Goal: Information Seeking & Learning: Learn about a topic

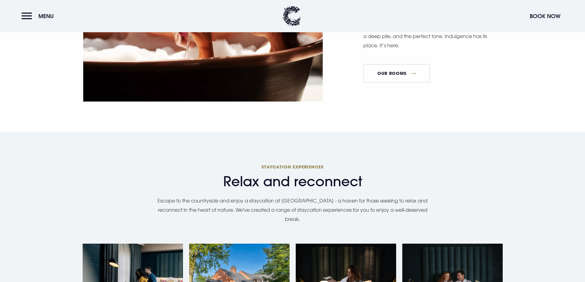
scroll to position [399, 0]
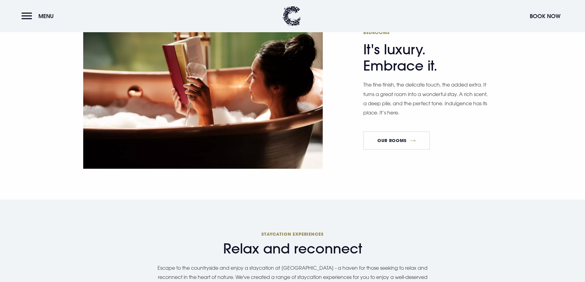
click at [35, 25] on header "Menu Book Now" at bounding box center [292, 16] width 585 height 32
click at [32, 16] on button "Menu" at bounding box center [38, 16] width 35 height 13
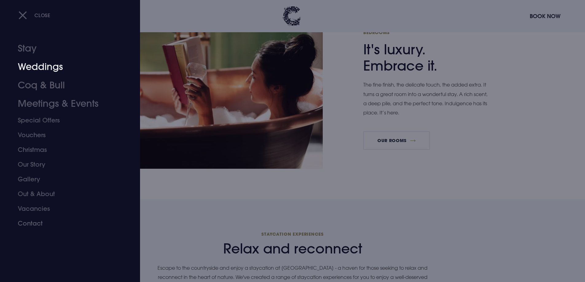
click at [46, 65] on link "Weddings" at bounding box center [66, 67] width 97 height 18
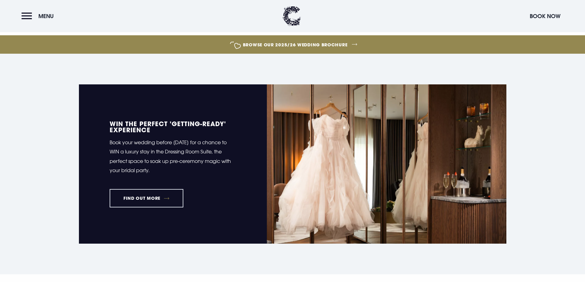
scroll to position [276, 0]
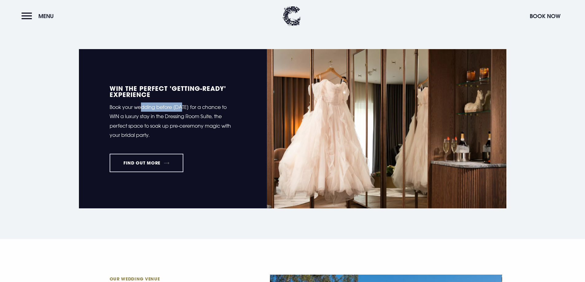
drag, startPoint x: 142, startPoint y: 109, endPoint x: 182, endPoint y: 110, distance: 39.6
click at [182, 110] on p "Book your wedding before 5th September 2025 for a chance to WIN a luxury stay i…" at bounding box center [173, 121] width 126 height 37
click at [177, 128] on p "Book your wedding before 5th September 2025 for a chance to WIN a luxury stay i…" at bounding box center [173, 121] width 126 height 37
drag, startPoint x: 165, startPoint y: 119, endPoint x: 193, endPoint y: 124, distance: 28.1
click at [184, 120] on p "Book your wedding before 5th September 2025 for a chance to WIN a luxury stay i…" at bounding box center [173, 121] width 126 height 37
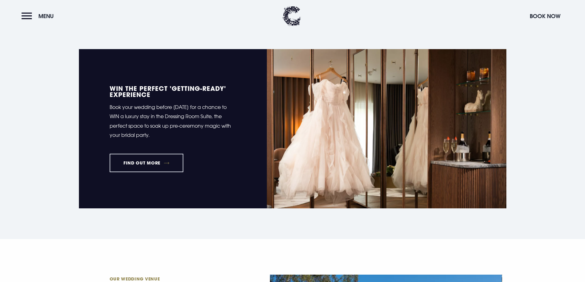
drag, startPoint x: 222, startPoint y: 133, endPoint x: 213, endPoint y: 132, distance: 8.7
click at [222, 134] on p "Book your wedding before 5th September 2025 for a chance to WIN a luxury stay i…" at bounding box center [173, 121] width 126 height 37
drag, startPoint x: 175, startPoint y: 123, endPoint x: 195, endPoint y: 126, distance: 20.5
click at [195, 126] on p "Book your wedding before 5th September 2025 for a chance to WIN a luxury stay i…" at bounding box center [173, 121] width 126 height 37
click at [222, 127] on p "Book your wedding before 5th September 2025 for a chance to WIN a luxury stay i…" at bounding box center [173, 121] width 126 height 37
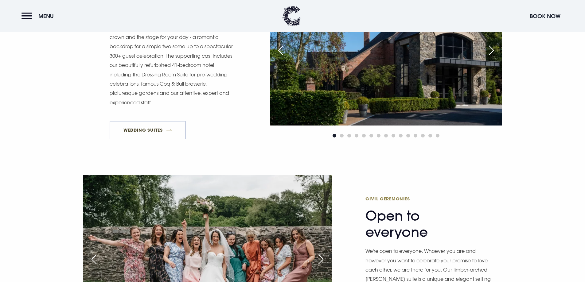
scroll to position [706, 0]
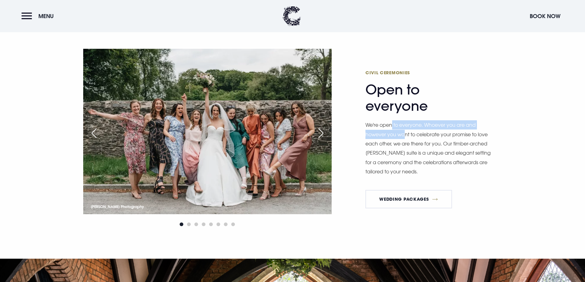
drag, startPoint x: 392, startPoint y: 127, endPoint x: 448, endPoint y: 142, distance: 58.1
click at [406, 136] on p "We're open to everyone. Whoever you are and however you want to celebrate your …" at bounding box center [428, 148] width 126 height 56
click at [458, 144] on p "We're open to everyone. Whoever you are and however you want to celebrate your …" at bounding box center [428, 148] width 126 height 56
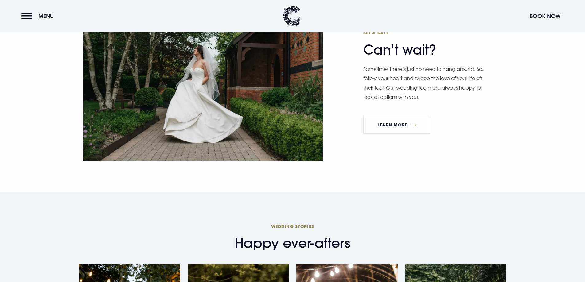
scroll to position [1627, 0]
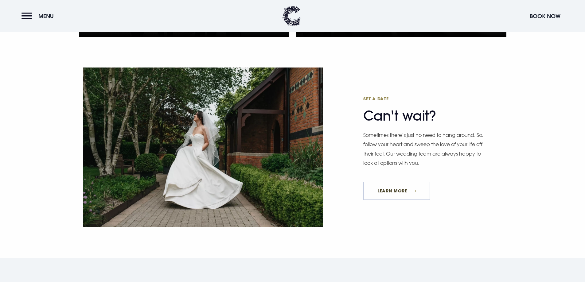
click at [407, 193] on link "Learn More" at bounding box center [396, 191] width 67 height 18
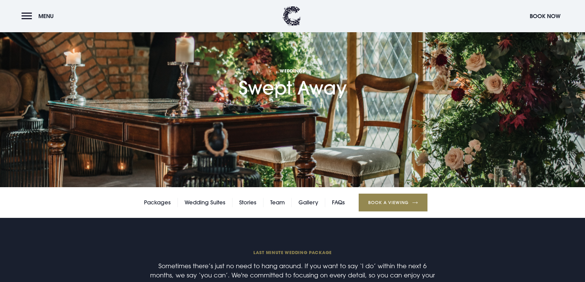
scroll to position [92, 0]
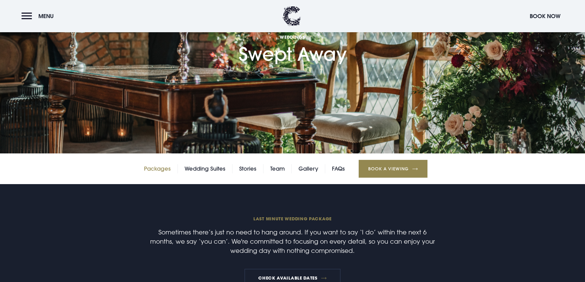
click at [157, 172] on link "Packages" at bounding box center [157, 168] width 27 height 9
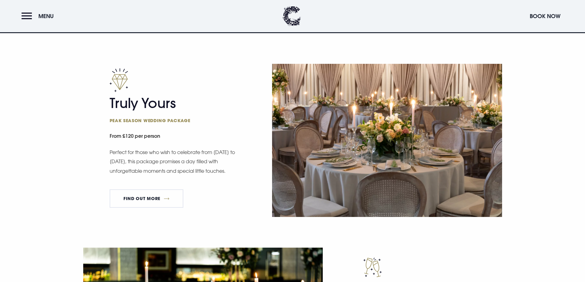
scroll to position [461, 0]
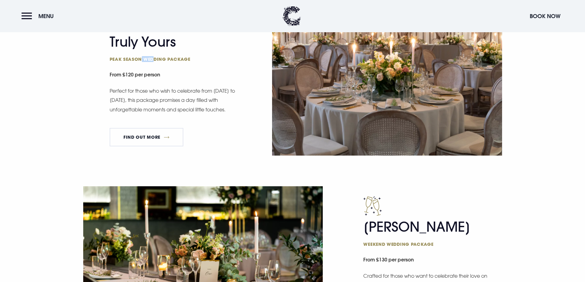
drag, startPoint x: 141, startPoint y: 61, endPoint x: 154, endPoint y: 59, distance: 13.3
click at [154, 59] on span "Peak season wedding package" at bounding box center [170, 59] width 120 height 6
click at [198, 60] on span "Peak season wedding package" at bounding box center [170, 59] width 120 height 6
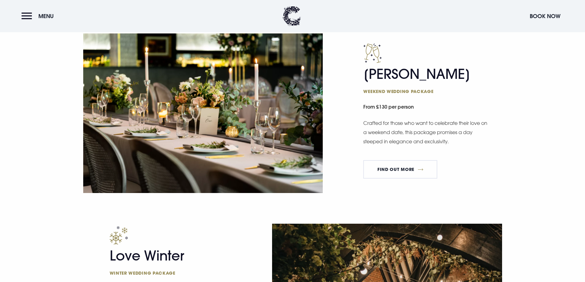
scroll to position [614, 0]
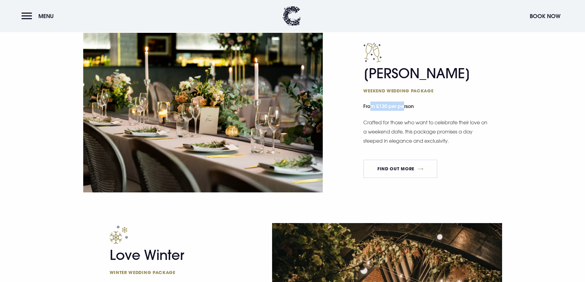
drag, startPoint x: 372, startPoint y: 109, endPoint x: 403, endPoint y: 110, distance: 30.7
click at [403, 110] on small "From £130 per person" at bounding box center [432, 107] width 138 height 14
drag, startPoint x: 452, startPoint y: 134, endPoint x: 433, endPoint y: 133, distance: 19.1
click at [452, 134] on p "Crafted for those who want to celebrate their love on a weekend date, this pack…" at bounding box center [426, 132] width 126 height 28
drag, startPoint x: 380, startPoint y: 129, endPoint x: 440, endPoint y: 130, distance: 59.3
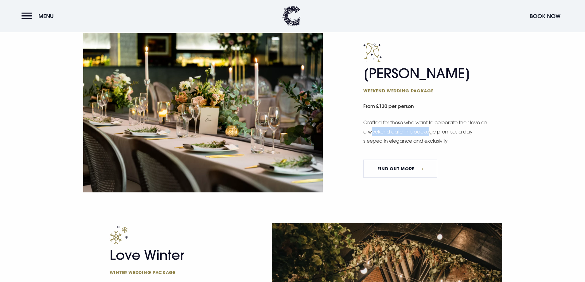
click at [440, 130] on p "Crafted for those who want to celebrate their love on a weekend date, this pack…" at bounding box center [426, 132] width 126 height 28
click at [473, 131] on p "Crafted for those who want to celebrate their love on a weekend date, this pack…" at bounding box center [426, 132] width 126 height 28
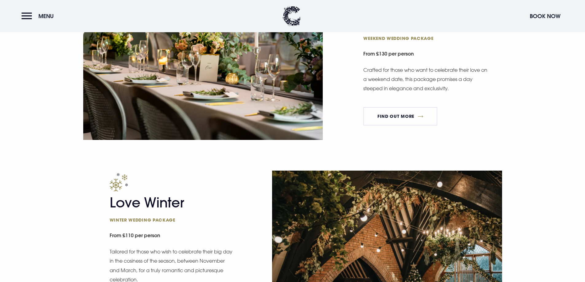
scroll to position [768, 0]
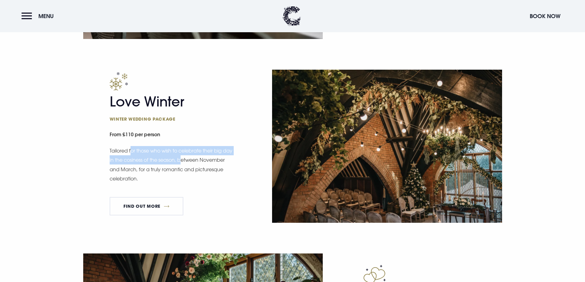
drag, startPoint x: 132, startPoint y: 154, endPoint x: 220, endPoint y: 164, distance: 88.1
click at [182, 160] on p "Tailored for those who wish to celebrate their big day in the cosiness of the s…" at bounding box center [173, 164] width 126 height 37
click at [227, 167] on p "Tailored for those who wish to celebrate their big day in the cosiness of the s…" at bounding box center [173, 164] width 126 height 37
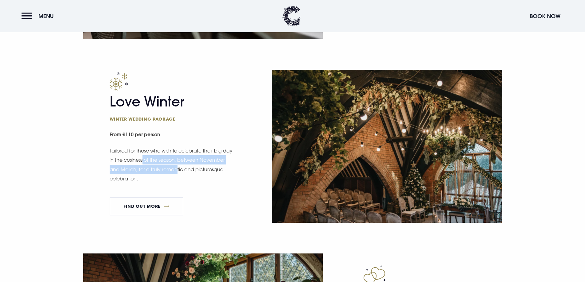
drag, startPoint x: 144, startPoint y: 162, endPoint x: 187, endPoint y: 170, distance: 44.3
click at [177, 168] on p "Tailored for those who wish to celebrate their big day in the cosiness of the s…" at bounding box center [173, 164] width 126 height 37
click at [221, 174] on p "Tailored for those who wish to celebrate their big day in the cosiness of the s…" at bounding box center [173, 164] width 126 height 37
drag, startPoint x: 145, startPoint y: 172, endPoint x: 183, endPoint y: 173, distance: 38.4
click at [182, 173] on p "Tailored for those who wish to celebrate their big day in the cosiness of the s…" at bounding box center [173, 164] width 126 height 37
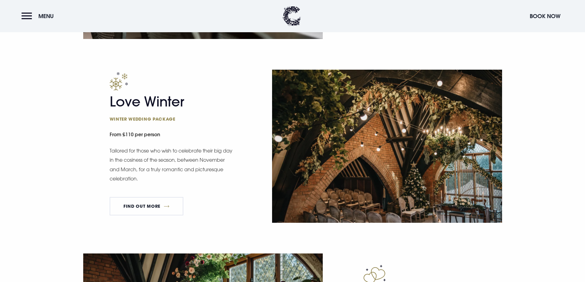
click at [220, 175] on p "Tailored for those who wish to celebrate their big day in the cosiness of the s…" at bounding box center [173, 164] width 126 height 37
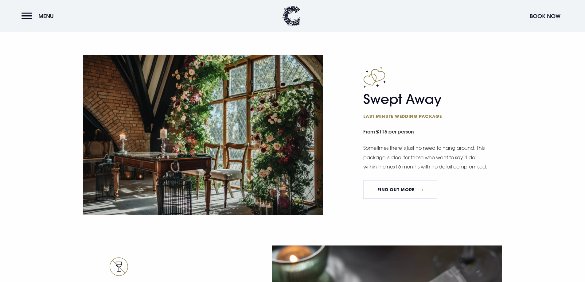
scroll to position [952, 0]
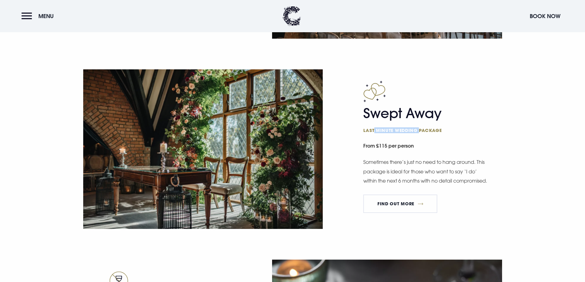
drag, startPoint x: 375, startPoint y: 127, endPoint x: 418, endPoint y: 128, distance: 43.6
click at [418, 128] on span "Last minute wedding package" at bounding box center [423, 130] width 120 height 6
click at [408, 166] on p "Sometimes there’s just no need to hang around. This package is ideal for those …" at bounding box center [426, 172] width 126 height 28
drag, startPoint x: 368, startPoint y: 125, endPoint x: 394, endPoint y: 130, distance: 25.9
click at [394, 130] on div "Swept Away Last minute wedding package From £115 per person Sometimes there’s j…" at bounding box center [432, 150] width 138 height 138
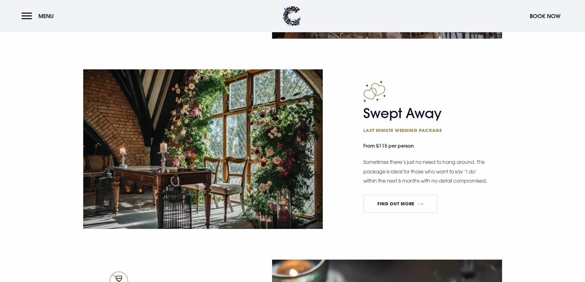
drag, startPoint x: 402, startPoint y: 148, endPoint x: 409, endPoint y: 165, distance: 18.5
click at [402, 148] on small "From £115 per person" at bounding box center [432, 147] width 138 height 14
drag, startPoint x: 395, startPoint y: 169, endPoint x: 431, endPoint y: 172, distance: 36.4
click at [431, 172] on p "Sometimes there’s just no need to hang around. This package is ideal for those …" at bounding box center [426, 172] width 126 height 28
click at [474, 176] on p "Sometimes there’s just no need to hang around. This package is ideal for those …" at bounding box center [426, 172] width 126 height 28
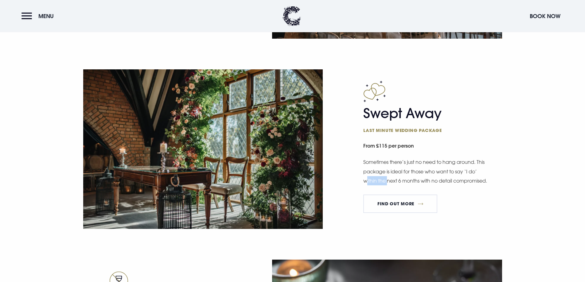
drag, startPoint x: 377, startPoint y: 178, endPoint x: 368, endPoint y: 178, distance: 9.8
click at [368, 178] on p "Sometimes there’s just no need to hang around. This package is ideal for those …" at bounding box center [426, 172] width 126 height 28
drag, startPoint x: 411, startPoint y: 189, endPoint x: 395, endPoint y: 187, distance: 16.2
click at [410, 185] on p "Sometimes there’s just no need to hang around. This package is ideal for those …" at bounding box center [426, 172] width 126 height 28
drag, startPoint x: 388, startPoint y: 186, endPoint x: 372, endPoint y: 185, distance: 17.0
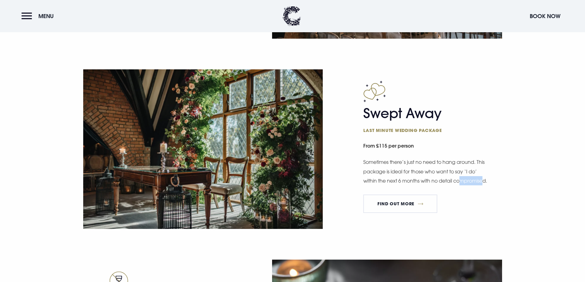
click at [372, 185] on p "Sometimes there’s just no need to hang around. This package is ideal for those …" at bounding box center [426, 172] width 126 height 28
click at [410, 176] on p "Sometimes there’s just no need to hang around. This package is ideal for those …" at bounding box center [426, 172] width 126 height 28
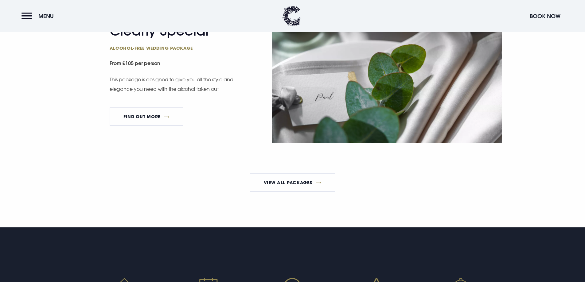
scroll to position [1228, 0]
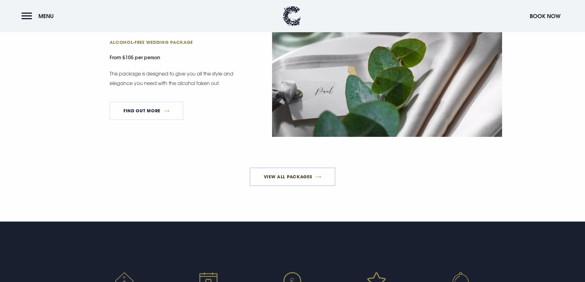
click at [286, 183] on link "View All Packages" at bounding box center [293, 177] width 86 height 18
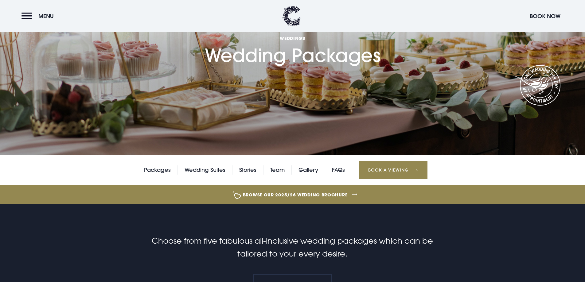
scroll to position [92, 0]
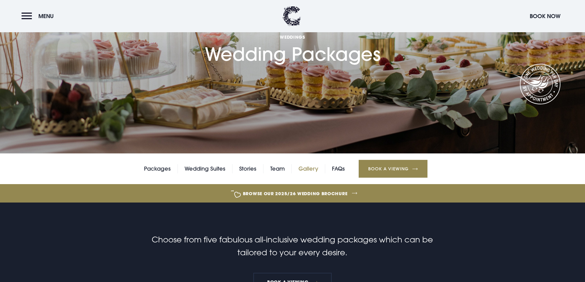
click at [312, 170] on link "Gallery" at bounding box center [308, 168] width 20 height 9
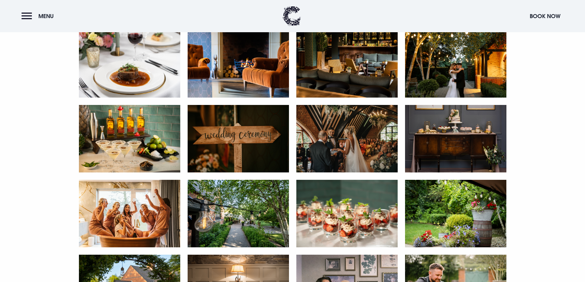
scroll to position [983, 0]
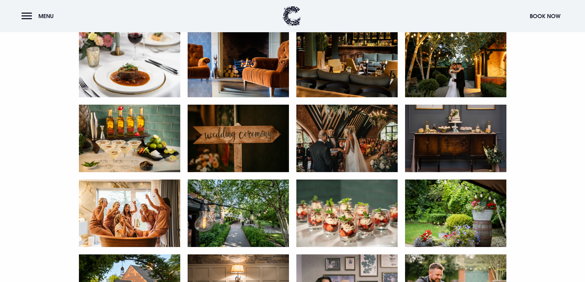
click at [348, 150] on img at bounding box center [346, 139] width 101 height 68
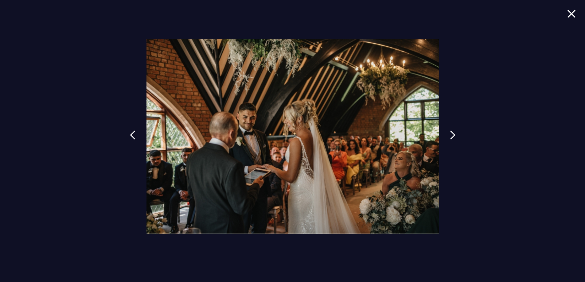
click at [73, 145] on div at bounding box center [292, 141] width 585 height 282
click at [41, 125] on div at bounding box center [292, 141] width 585 height 282
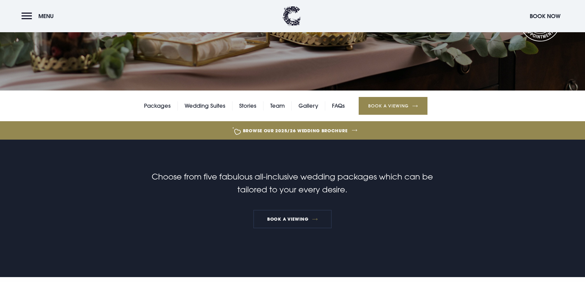
scroll to position [154, 0]
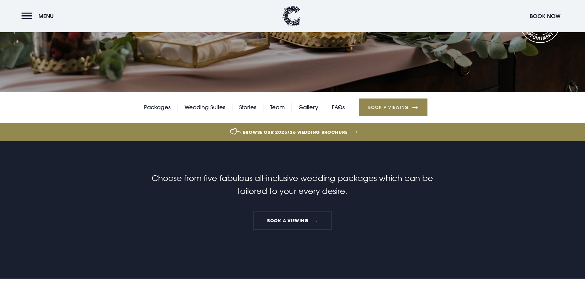
click at [311, 103] on div "Packages Wedding Suites Stories Team Gallery FAQs Book a Viewing" at bounding box center [292, 107] width 585 height 31
click at [309, 107] on link "Gallery" at bounding box center [308, 107] width 20 height 9
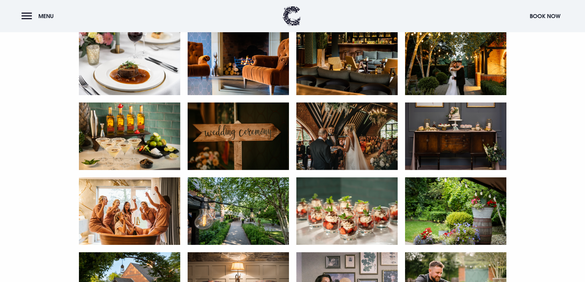
scroll to position [980, 0]
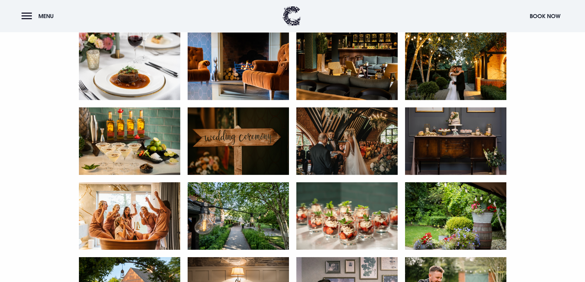
click at [245, 210] on img at bounding box center [238, 216] width 101 height 68
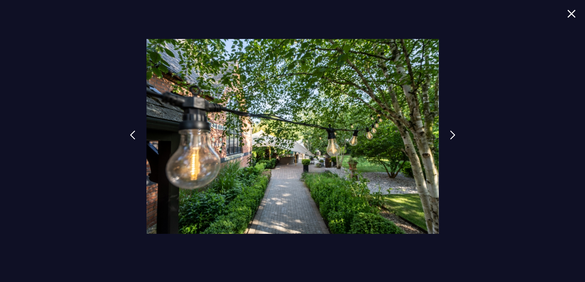
click at [568, 14] on img at bounding box center [571, 14] width 9 height 8
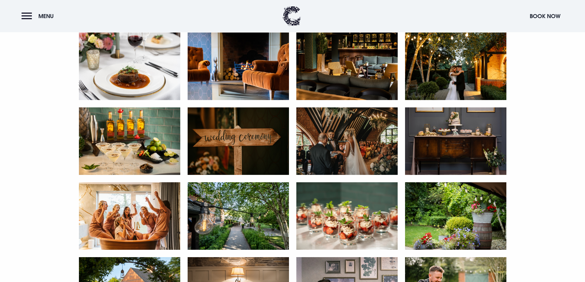
click at [128, 212] on img at bounding box center [129, 216] width 101 height 68
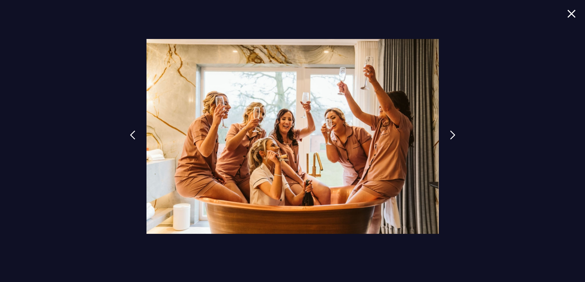
click at [570, 17] on img at bounding box center [571, 14] width 9 height 8
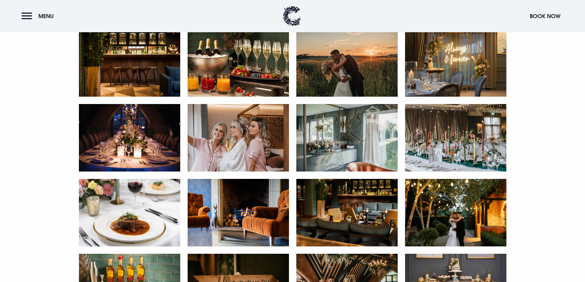
scroll to position [796, 0]
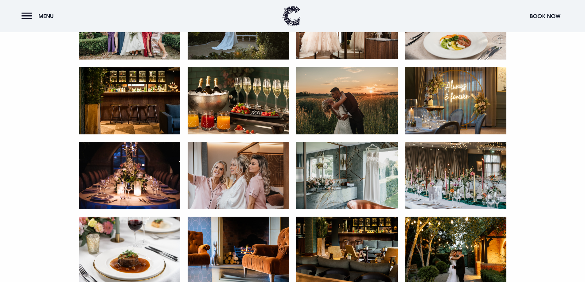
click at [454, 179] on img at bounding box center [455, 176] width 101 height 68
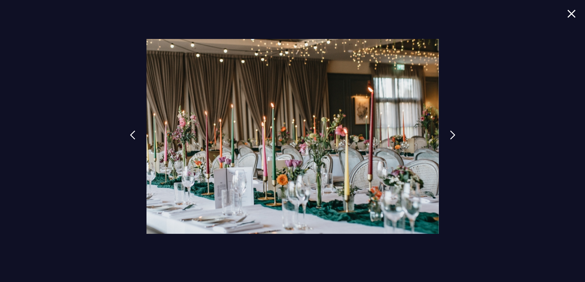
click at [573, 14] on img at bounding box center [571, 14] width 9 height 8
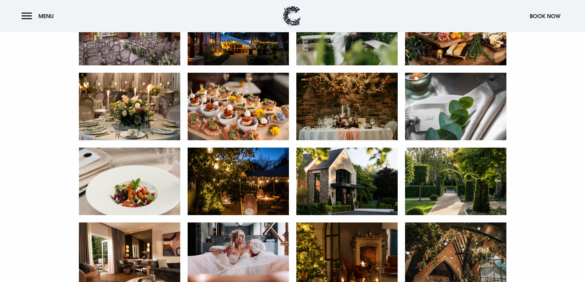
scroll to position [458, 0]
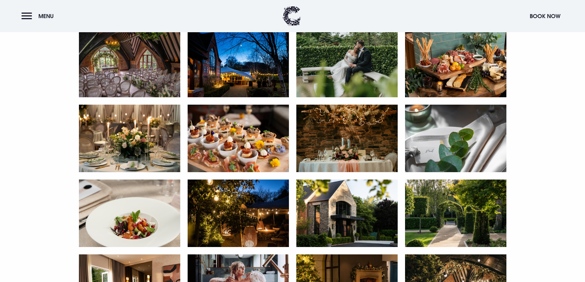
click at [262, 205] on img at bounding box center [238, 214] width 101 height 68
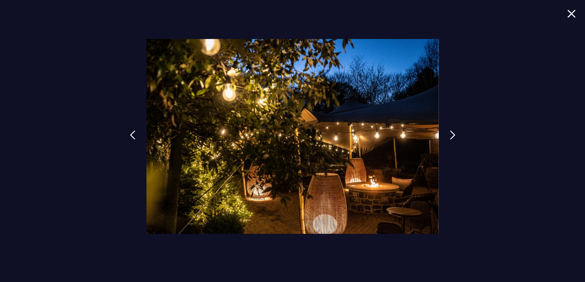
click at [570, 15] on img at bounding box center [571, 14] width 9 height 8
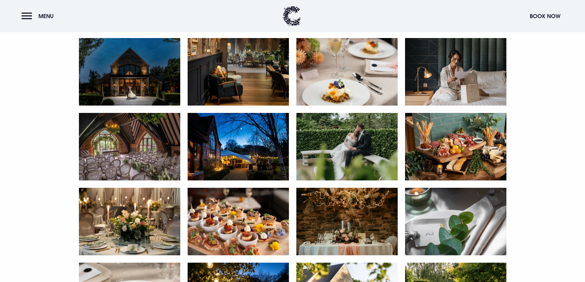
scroll to position [366, 0]
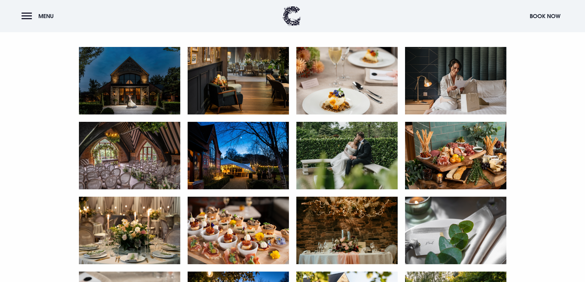
click at [257, 161] on img at bounding box center [238, 156] width 101 height 68
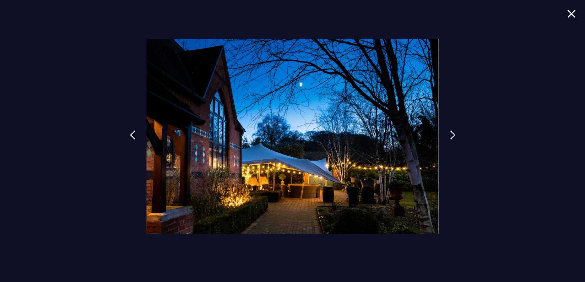
scroll to position [335, 0]
click at [574, 18] on img at bounding box center [571, 14] width 9 height 8
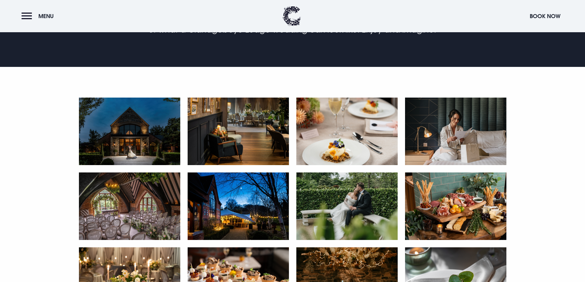
scroll to position [304, 0]
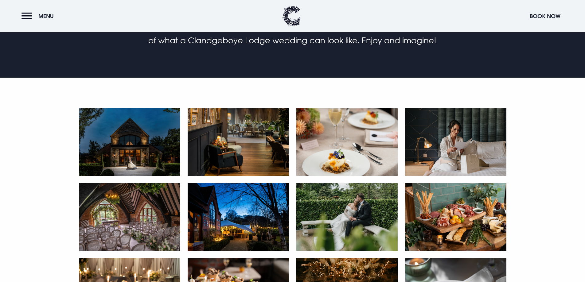
click at [153, 213] on img at bounding box center [129, 217] width 101 height 68
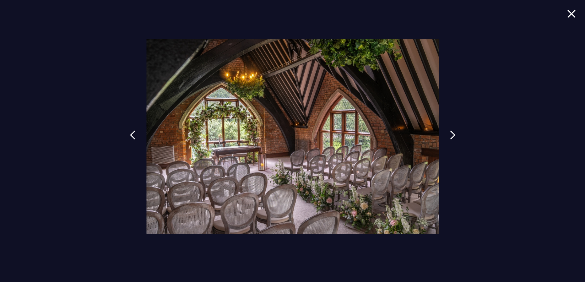
click at [568, 14] on img at bounding box center [571, 14] width 9 height 8
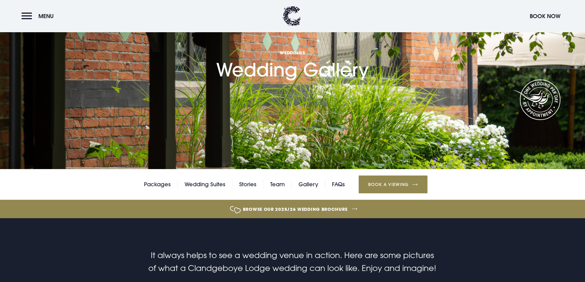
scroll to position [28, 0]
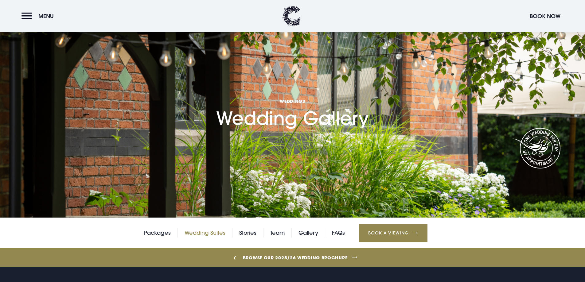
click at [200, 231] on link "Wedding Suites" at bounding box center [205, 232] width 41 height 9
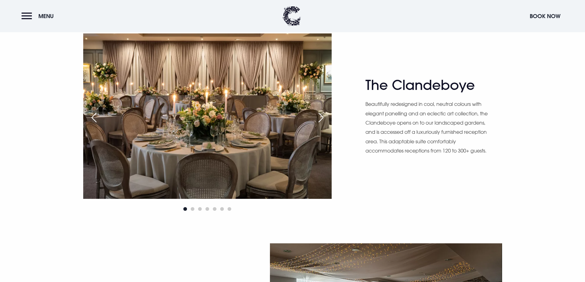
scroll to position [430, 0]
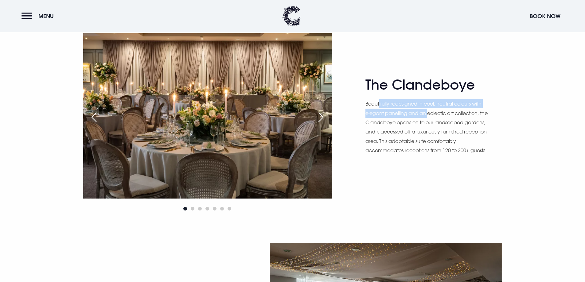
drag, startPoint x: 380, startPoint y: 103, endPoint x: 429, endPoint y: 116, distance: 50.6
click at [429, 116] on p "Beautifully redesigned in cool, neutral colours with elegant panelling and an e…" at bounding box center [428, 127] width 126 height 56
click at [445, 133] on p "Beautifully redesigned in cool, neutral colours with elegant panelling and an e…" at bounding box center [428, 127] width 126 height 56
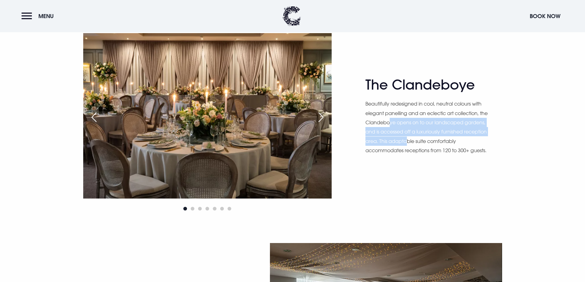
drag, startPoint x: 389, startPoint y: 123, endPoint x: 414, endPoint y: 142, distance: 30.9
click at [409, 139] on p "Beautifully redesigned in cool, neutral colours with elegant panelling and an e…" at bounding box center [428, 127] width 126 height 56
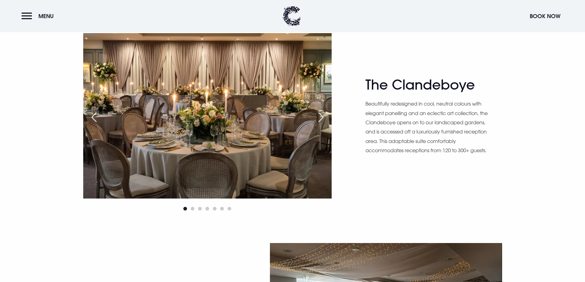
click at [441, 149] on p "Beautifully redesigned in cool, neutral colours with elegant panelling and an e…" at bounding box center [428, 127] width 126 height 56
drag, startPoint x: 412, startPoint y: 121, endPoint x: 441, endPoint y: 127, distance: 28.8
click at [441, 127] on p "Beautifully redesigned in cool, neutral colours with elegant panelling and an e…" at bounding box center [428, 127] width 126 height 56
click at [435, 139] on p "Beautifully redesigned in cool, neutral colours with elegant panelling and an e…" at bounding box center [428, 127] width 126 height 56
drag, startPoint x: 419, startPoint y: 134, endPoint x: 438, endPoint y: 133, distance: 18.2
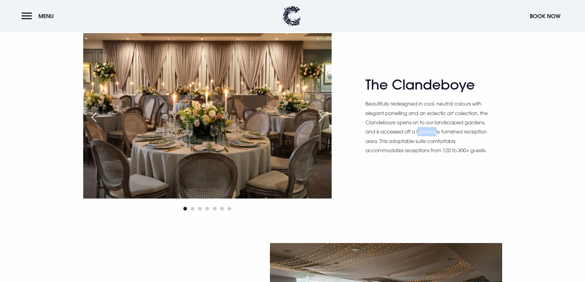
click at [438, 133] on p "Beautifully redesigned in cool, neutral colours with elegant panelling and an e…" at bounding box center [428, 127] width 126 height 56
click at [436, 144] on p "Beautifully redesigned in cool, neutral colours with elegant panelling and an e…" at bounding box center [428, 127] width 126 height 56
drag, startPoint x: 414, startPoint y: 142, endPoint x: 427, endPoint y: 142, distance: 13.2
click at [427, 142] on p "Beautifully redesigned in cool, neutral colours with elegant panelling and an e…" at bounding box center [428, 127] width 126 height 56
click at [451, 155] on p "Beautifully redesigned in cool, neutral colours with elegant panelling and an e…" at bounding box center [428, 127] width 126 height 56
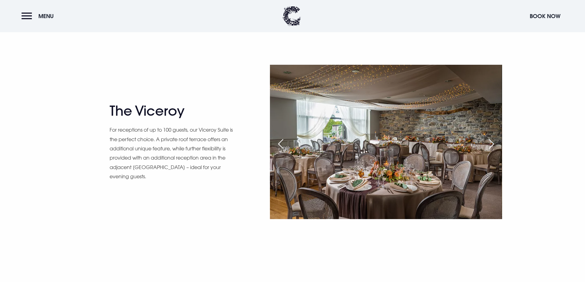
scroll to position [614, 0]
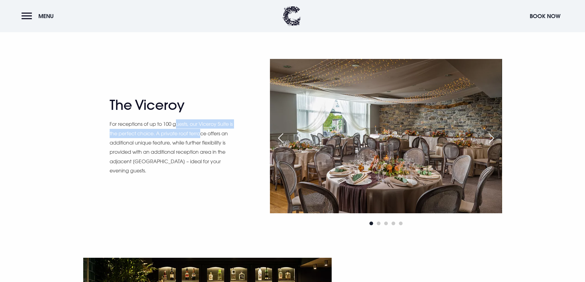
drag, startPoint x: 178, startPoint y: 123, endPoint x: 206, endPoint y: 134, distance: 29.3
click at [206, 134] on p "For receptions of up to 100 guests, our Viceroy Suite is the perfect choice. A …" at bounding box center [173, 147] width 126 height 56
click at [206, 149] on p "For receptions of up to 100 guests, our Viceroy Suite is the perfect choice. A …" at bounding box center [173, 147] width 126 height 56
click at [486, 141] on div "Next slide" at bounding box center [491, 138] width 15 height 14
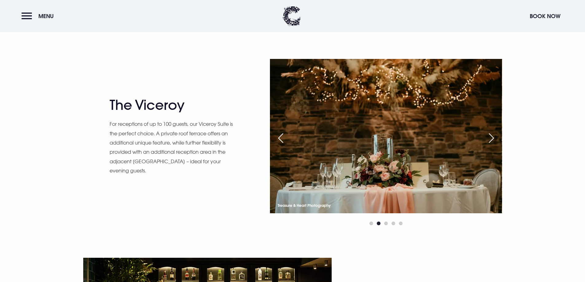
click at [486, 141] on div "Next slide" at bounding box center [491, 138] width 15 height 14
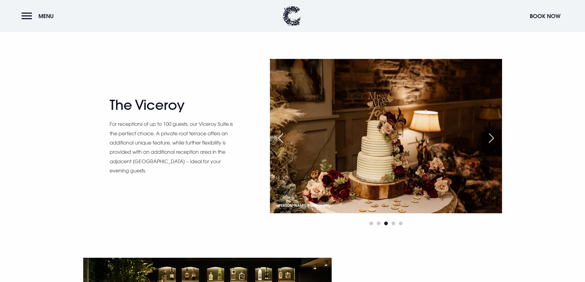
click at [486, 141] on div "Next slide" at bounding box center [491, 138] width 15 height 14
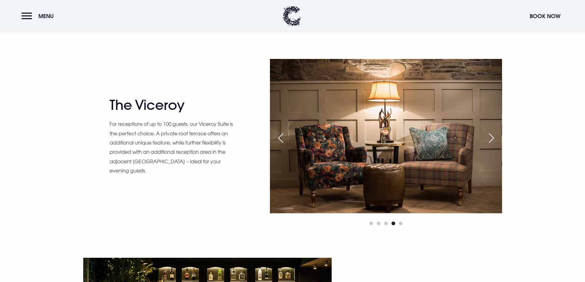
click at [486, 141] on div "Next slide" at bounding box center [491, 138] width 15 height 14
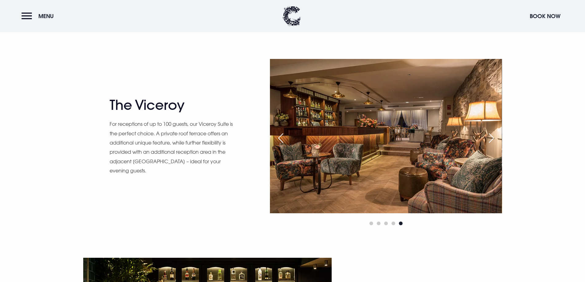
click at [486, 141] on div "Next slide" at bounding box center [491, 138] width 15 height 14
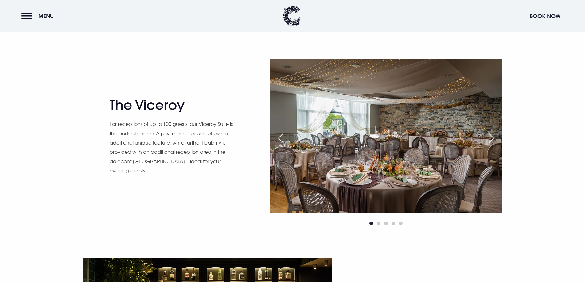
click at [486, 141] on div "Next slide" at bounding box center [491, 138] width 15 height 14
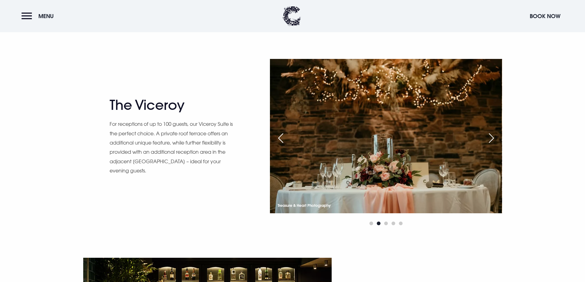
click at [486, 141] on div "Next slide" at bounding box center [491, 138] width 15 height 14
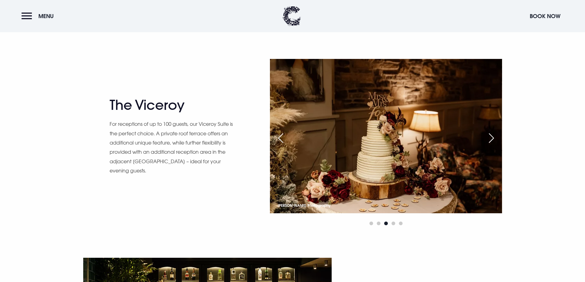
click at [486, 141] on div "Next slide" at bounding box center [491, 138] width 15 height 14
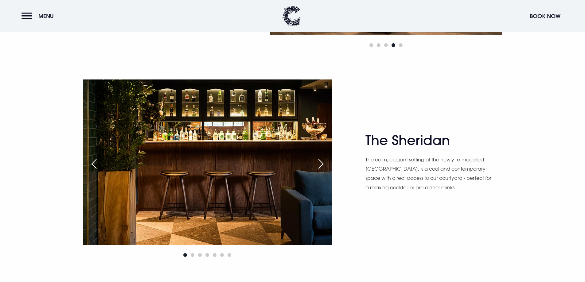
scroll to position [798, 0]
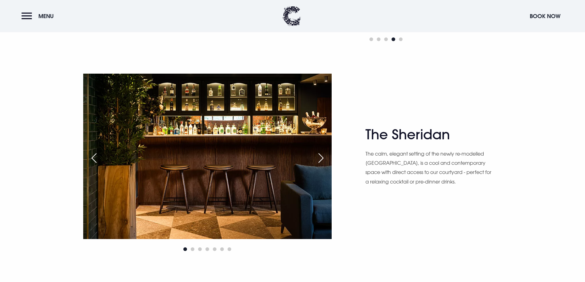
click at [320, 158] on div "Next slide" at bounding box center [320, 158] width 15 height 14
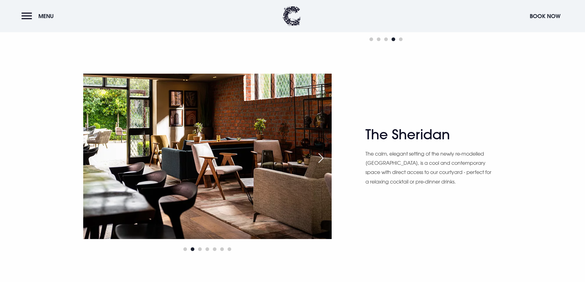
click at [320, 158] on div "Next slide" at bounding box center [320, 158] width 15 height 14
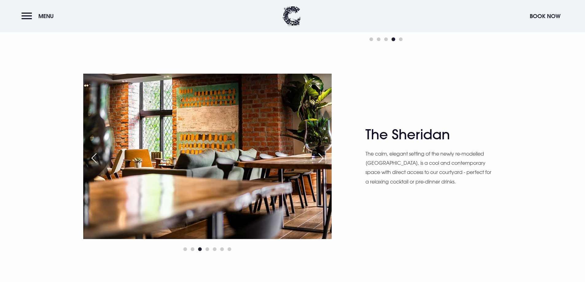
click at [320, 158] on div "Next slide" at bounding box center [320, 158] width 15 height 14
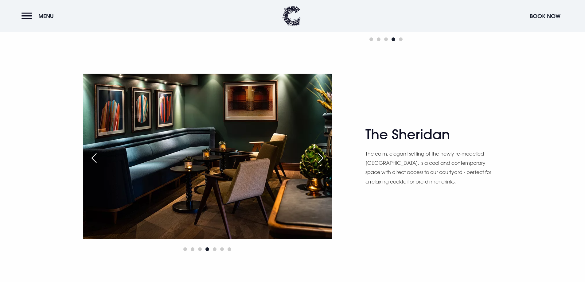
click at [320, 158] on div "Next slide" at bounding box center [320, 158] width 15 height 14
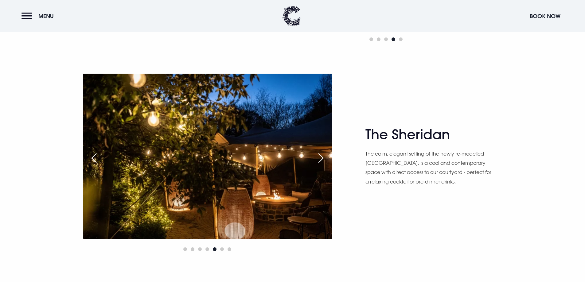
click at [320, 158] on div "Next slide" at bounding box center [320, 158] width 15 height 14
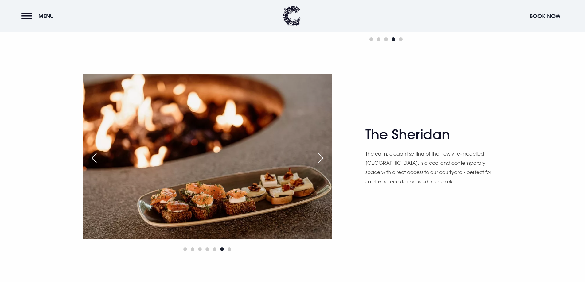
click at [320, 158] on div "Next slide" at bounding box center [320, 158] width 15 height 14
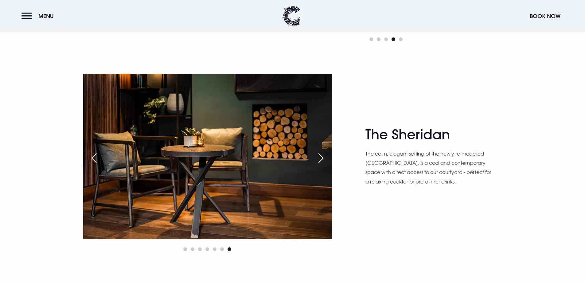
click at [320, 158] on div "Next slide" at bounding box center [320, 158] width 15 height 14
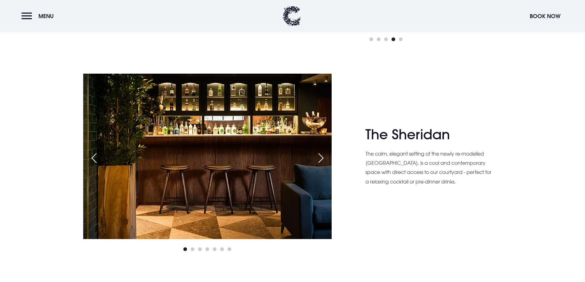
click at [320, 158] on div "Next slide" at bounding box center [320, 158] width 15 height 14
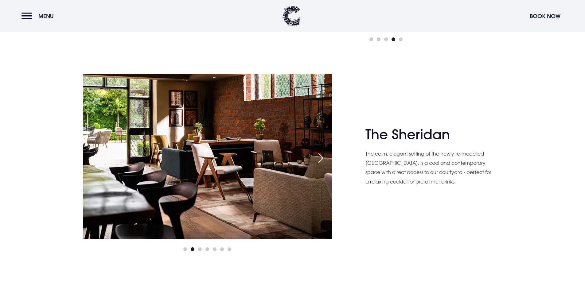
click at [320, 158] on div "Next slide" at bounding box center [320, 158] width 15 height 14
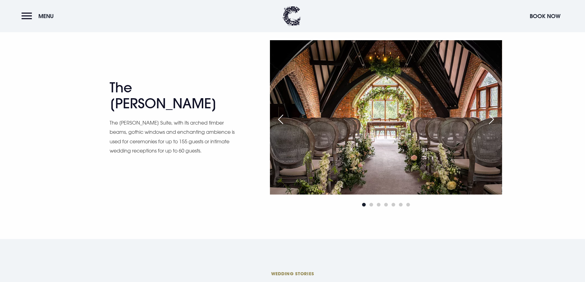
scroll to position [1044, 0]
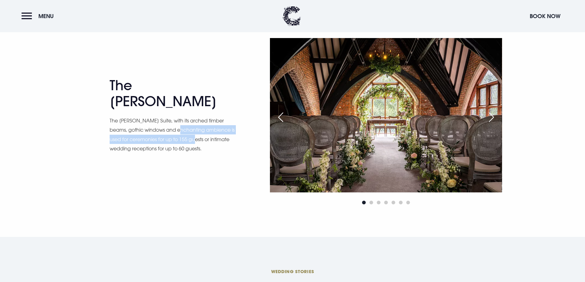
click at [193, 129] on p "The Blackwood Suite, with its arched timber beams, gothic windows and enchantin…" at bounding box center [173, 134] width 126 height 37
click at [202, 145] on p "The Blackwood Suite, with its arched timber beams, gothic windows and enchantin…" at bounding box center [173, 134] width 126 height 37
drag, startPoint x: 204, startPoint y: 141, endPoint x: 166, endPoint y: 142, distance: 37.5
click at [166, 142] on p "The [PERSON_NAME] Suite, with its arched timber beams, gothic windows and encha…" at bounding box center [173, 134] width 126 height 37
click at [132, 141] on p "The [PERSON_NAME] Suite, with its arched timber beams, gothic windows and encha…" at bounding box center [173, 134] width 126 height 37
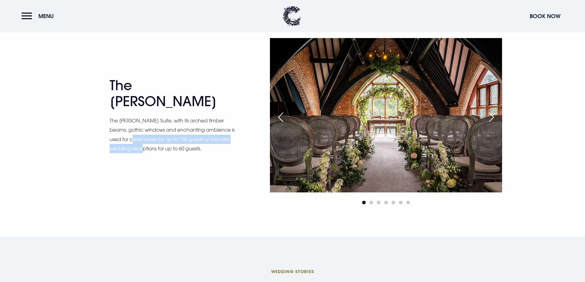
drag, startPoint x: 142, startPoint y: 134, endPoint x: 160, endPoint y: 139, distance: 18.0
click at [155, 138] on p "The [PERSON_NAME] Suite, with its arched timber beams, gothic windows and encha…" at bounding box center [173, 134] width 126 height 37
drag, startPoint x: 176, startPoint y: 144, endPoint x: 207, endPoint y: 148, distance: 31.2
click at [176, 144] on p "The [PERSON_NAME] Suite, with its arched timber beams, gothic windows and encha…" at bounding box center [173, 134] width 126 height 37
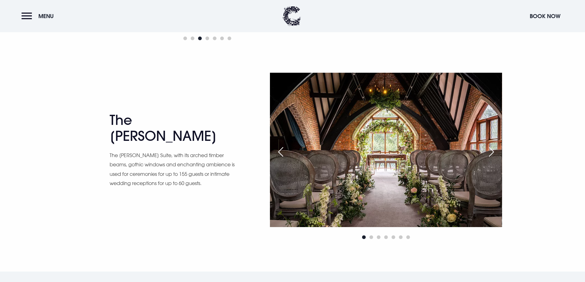
scroll to position [983, 0]
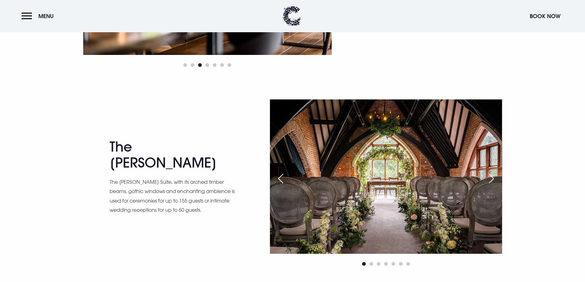
click at [491, 181] on div "Next slide" at bounding box center [491, 179] width 15 height 14
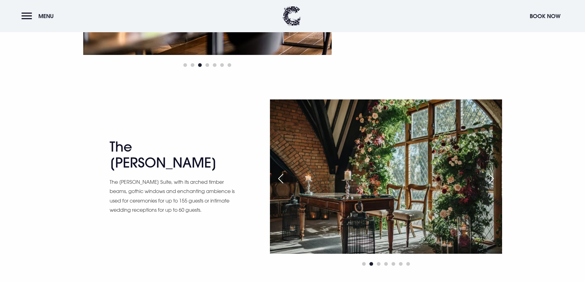
click at [491, 181] on div "Next slide" at bounding box center [491, 179] width 15 height 14
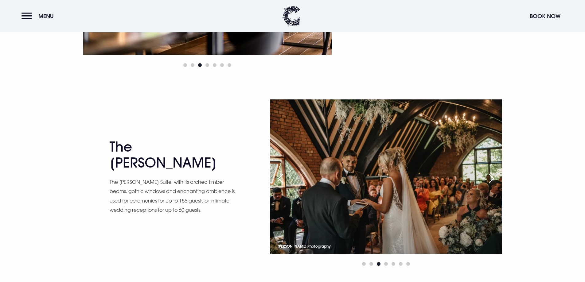
click at [491, 181] on div "Next slide" at bounding box center [491, 179] width 15 height 14
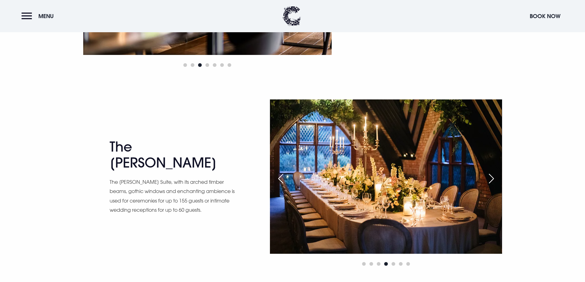
click at [491, 181] on div "Next slide" at bounding box center [491, 179] width 15 height 14
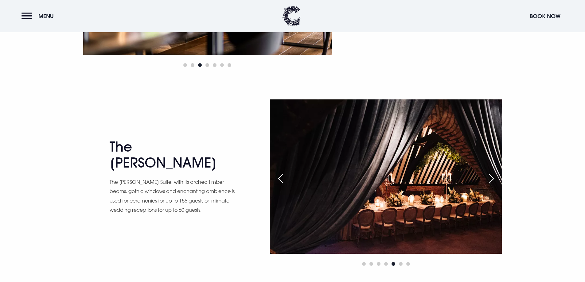
click at [283, 179] on div "Previous slide" at bounding box center [280, 179] width 15 height 14
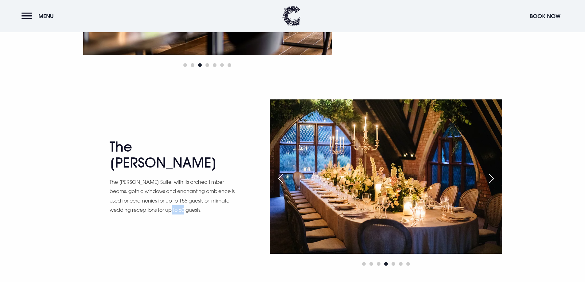
drag, startPoint x: 181, startPoint y: 205, endPoint x: 196, endPoint y: 205, distance: 14.4
click at [196, 205] on p "The [PERSON_NAME] Suite, with its arched timber beams, gothic windows and encha…" at bounding box center [173, 195] width 126 height 37
click at [216, 205] on p "The [PERSON_NAME] Suite, with its arched timber beams, gothic windows and encha…" at bounding box center [173, 195] width 126 height 37
click at [494, 180] on div "Next slide" at bounding box center [491, 179] width 15 height 14
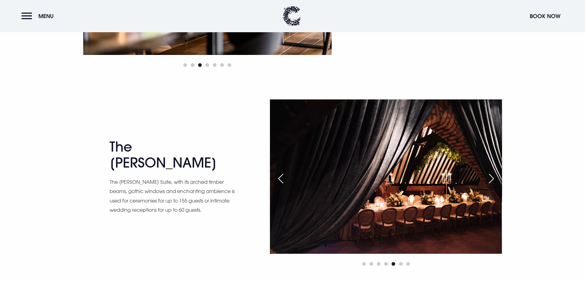
click at [494, 180] on div "Next slide" at bounding box center [491, 179] width 15 height 14
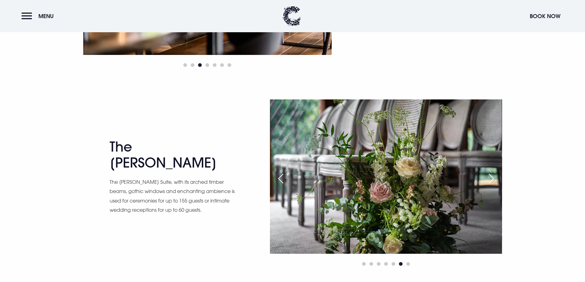
click at [494, 180] on div "Next slide" at bounding box center [491, 179] width 15 height 14
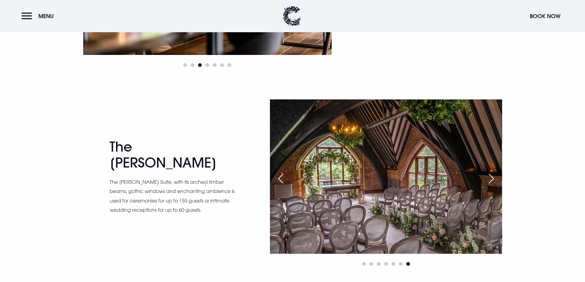
click at [494, 180] on div "Next slide" at bounding box center [491, 179] width 15 height 14
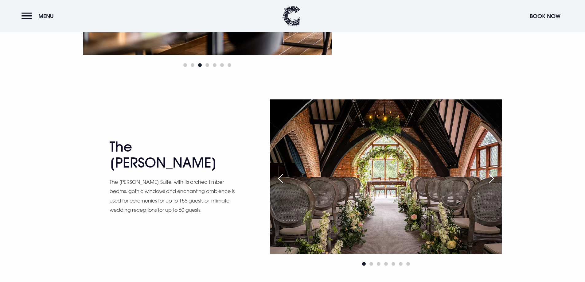
click at [494, 180] on div "Next slide" at bounding box center [491, 179] width 15 height 14
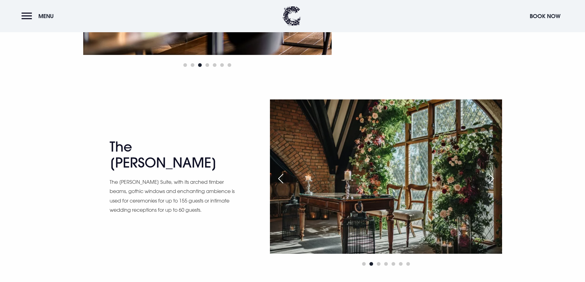
click at [494, 180] on div "Next slide" at bounding box center [491, 179] width 15 height 14
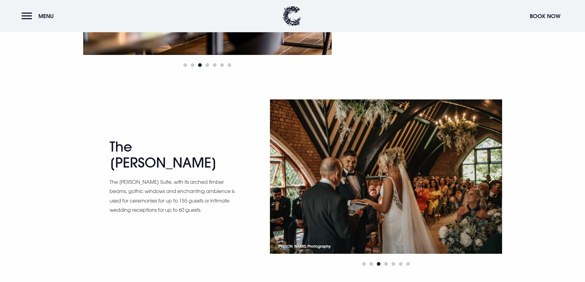
click at [494, 180] on div "Next slide" at bounding box center [491, 179] width 15 height 14
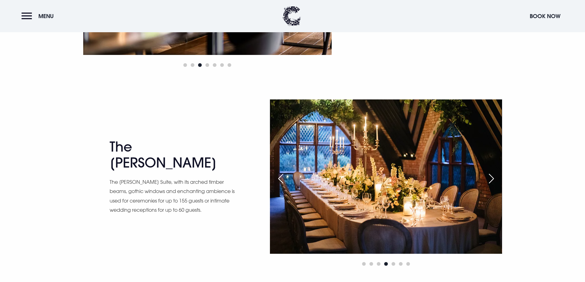
click at [280, 177] on div "Previous slide" at bounding box center [280, 179] width 15 height 14
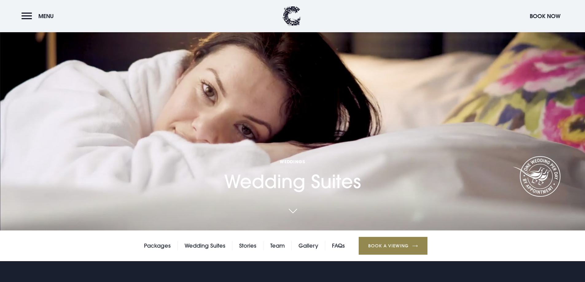
scroll to position [92, 0]
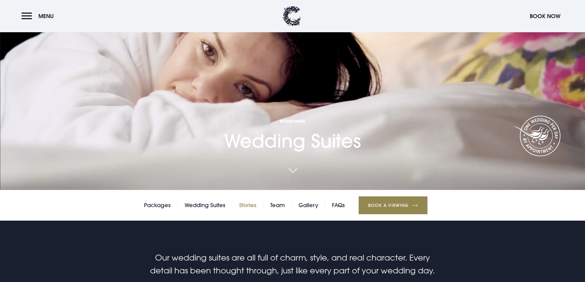
click at [248, 207] on link "Stories" at bounding box center [247, 205] width 17 height 9
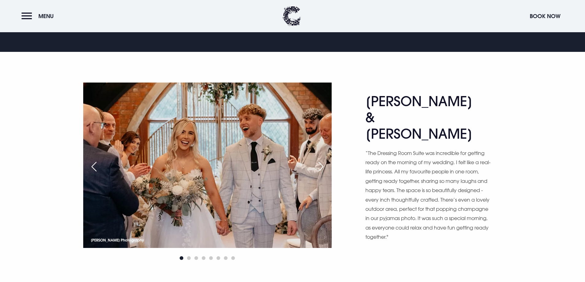
scroll to position [338, 0]
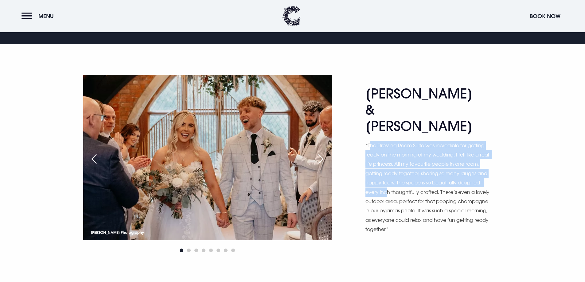
drag, startPoint x: 370, startPoint y: 130, endPoint x: 431, endPoint y: 206, distance: 98.5
click at [415, 173] on p "“The Dressing Room Suite was incredible for getting ready on the morning of my …" at bounding box center [428, 187] width 126 height 93
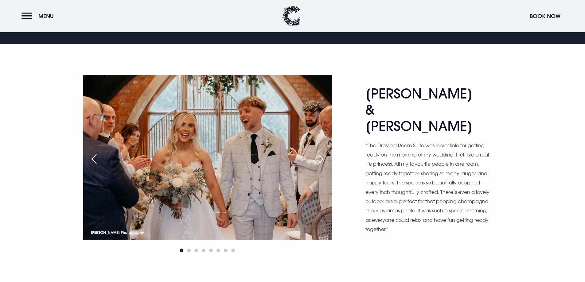
click at [435, 214] on p "“The Dressing Room Suite was incredible for getting ready on the morning of my …" at bounding box center [428, 187] width 126 height 93
click at [317, 154] on div "Next slide" at bounding box center [320, 159] width 15 height 14
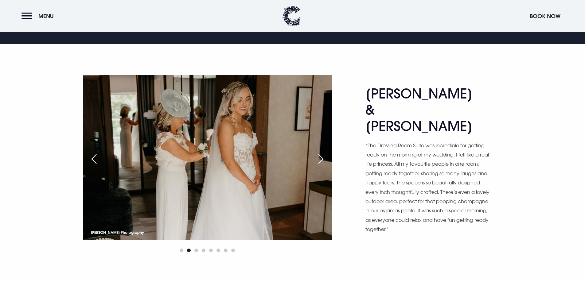
click at [316, 154] on div "Next slide" at bounding box center [320, 159] width 15 height 14
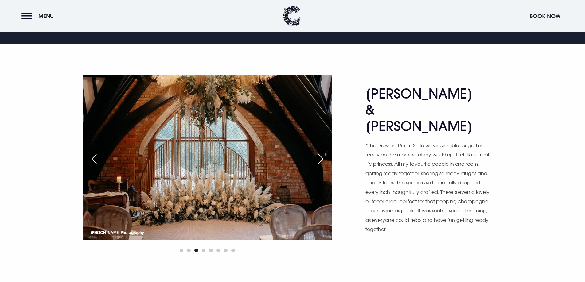
click at [319, 154] on div "Next slide" at bounding box center [320, 159] width 15 height 14
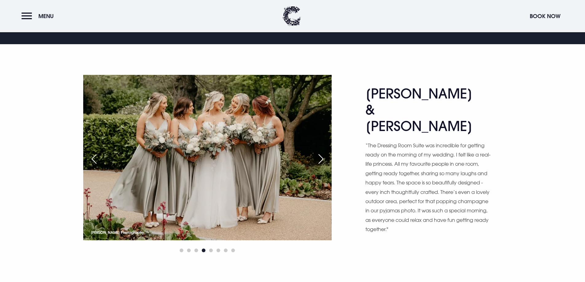
click at [319, 154] on div "Next slide" at bounding box center [320, 159] width 15 height 14
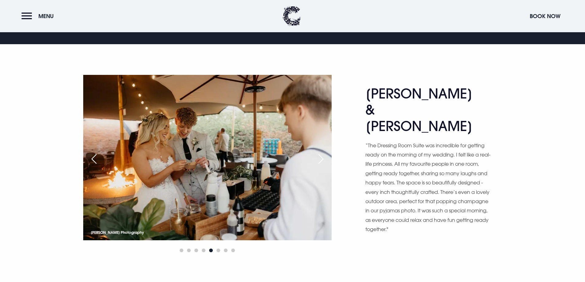
click at [319, 154] on div "Next slide" at bounding box center [320, 159] width 15 height 14
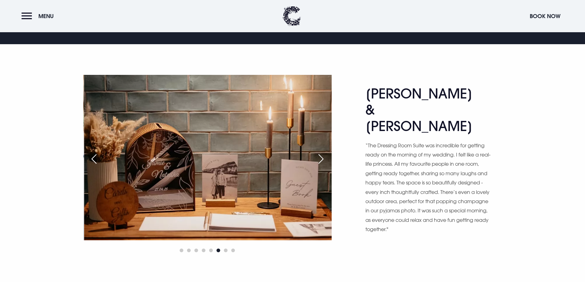
click at [90, 159] on div "Previous slide" at bounding box center [93, 159] width 15 height 14
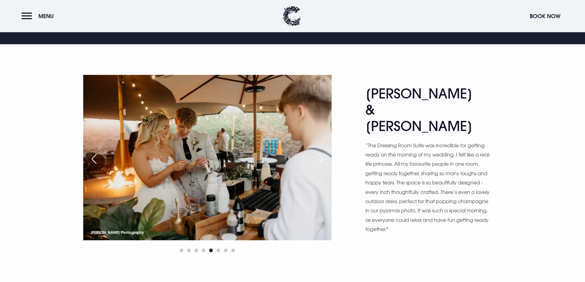
click at [326, 162] on div "Next slide" at bounding box center [320, 159] width 15 height 14
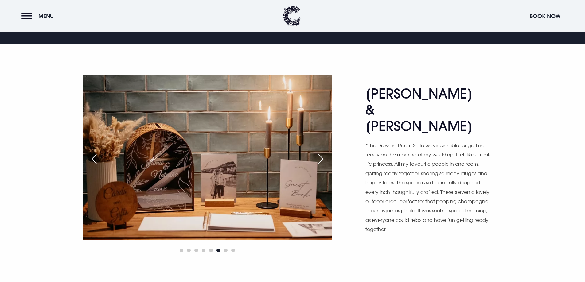
click at [323, 162] on div "Next slide" at bounding box center [320, 159] width 15 height 14
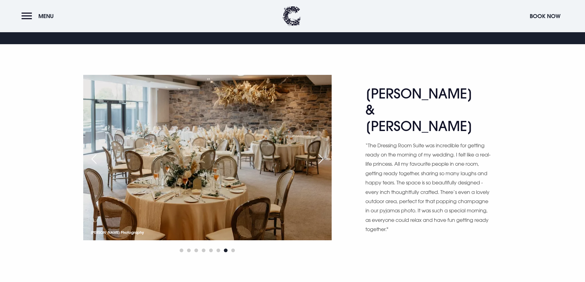
click at [323, 162] on div "Next slide" at bounding box center [320, 159] width 15 height 14
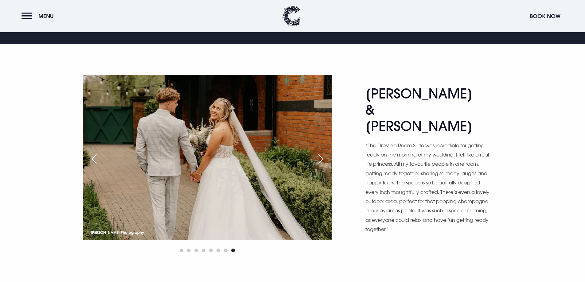
click at [323, 162] on div "Next slide" at bounding box center [320, 159] width 15 height 14
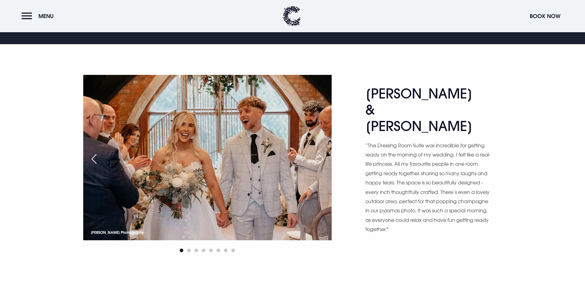
click at [321, 163] on div "Next slide" at bounding box center [320, 159] width 15 height 14
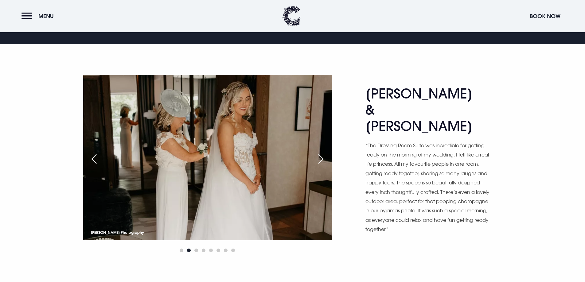
click at [321, 163] on div "Next slide" at bounding box center [320, 159] width 15 height 14
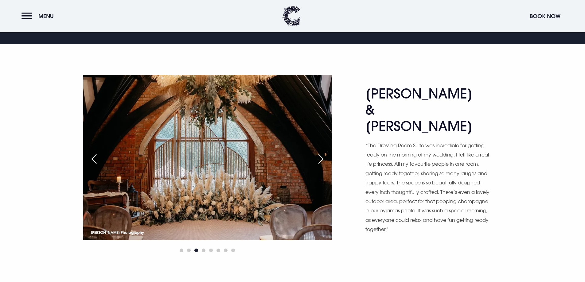
click at [321, 163] on div "Next slide" at bounding box center [320, 159] width 15 height 14
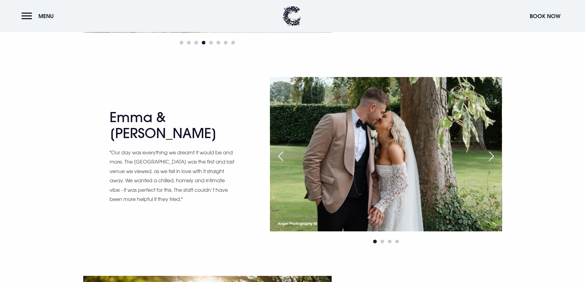
scroll to position [553, 0]
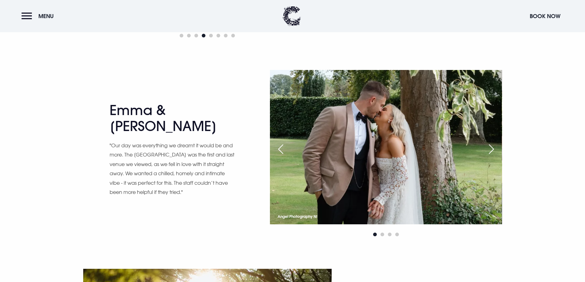
click at [493, 146] on div "Next slide" at bounding box center [491, 149] width 15 height 14
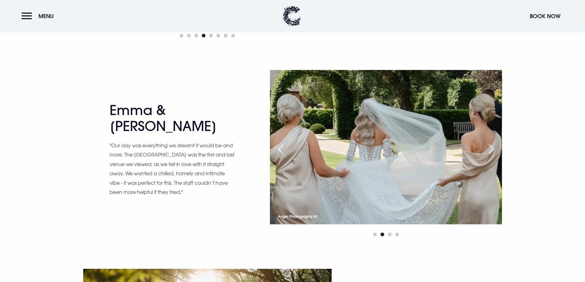
click at [490, 149] on div "Next slide" at bounding box center [491, 149] width 15 height 14
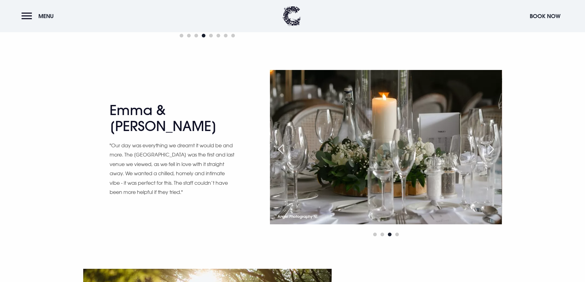
click at [488, 149] on div "Next slide" at bounding box center [491, 149] width 15 height 14
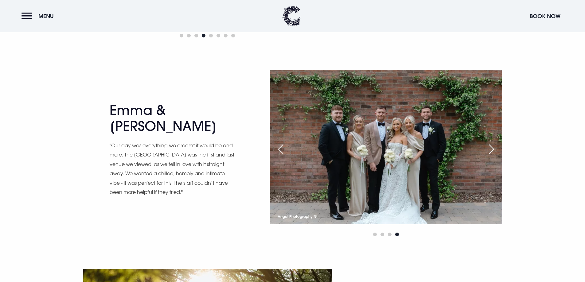
click at [488, 149] on div "Next slide" at bounding box center [491, 149] width 15 height 14
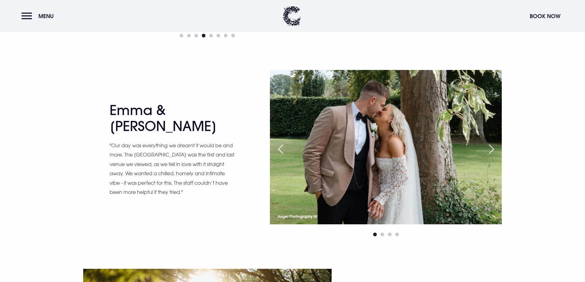
click at [488, 149] on div "Next slide" at bounding box center [491, 149] width 15 height 14
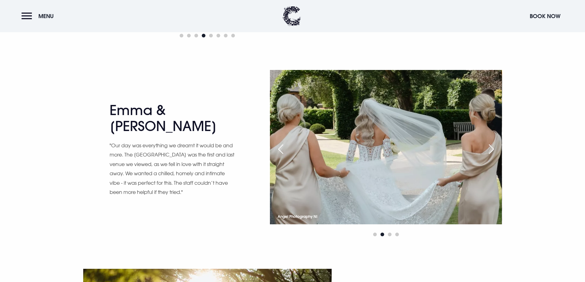
click at [488, 149] on div "Next slide" at bounding box center [491, 149] width 15 height 14
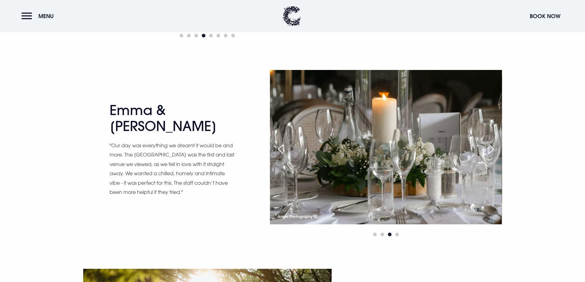
click at [488, 149] on div "Next slide" at bounding box center [491, 149] width 15 height 14
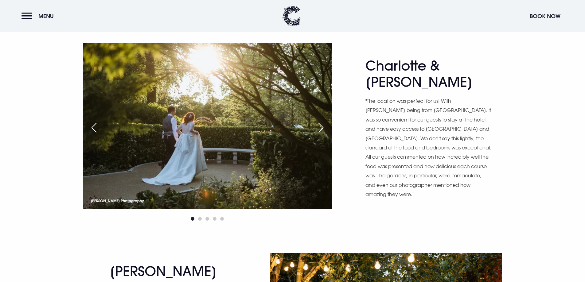
scroll to position [768, 0]
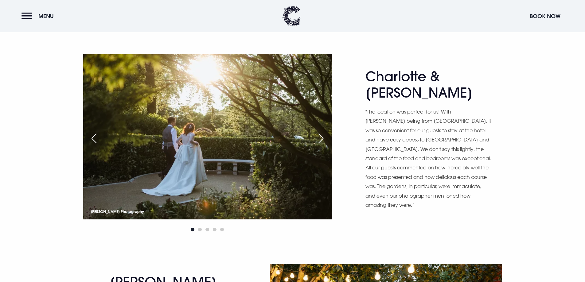
click at [319, 140] on div "Next slide" at bounding box center [320, 139] width 15 height 14
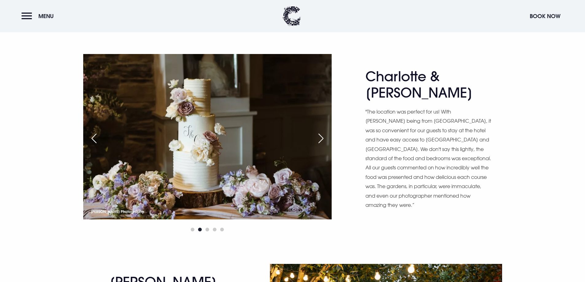
click at [319, 140] on div "Next slide" at bounding box center [320, 139] width 15 height 14
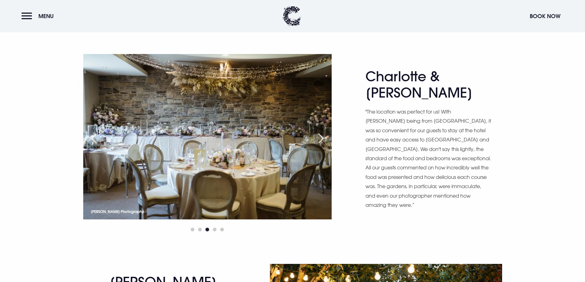
click at [319, 140] on div "Next slide" at bounding box center [320, 139] width 15 height 14
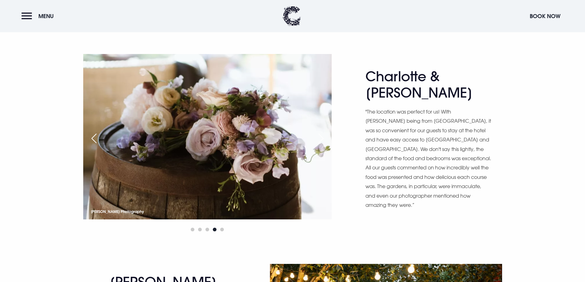
click at [319, 140] on div "Next slide" at bounding box center [320, 139] width 15 height 14
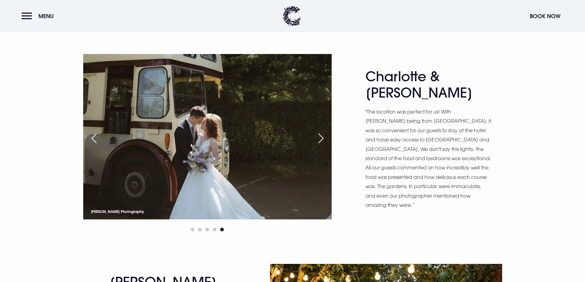
click at [319, 140] on div "Next slide" at bounding box center [320, 139] width 15 height 14
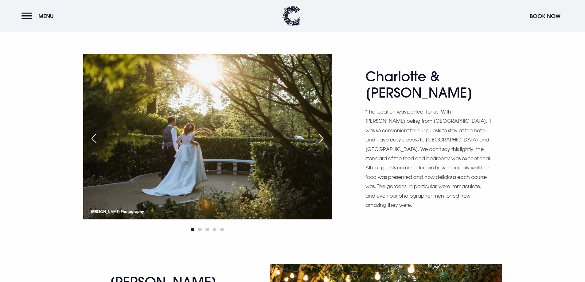
click at [319, 140] on div "Next slide" at bounding box center [320, 139] width 15 height 14
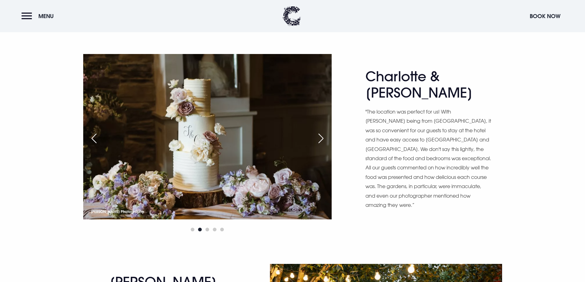
click at [319, 140] on div "Next slide" at bounding box center [320, 139] width 15 height 14
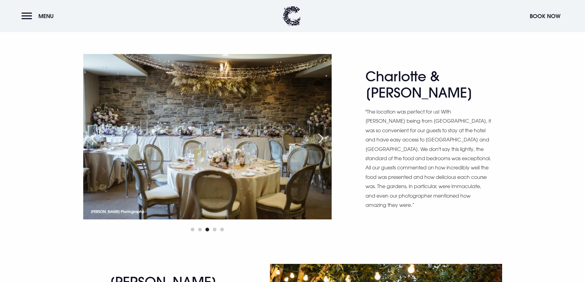
click at [319, 140] on div "Next slide" at bounding box center [320, 139] width 15 height 14
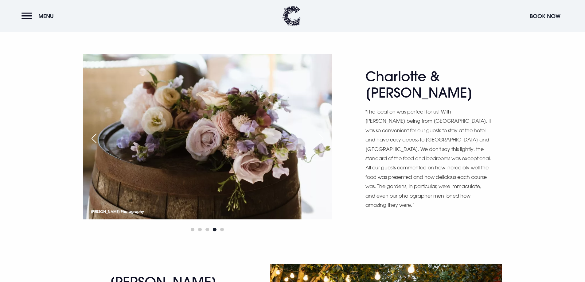
click at [319, 140] on div "Next slide" at bounding box center [320, 139] width 15 height 14
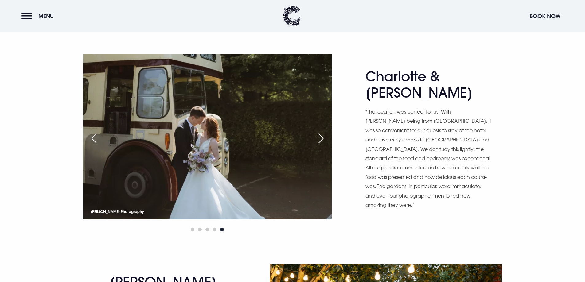
click at [319, 140] on div "Next slide" at bounding box center [320, 139] width 15 height 14
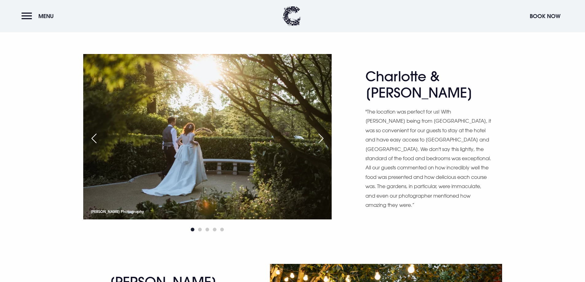
click at [319, 140] on div "Next slide" at bounding box center [320, 139] width 15 height 14
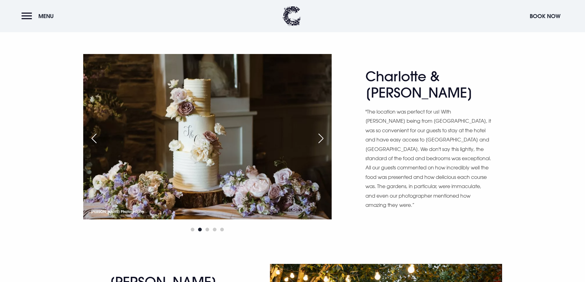
click at [319, 140] on div "Next slide" at bounding box center [320, 139] width 15 height 14
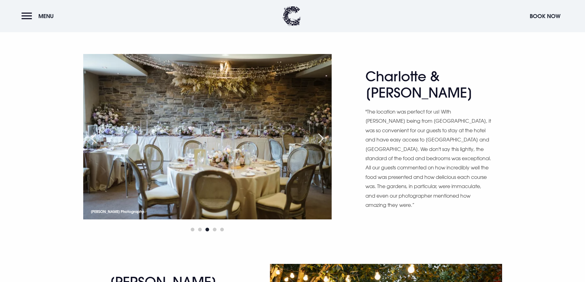
click at [319, 140] on div "Next slide" at bounding box center [320, 139] width 15 height 14
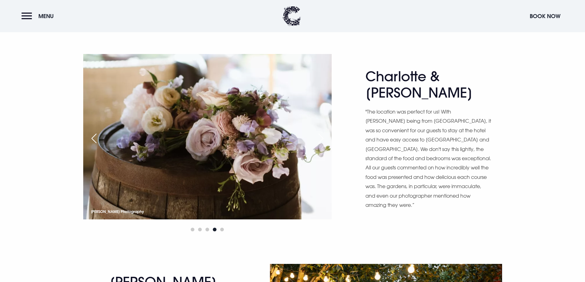
click at [319, 140] on div "Next slide" at bounding box center [320, 139] width 15 height 14
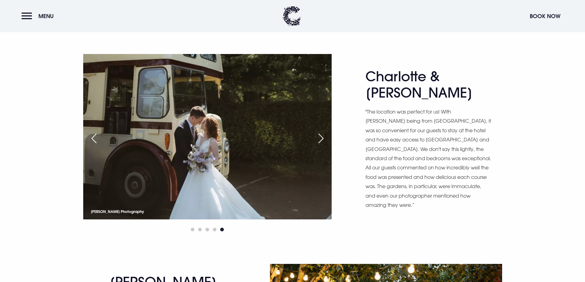
click at [319, 140] on div "Next slide" at bounding box center [320, 139] width 15 height 14
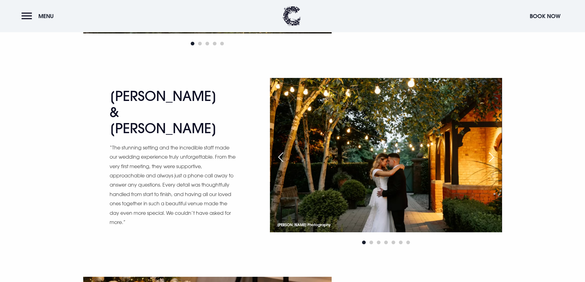
scroll to position [952, 0]
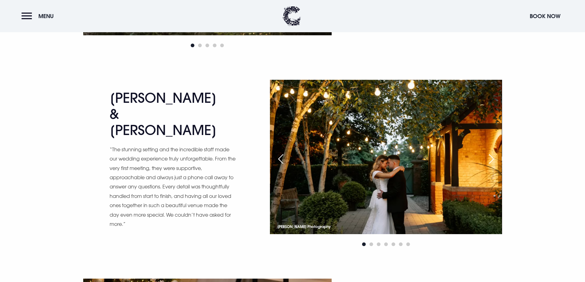
click at [495, 161] on div "Next slide" at bounding box center [491, 159] width 15 height 14
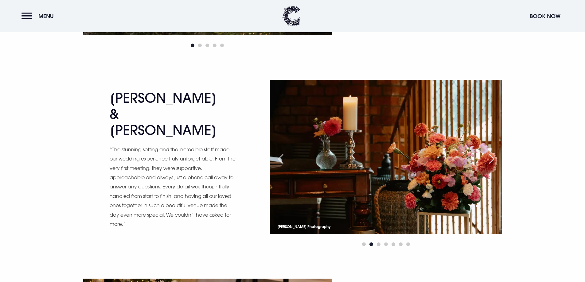
click at [495, 161] on div "Next slide" at bounding box center [491, 159] width 15 height 14
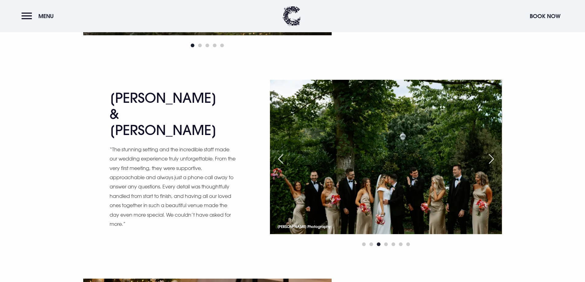
click at [495, 161] on div "Next slide" at bounding box center [491, 159] width 15 height 14
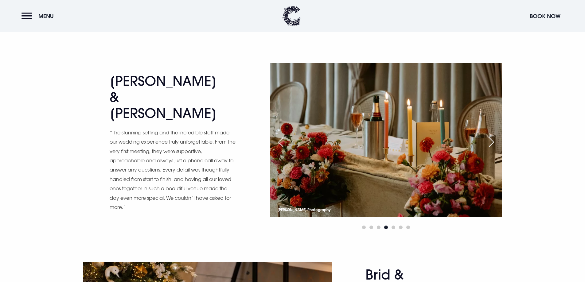
scroll to position [983, 0]
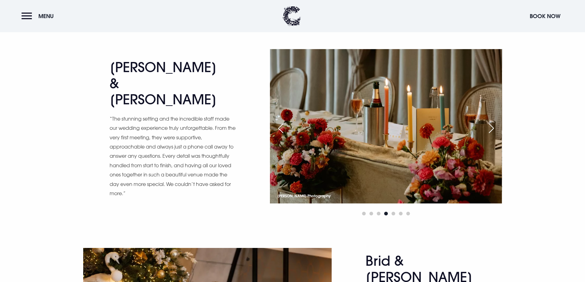
click at [497, 131] on div "Next slide" at bounding box center [491, 129] width 15 height 14
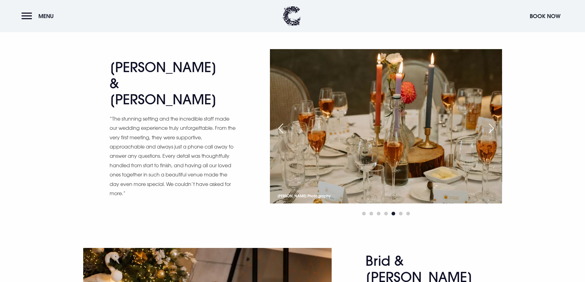
click at [497, 131] on div "Next slide" at bounding box center [491, 129] width 15 height 14
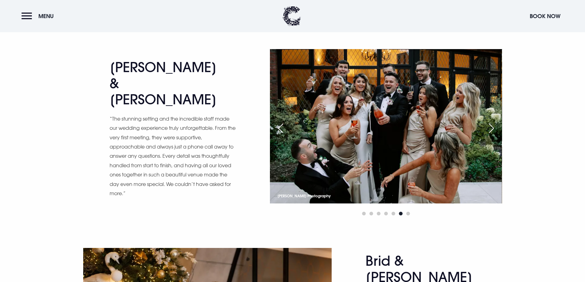
click at [497, 131] on div "Next slide" at bounding box center [491, 129] width 15 height 14
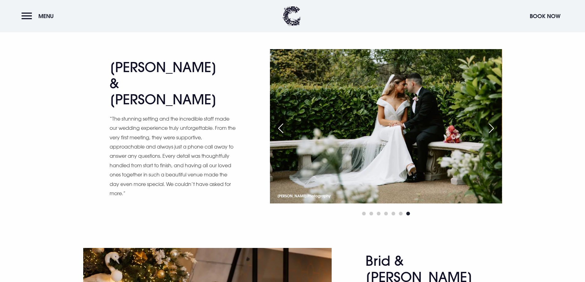
click at [281, 126] on div "Previous slide" at bounding box center [280, 129] width 15 height 14
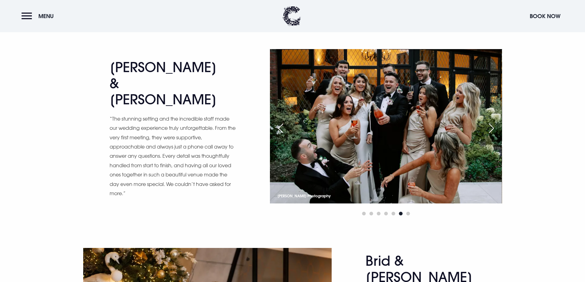
click at [490, 132] on div "Next slide" at bounding box center [491, 129] width 15 height 14
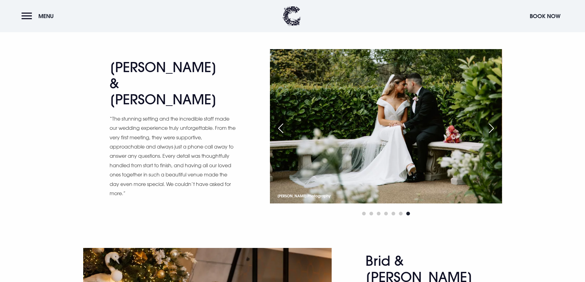
click at [490, 132] on div "Next slide" at bounding box center [491, 129] width 15 height 14
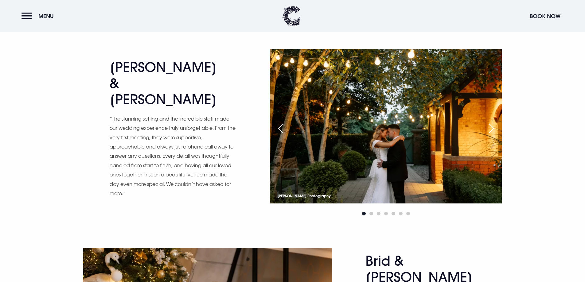
click at [490, 132] on div "Next slide" at bounding box center [491, 129] width 15 height 14
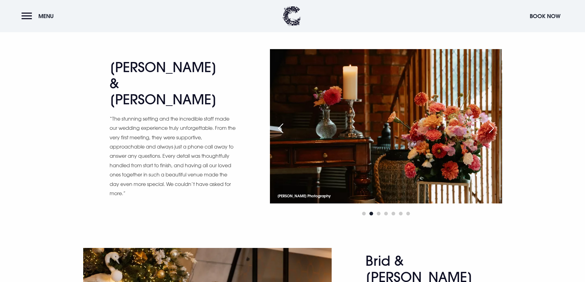
click at [490, 132] on div "Next slide" at bounding box center [491, 129] width 15 height 14
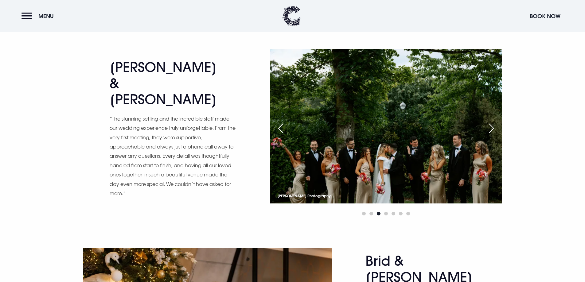
click at [490, 132] on div "Next slide" at bounding box center [491, 129] width 15 height 14
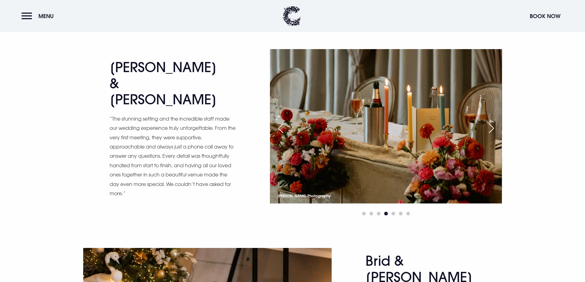
click at [490, 132] on div "Next slide" at bounding box center [491, 129] width 15 height 14
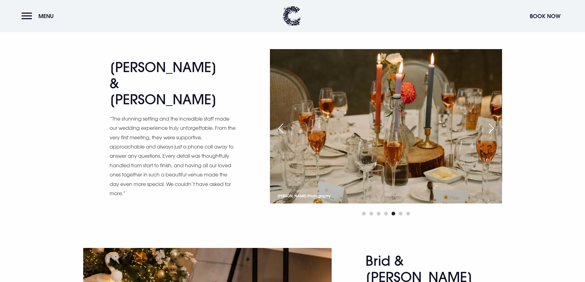
click at [490, 132] on div "Next slide" at bounding box center [491, 129] width 15 height 14
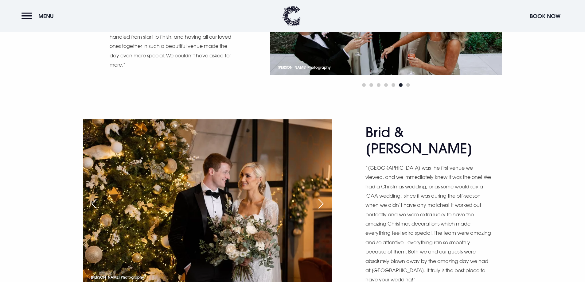
scroll to position [1136, 0]
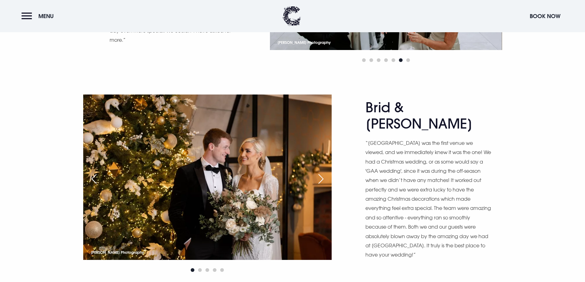
click at [323, 178] on div "Next slide" at bounding box center [320, 179] width 15 height 14
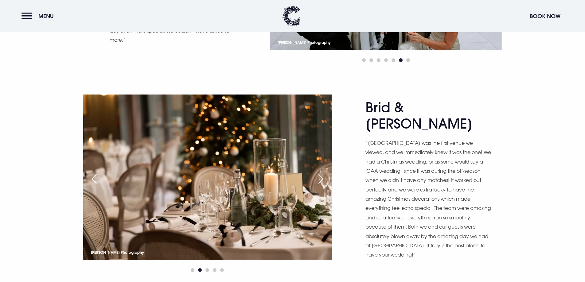
click at [323, 178] on div "Next slide" at bounding box center [320, 179] width 15 height 14
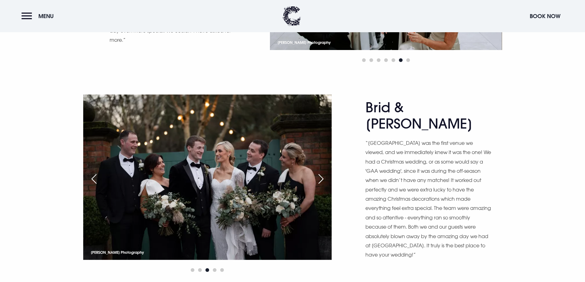
click at [323, 178] on div "Next slide" at bounding box center [320, 179] width 15 height 14
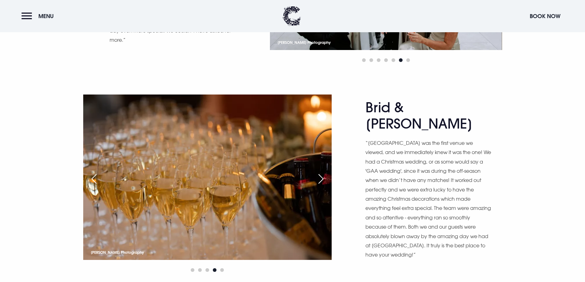
click at [323, 178] on div "Next slide" at bounding box center [320, 179] width 15 height 14
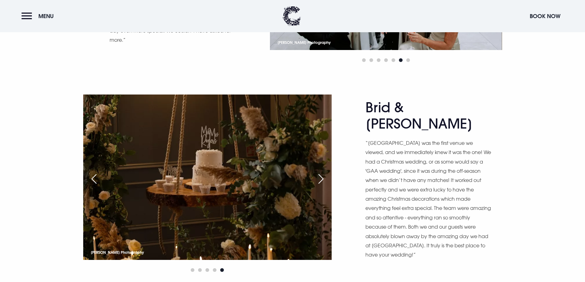
click at [323, 178] on div "Next slide" at bounding box center [320, 179] width 15 height 14
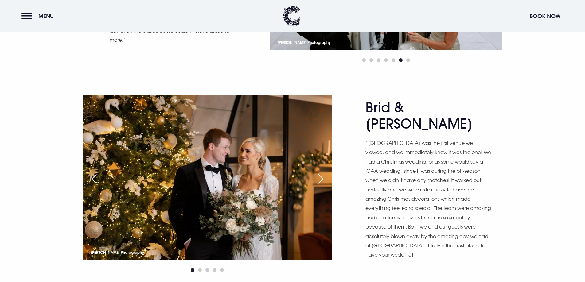
click at [323, 178] on div "Next slide" at bounding box center [320, 179] width 15 height 14
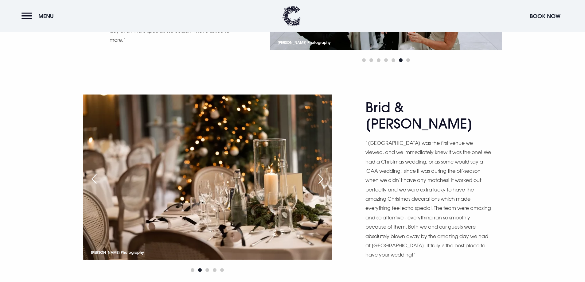
click at [323, 178] on div "Next slide" at bounding box center [320, 179] width 15 height 14
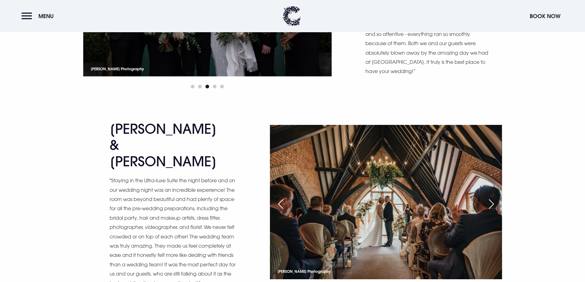
scroll to position [1382, 0]
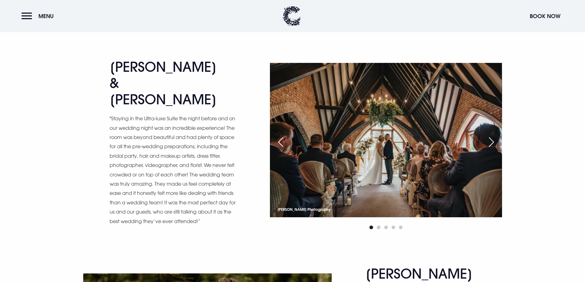
click at [486, 140] on div "Next slide" at bounding box center [491, 142] width 15 height 14
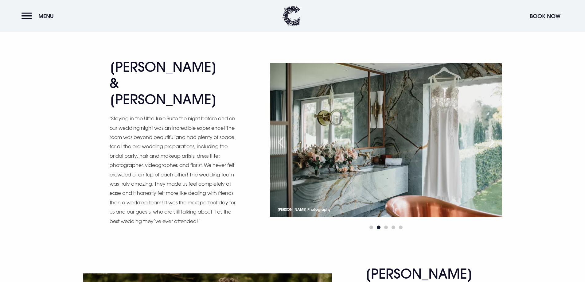
click at [486, 140] on div "Next slide" at bounding box center [491, 142] width 15 height 14
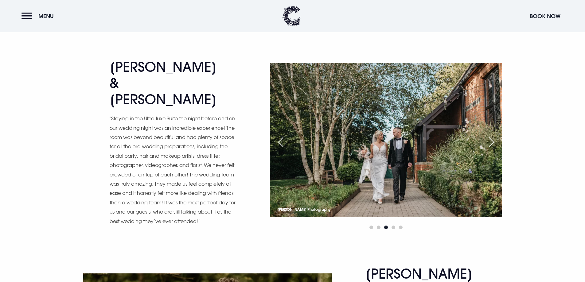
click at [486, 140] on div "Next slide" at bounding box center [491, 142] width 15 height 14
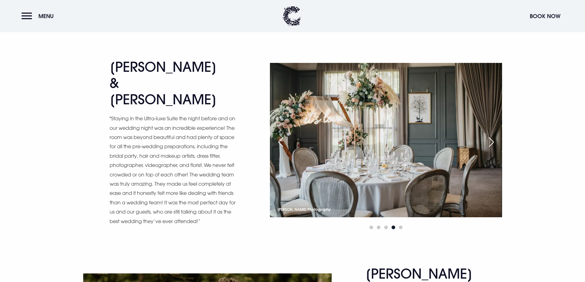
click at [486, 140] on div "Next slide" at bounding box center [491, 142] width 15 height 14
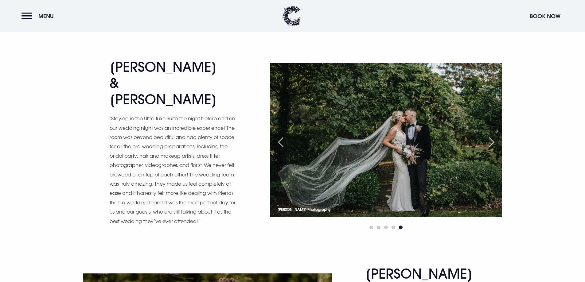
click at [486, 140] on div "Next slide" at bounding box center [491, 142] width 15 height 14
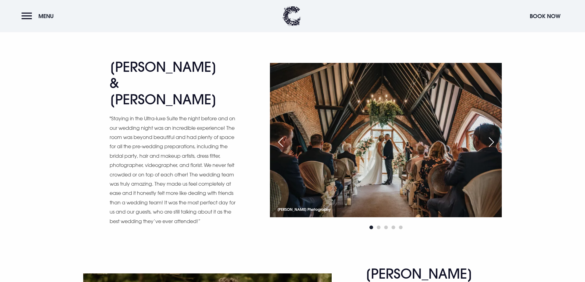
click at [486, 140] on div "Next slide" at bounding box center [491, 142] width 15 height 14
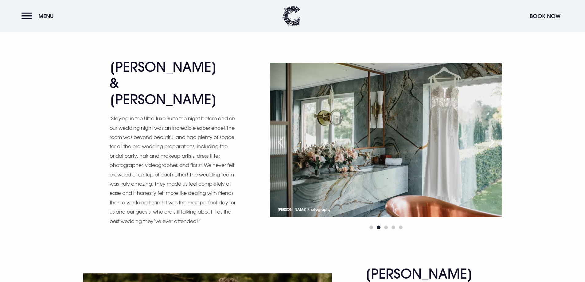
click at [486, 140] on div "Next slide" at bounding box center [491, 142] width 15 height 14
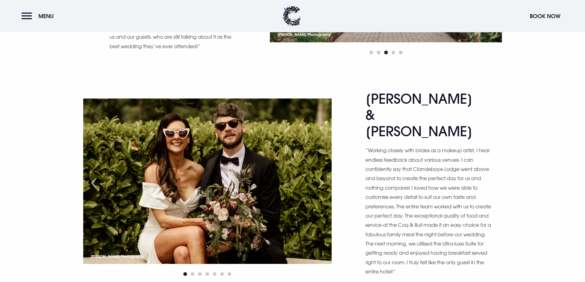
scroll to position [1566, 0]
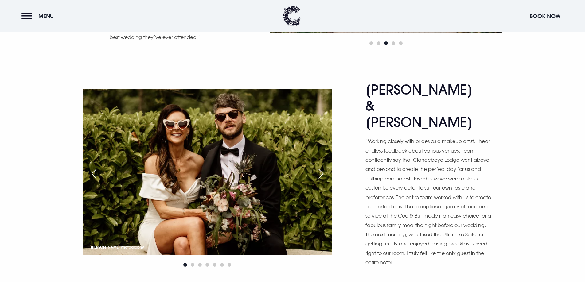
click at [321, 167] on div "Next slide" at bounding box center [320, 174] width 15 height 14
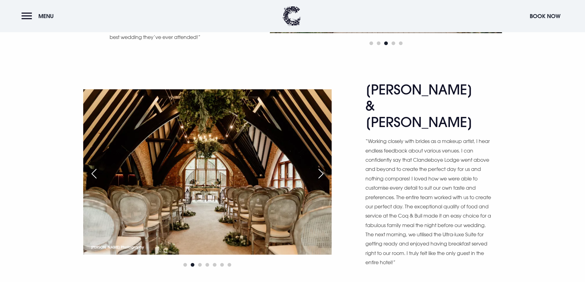
click at [321, 167] on div "Next slide" at bounding box center [320, 174] width 15 height 14
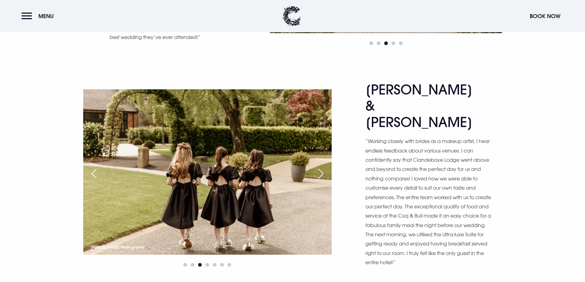
click at [321, 167] on div "Next slide" at bounding box center [320, 174] width 15 height 14
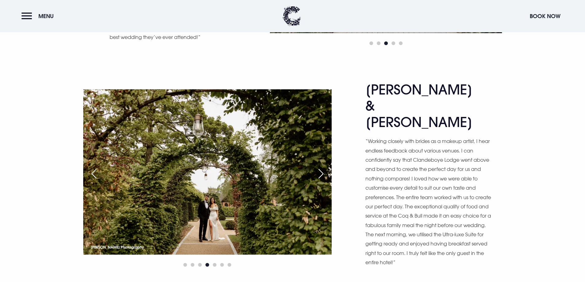
click at [321, 167] on div "Next slide" at bounding box center [320, 174] width 15 height 14
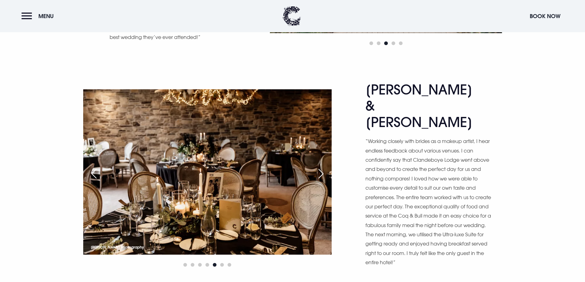
click at [321, 167] on div "Next slide" at bounding box center [320, 174] width 15 height 14
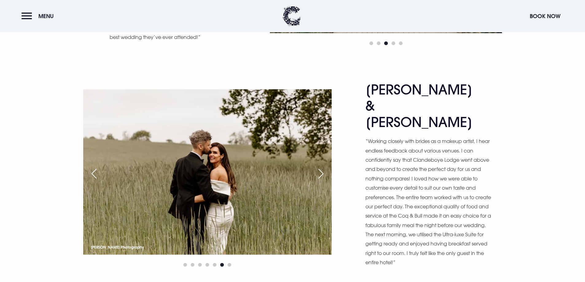
click at [321, 167] on div "Next slide" at bounding box center [320, 174] width 15 height 14
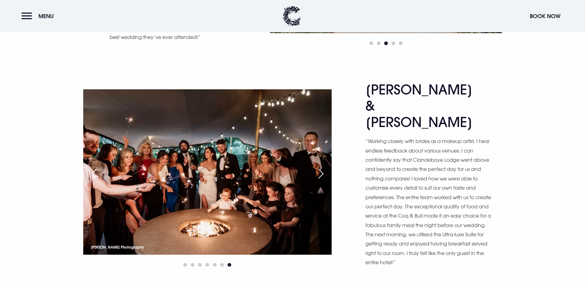
click at [321, 167] on div "Next slide" at bounding box center [320, 174] width 15 height 14
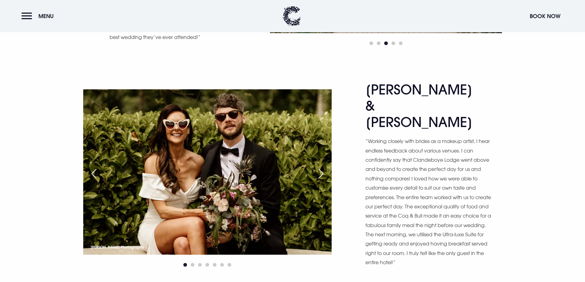
click at [321, 167] on div "Next slide" at bounding box center [320, 174] width 15 height 14
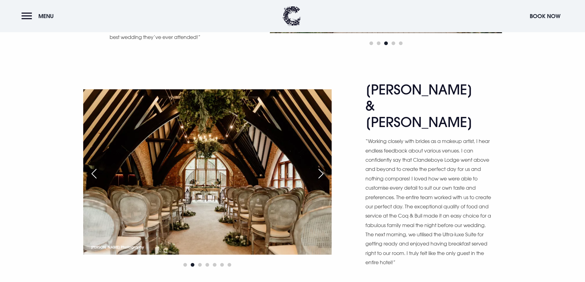
click at [321, 167] on div "Next slide" at bounding box center [320, 174] width 15 height 14
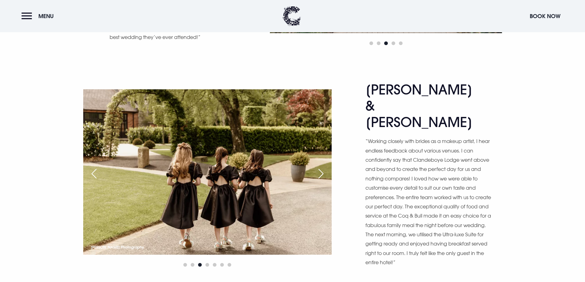
click at [321, 167] on div "Next slide" at bounding box center [320, 174] width 15 height 14
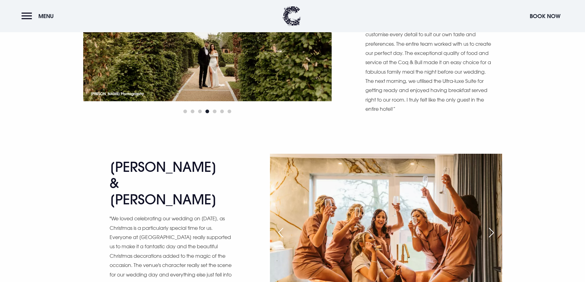
scroll to position [1811, 0]
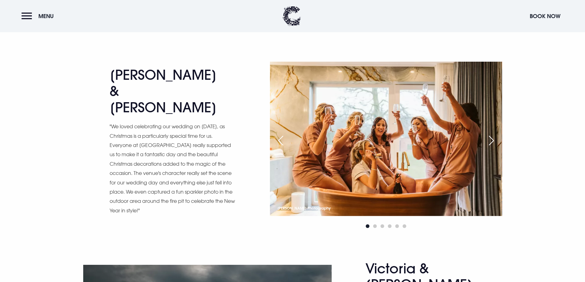
click at [493, 134] on div "Next slide" at bounding box center [491, 141] width 15 height 14
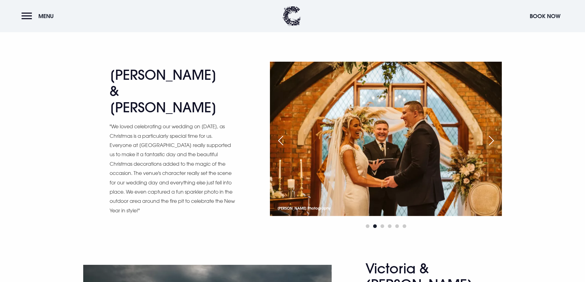
click at [493, 134] on div "Next slide" at bounding box center [491, 141] width 15 height 14
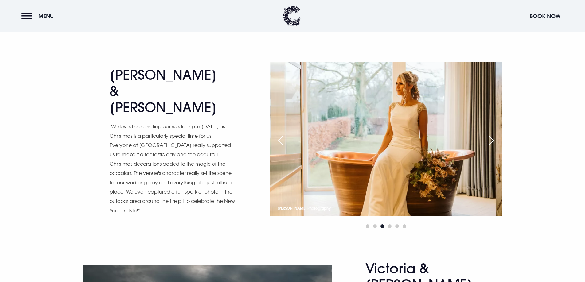
click at [493, 134] on div "Next slide" at bounding box center [491, 141] width 15 height 14
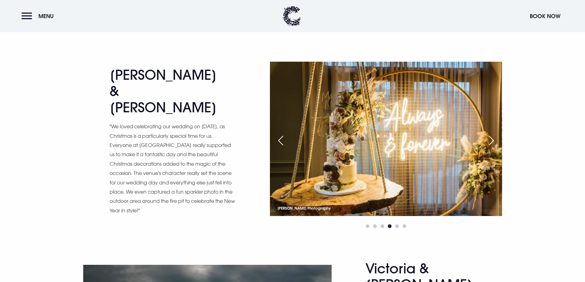
scroll to position [1811, 0]
click at [493, 134] on div "Next slide" at bounding box center [491, 141] width 15 height 14
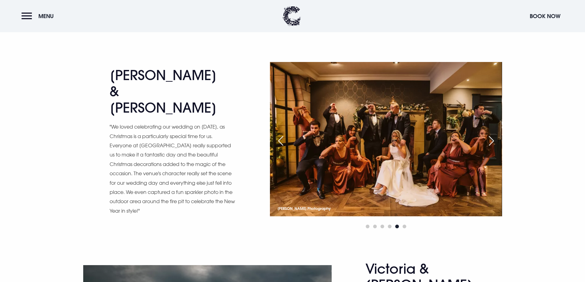
click at [493, 134] on div "Next slide" at bounding box center [491, 141] width 15 height 14
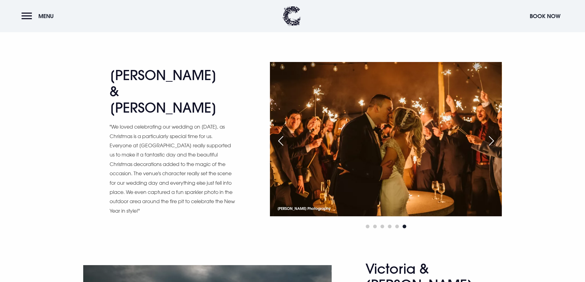
click at [493, 134] on div "Next slide" at bounding box center [491, 141] width 15 height 14
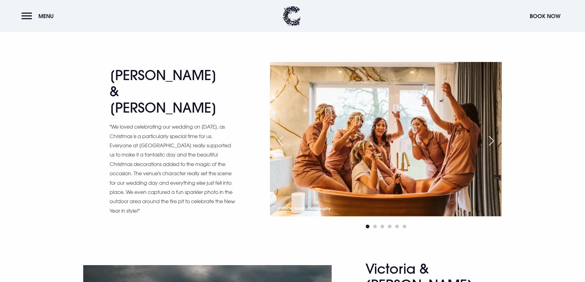
click at [492, 134] on div "Next slide" at bounding box center [491, 141] width 15 height 14
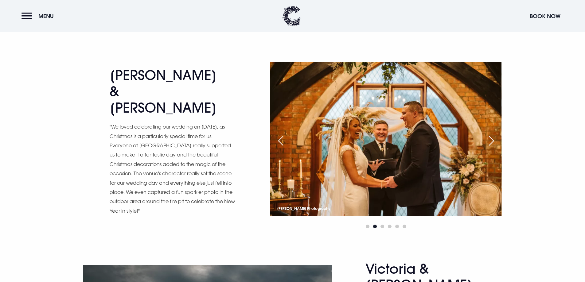
click at [492, 134] on div "Next slide" at bounding box center [491, 141] width 15 height 14
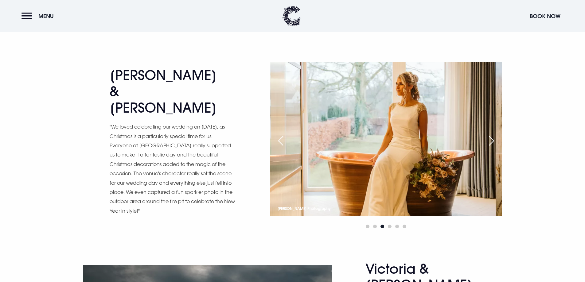
click at [492, 134] on div "Next slide" at bounding box center [491, 141] width 15 height 14
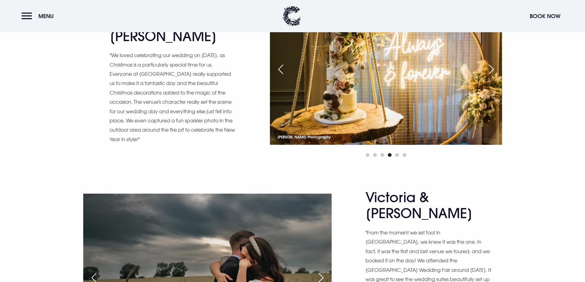
scroll to position [1965, 0]
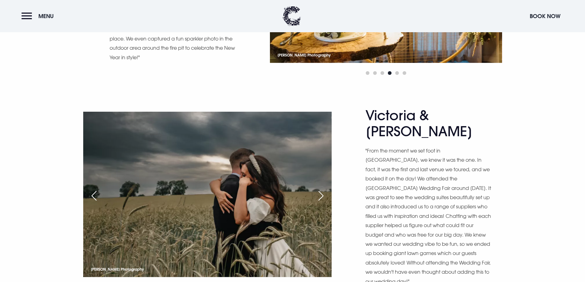
click at [319, 189] on div "Next slide" at bounding box center [320, 196] width 15 height 14
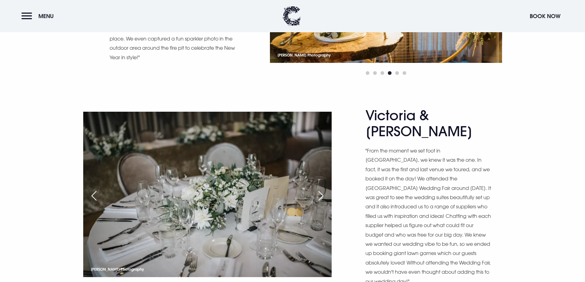
click at [319, 189] on div "Next slide" at bounding box center [320, 196] width 15 height 14
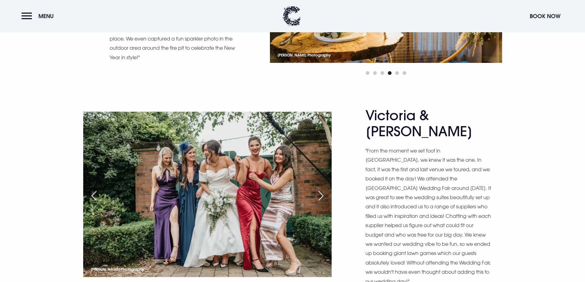
click at [319, 189] on div "Next slide" at bounding box center [320, 196] width 15 height 14
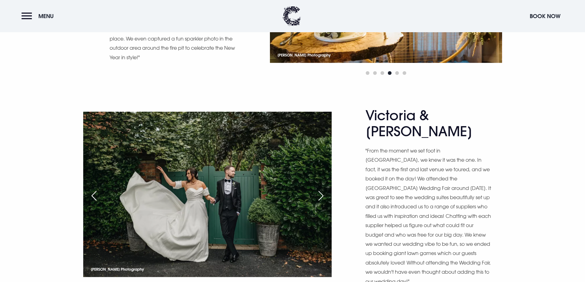
click at [319, 189] on div "Next slide" at bounding box center [320, 196] width 15 height 14
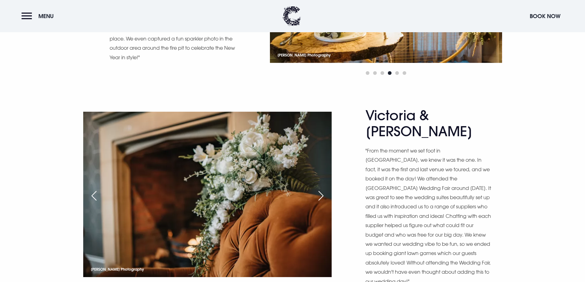
click at [319, 189] on div "Next slide" at bounding box center [320, 196] width 15 height 14
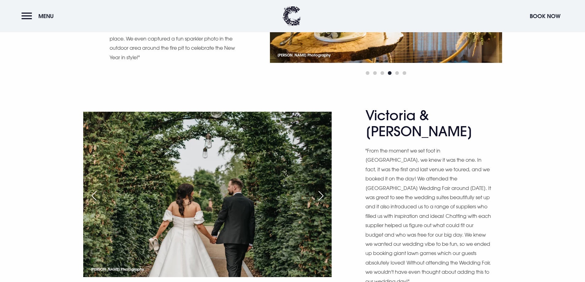
click at [319, 189] on div "Next slide" at bounding box center [320, 196] width 15 height 14
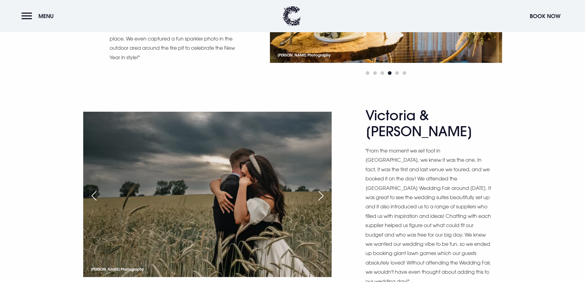
click at [319, 189] on div "Next slide" at bounding box center [320, 196] width 15 height 14
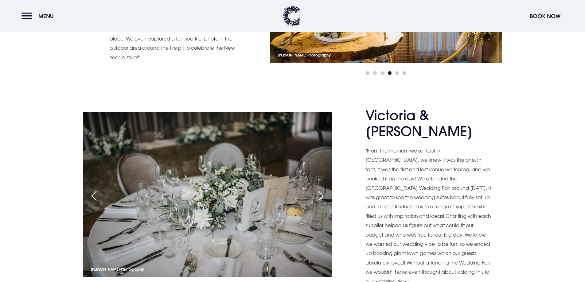
click at [319, 189] on div "Next slide" at bounding box center [320, 196] width 15 height 14
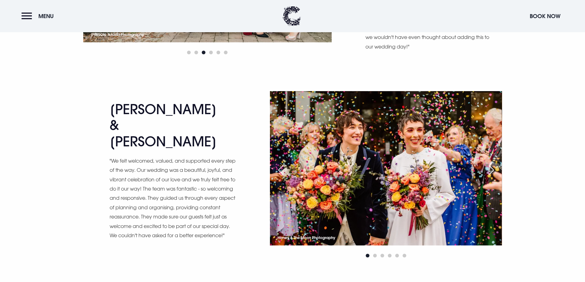
scroll to position [2210, 0]
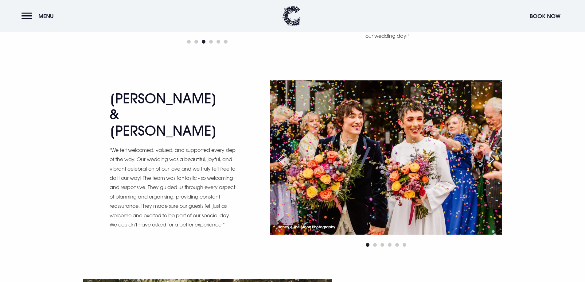
click at [486, 153] on div "Next slide" at bounding box center [491, 160] width 15 height 14
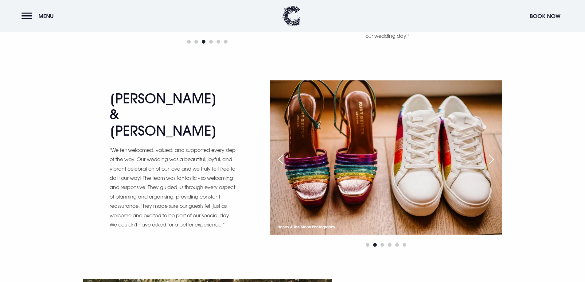
click at [487, 153] on div "Next slide" at bounding box center [491, 160] width 15 height 14
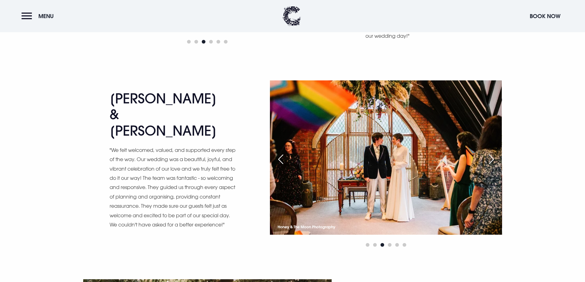
click at [487, 153] on div "Next slide" at bounding box center [491, 160] width 15 height 14
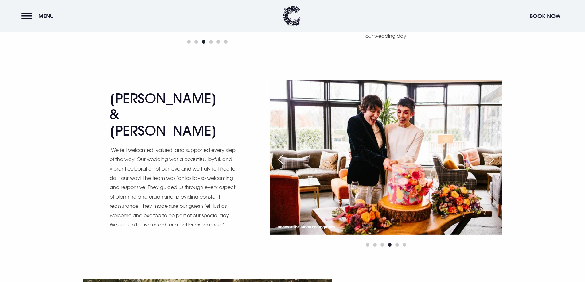
click at [487, 153] on div "Next slide" at bounding box center [491, 160] width 15 height 14
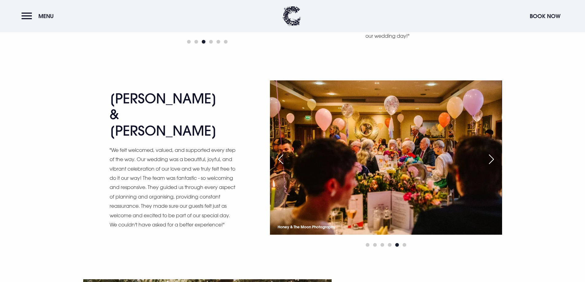
click at [487, 153] on div "Next slide" at bounding box center [491, 160] width 15 height 14
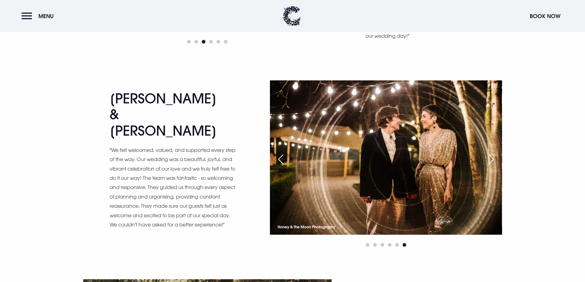
click at [487, 153] on div "Next slide" at bounding box center [491, 160] width 15 height 14
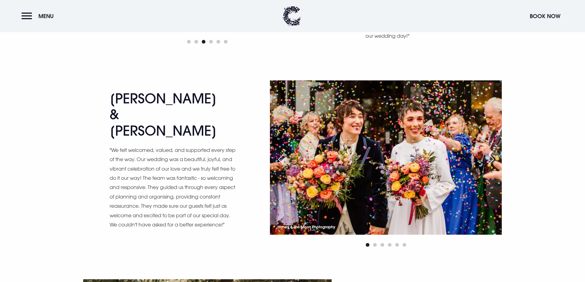
click at [487, 153] on div "Next slide" at bounding box center [491, 160] width 15 height 14
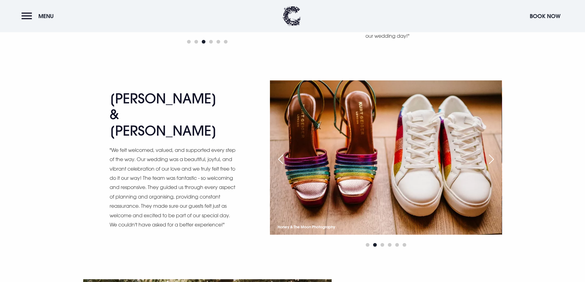
click at [487, 153] on div "Next slide" at bounding box center [491, 160] width 15 height 14
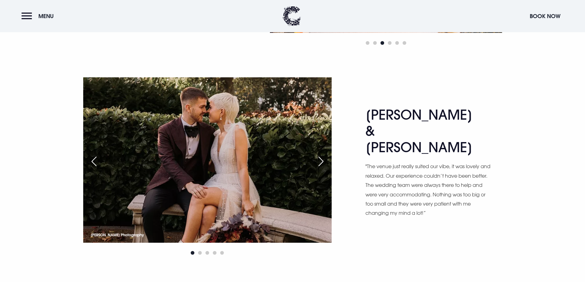
scroll to position [2395, 0]
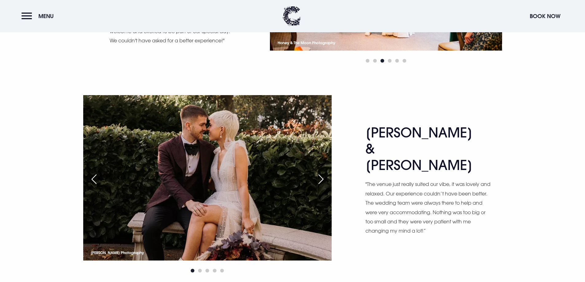
click at [319, 173] on div "Next slide" at bounding box center [320, 180] width 15 height 14
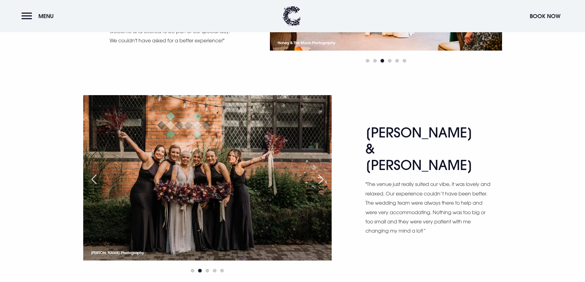
click at [319, 173] on div "Next slide" at bounding box center [320, 180] width 15 height 14
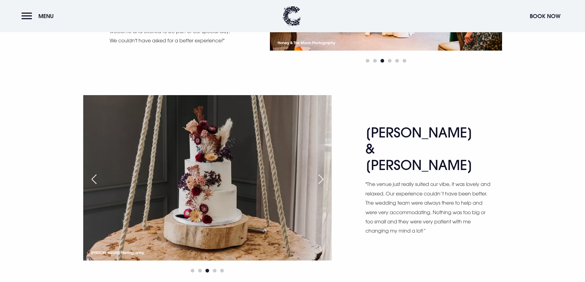
click at [319, 173] on div "Next slide" at bounding box center [320, 180] width 15 height 14
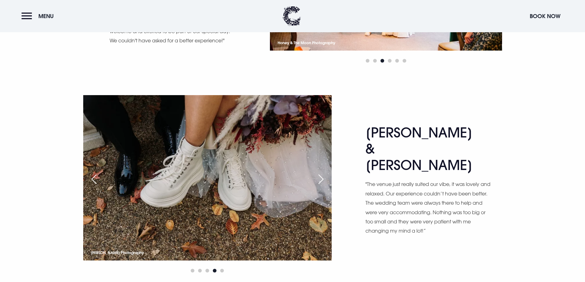
click at [319, 173] on div "Next slide" at bounding box center [320, 180] width 15 height 14
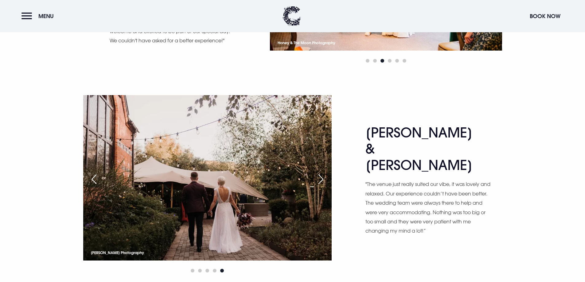
click at [319, 173] on div "Next slide" at bounding box center [320, 180] width 15 height 14
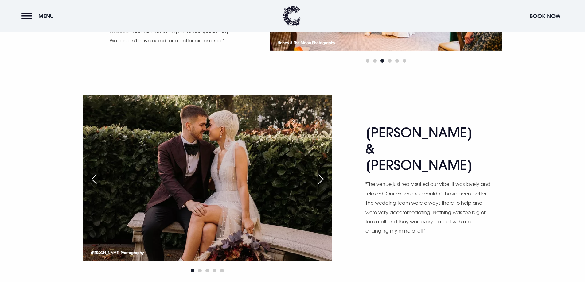
click at [319, 173] on div "Next slide" at bounding box center [320, 180] width 15 height 14
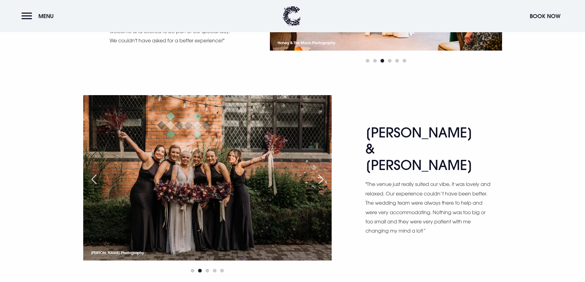
click at [319, 173] on div "Next slide" at bounding box center [320, 180] width 15 height 14
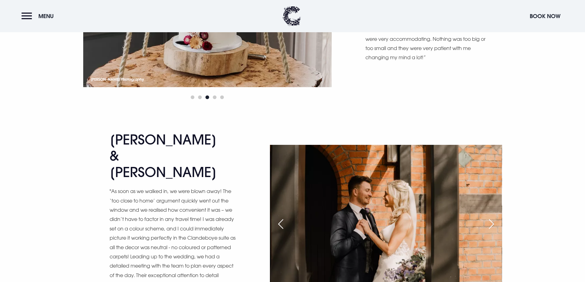
scroll to position [2579, 0]
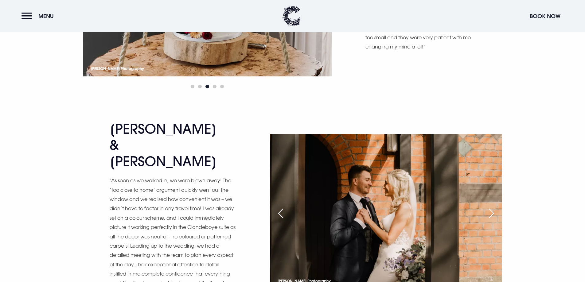
click at [490, 207] on div "Next slide" at bounding box center [491, 214] width 15 height 14
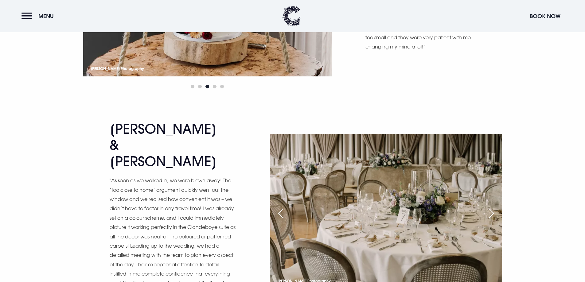
click at [490, 207] on div "Next slide" at bounding box center [491, 214] width 15 height 14
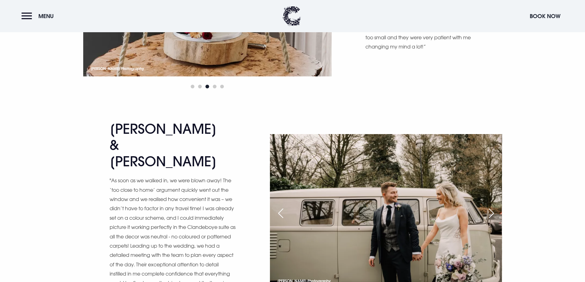
click at [490, 207] on div "Next slide" at bounding box center [491, 214] width 15 height 14
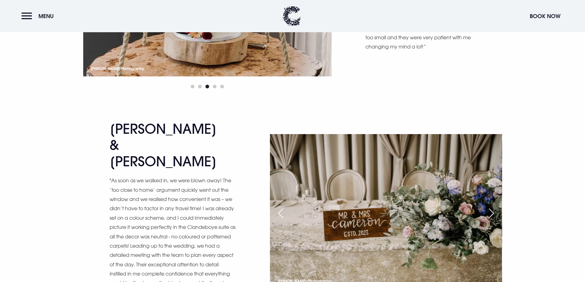
click at [490, 207] on div "Next slide" at bounding box center [491, 214] width 15 height 14
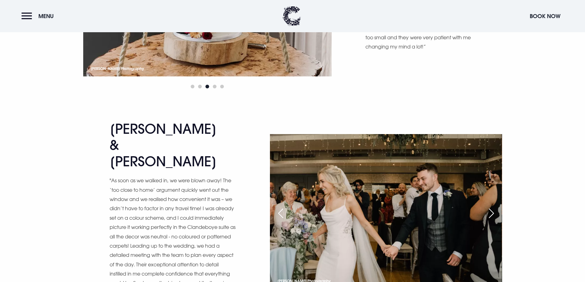
click at [490, 207] on div "Next slide" at bounding box center [491, 214] width 15 height 14
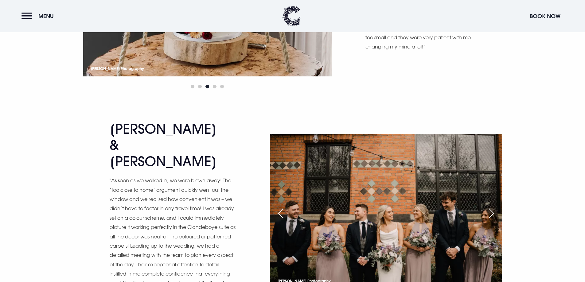
click at [490, 207] on div "Next slide" at bounding box center [491, 214] width 15 height 14
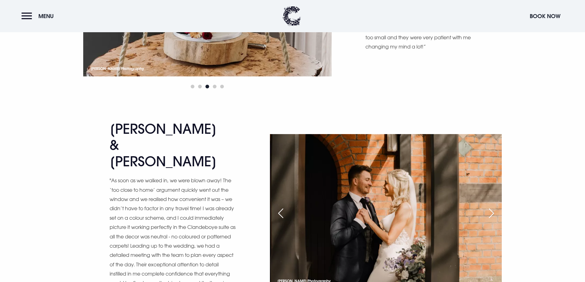
click at [490, 207] on div "Next slide" at bounding box center [491, 214] width 15 height 14
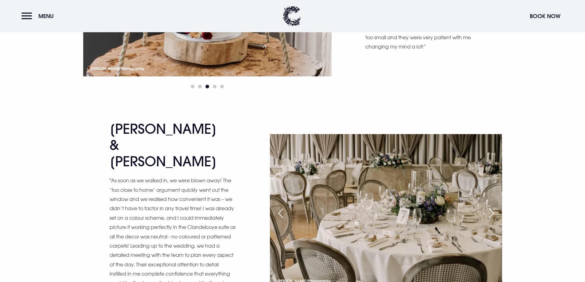
click at [490, 207] on div "Next slide" at bounding box center [491, 214] width 15 height 14
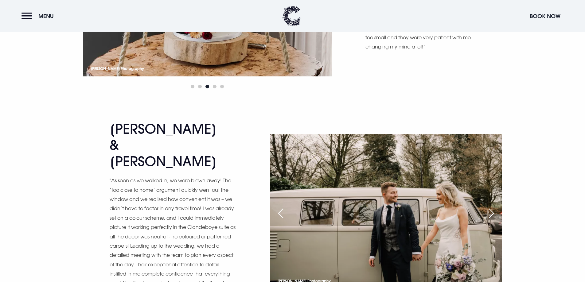
click at [490, 207] on div "Next slide" at bounding box center [491, 214] width 15 height 14
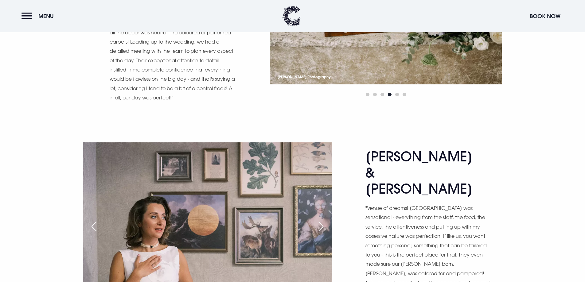
scroll to position [2794, 0]
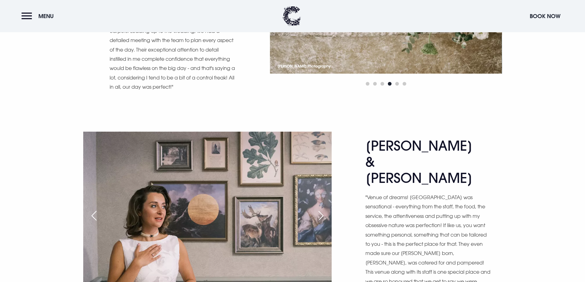
click at [320, 209] on div "Next slide" at bounding box center [320, 216] width 15 height 14
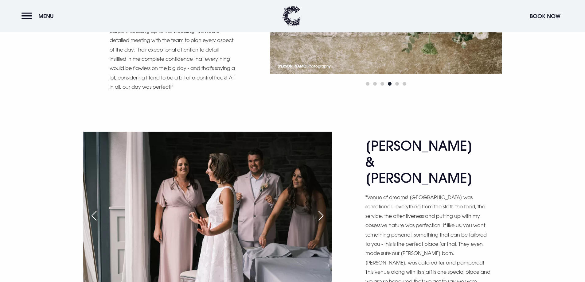
click at [320, 209] on div "Next slide" at bounding box center [320, 216] width 15 height 14
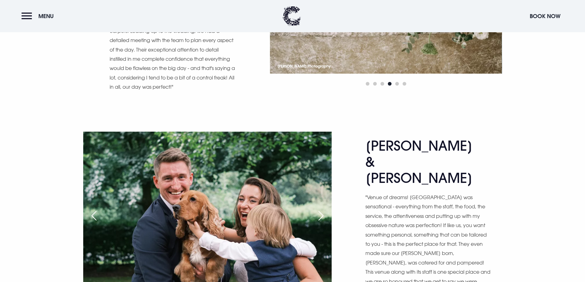
click at [320, 209] on div "Next slide" at bounding box center [320, 216] width 15 height 14
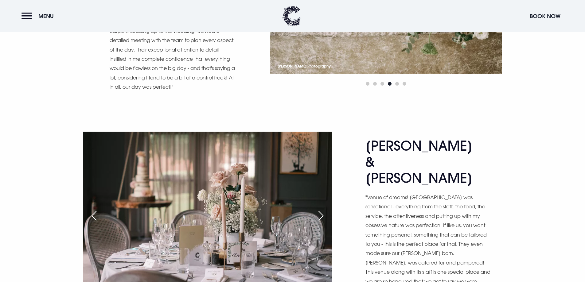
click at [320, 209] on div "Next slide" at bounding box center [320, 216] width 15 height 14
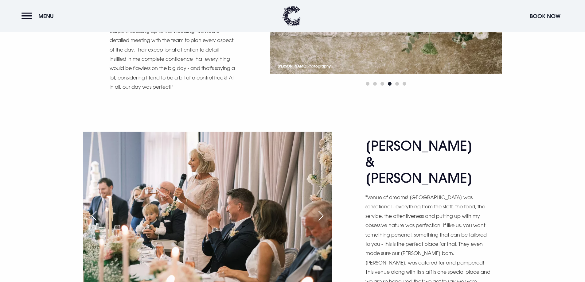
click at [321, 209] on div "Next slide" at bounding box center [320, 216] width 15 height 14
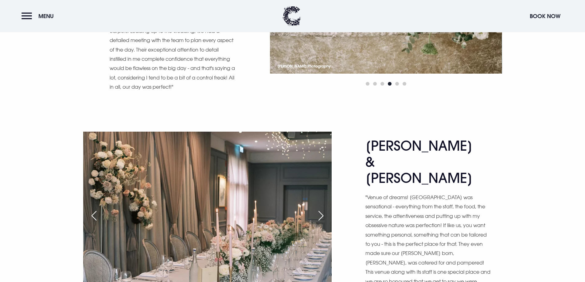
click at [321, 209] on div "Next slide" at bounding box center [320, 216] width 15 height 14
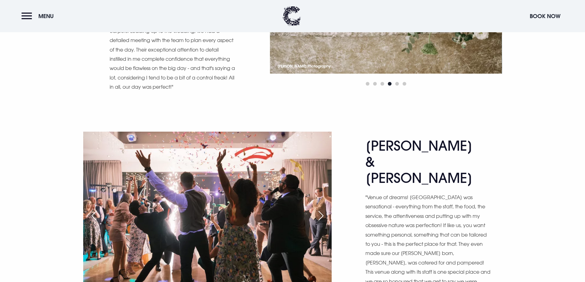
click at [321, 209] on div "Next slide" at bounding box center [320, 216] width 15 height 14
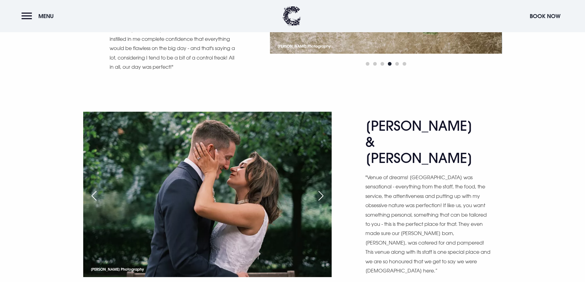
scroll to position [2824, 0]
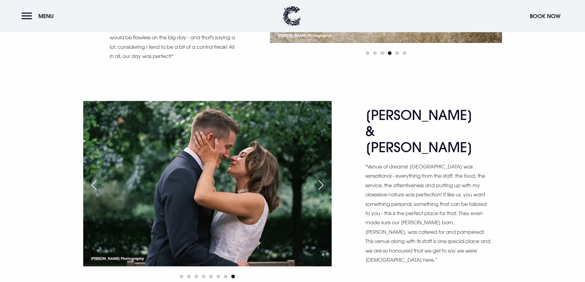
click at [89, 178] on div "Previous slide" at bounding box center [93, 185] width 15 height 14
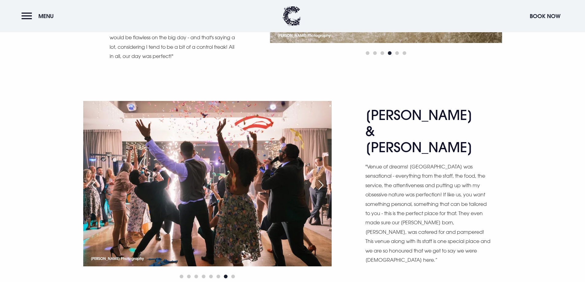
click at [322, 178] on div "Next slide" at bounding box center [320, 185] width 15 height 14
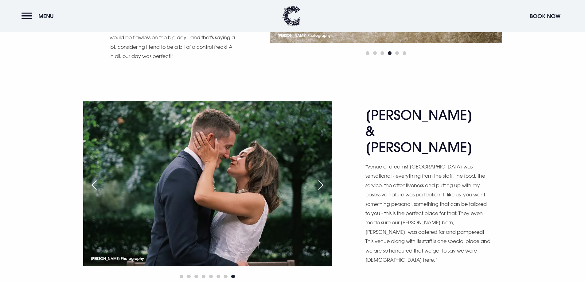
click at [322, 178] on div "Next slide" at bounding box center [320, 185] width 15 height 14
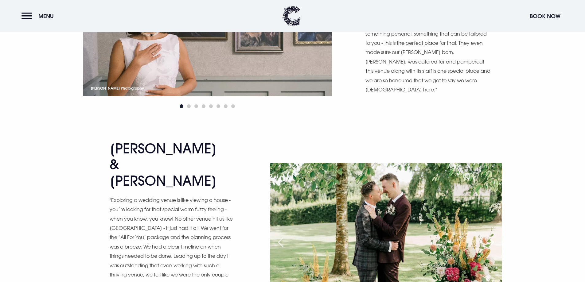
scroll to position [3009, 0]
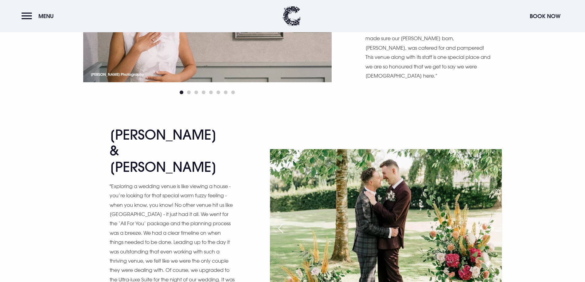
click at [496, 222] on div "Next slide" at bounding box center [491, 229] width 15 height 14
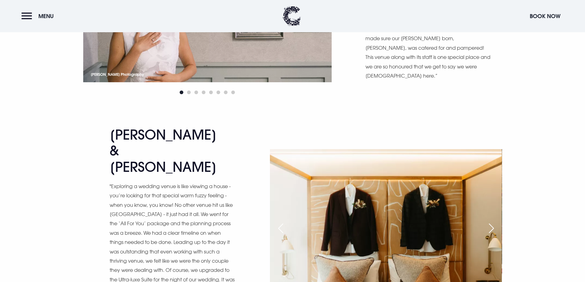
click at [496, 222] on div "Next slide" at bounding box center [491, 229] width 15 height 14
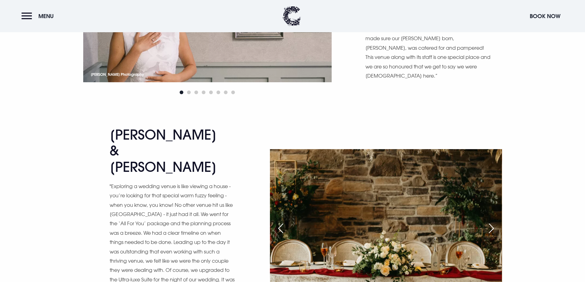
click at [496, 222] on div "Next slide" at bounding box center [491, 229] width 15 height 14
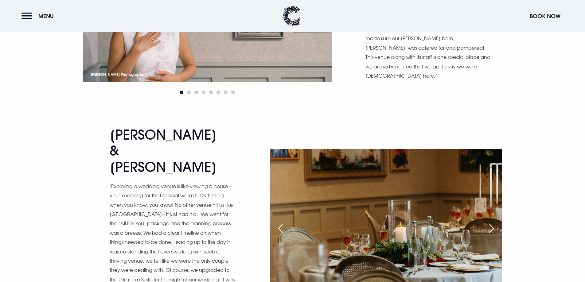
click at [496, 222] on div "Next slide" at bounding box center [491, 229] width 15 height 14
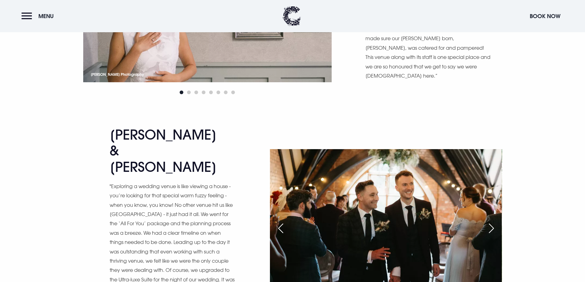
click at [496, 222] on div "Next slide" at bounding box center [491, 229] width 15 height 14
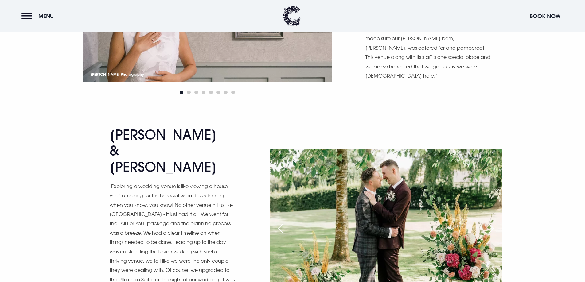
click at [496, 222] on div "Next slide" at bounding box center [491, 229] width 15 height 14
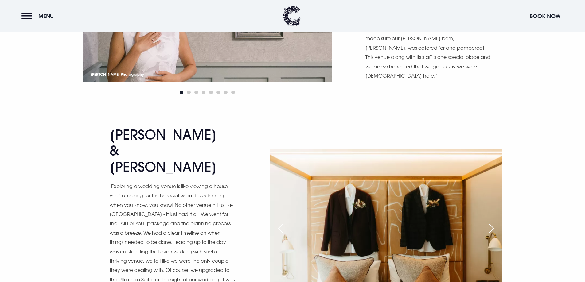
click at [496, 222] on div "Next slide" at bounding box center [491, 229] width 15 height 14
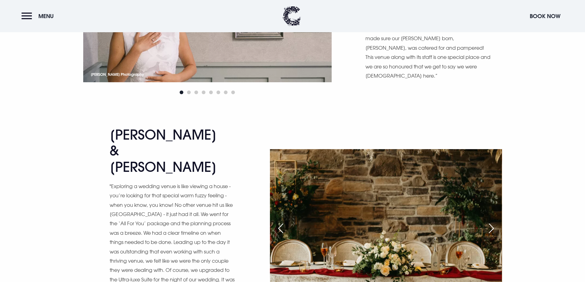
click at [496, 222] on div "Next slide" at bounding box center [491, 229] width 15 height 14
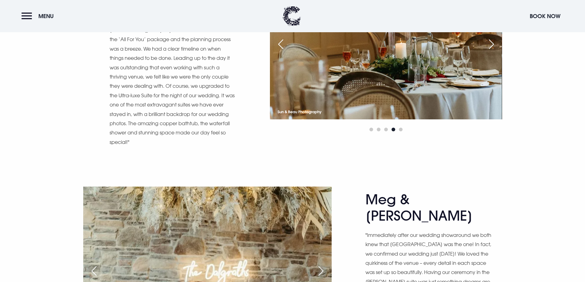
scroll to position [3254, 0]
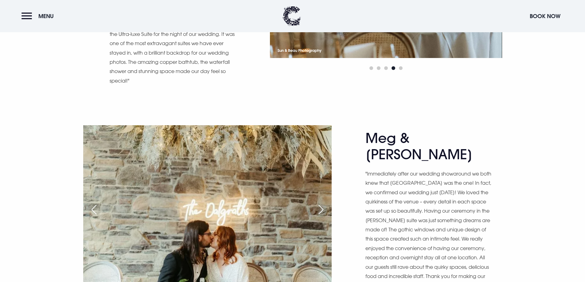
click at [324, 203] on div "Next slide" at bounding box center [320, 210] width 15 height 14
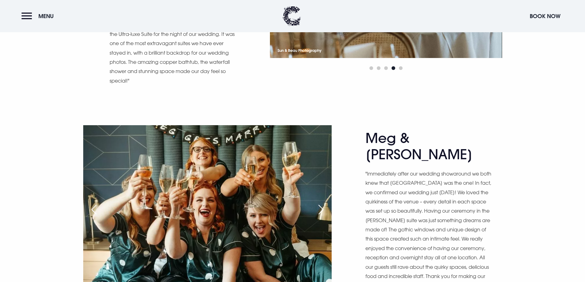
click at [318, 203] on div "Next slide" at bounding box center [320, 210] width 15 height 14
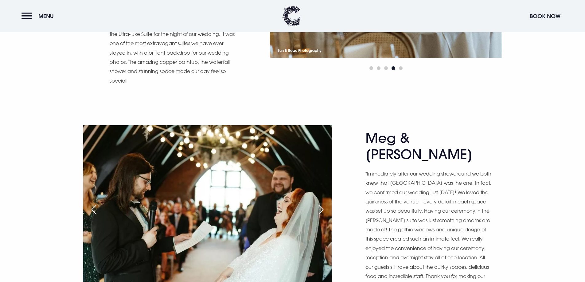
click at [318, 203] on div "Next slide" at bounding box center [320, 210] width 15 height 14
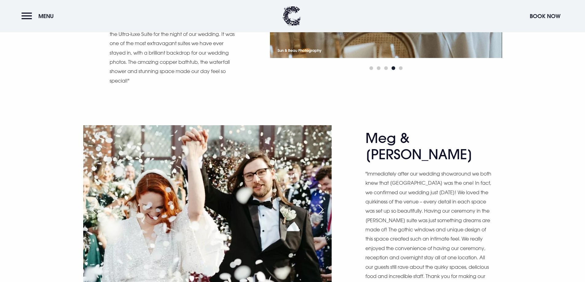
click at [89, 203] on div "Previous slide" at bounding box center [93, 210] width 15 height 14
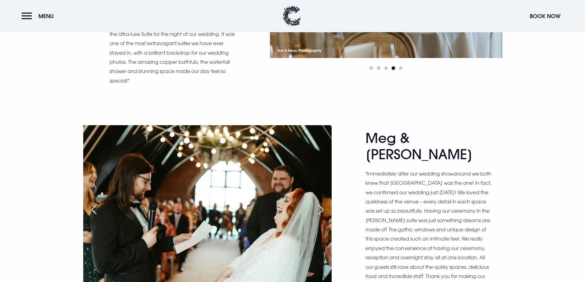
click at [321, 203] on div "Next slide" at bounding box center [320, 210] width 15 height 14
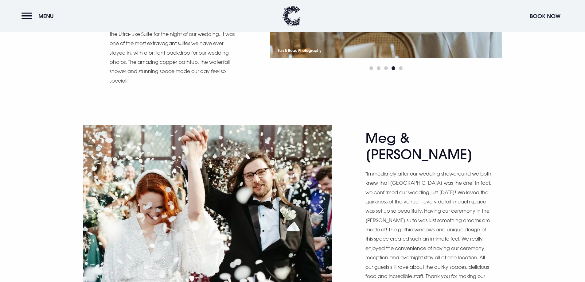
click at [321, 203] on div "Next slide" at bounding box center [320, 210] width 15 height 14
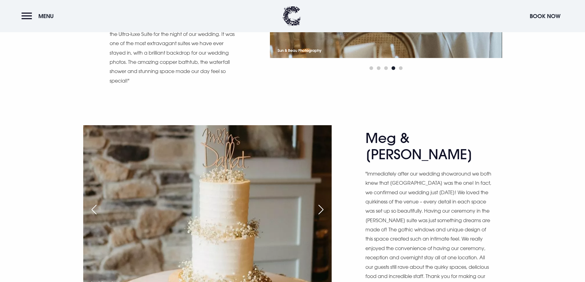
scroll to position [3254, 0]
click at [320, 203] on div "Next slide" at bounding box center [320, 210] width 15 height 14
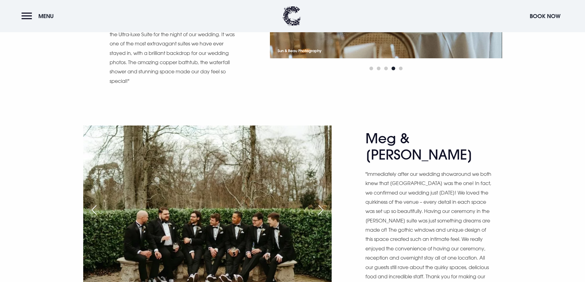
click at [320, 203] on div "Next slide" at bounding box center [320, 210] width 15 height 14
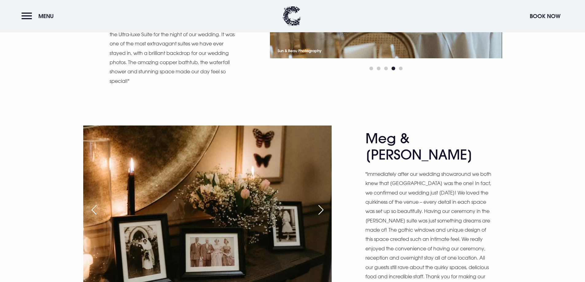
click at [90, 130] on img at bounding box center [207, 208] width 248 height 165
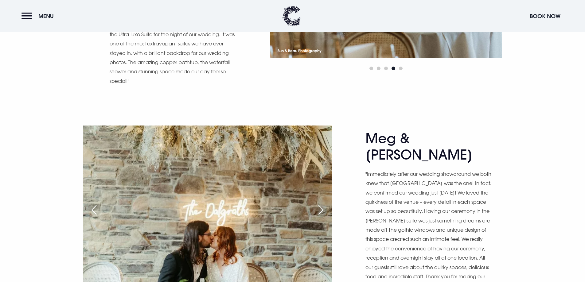
click at [93, 203] on div "Previous slide" at bounding box center [93, 210] width 15 height 14
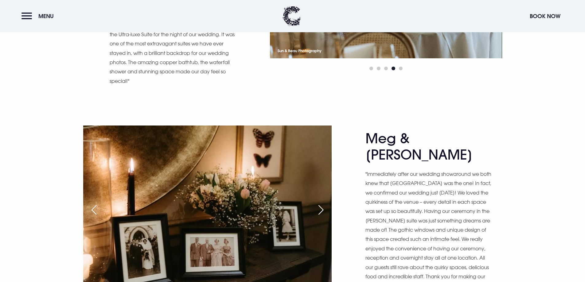
click at [93, 203] on div "Previous slide" at bounding box center [93, 210] width 15 height 14
click at [91, 203] on div "Previous slide" at bounding box center [93, 210] width 15 height 14
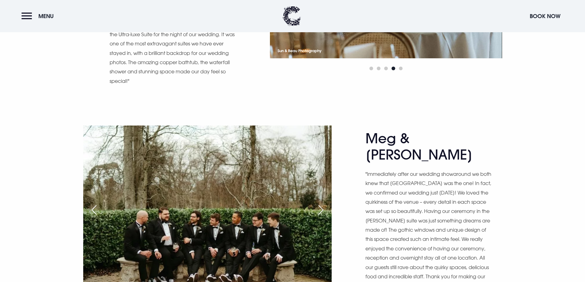
click at [320, 203] on div "Next slide" at bounding box center [320, 210] width 15 height 14
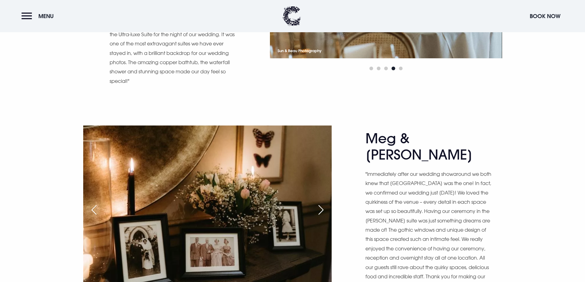
click at [320, 203] on div "Next slide" at bounding box center [320, 210] width 15 height 14
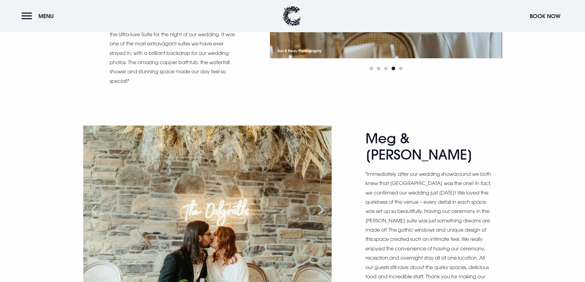
click at [320, 203] on div "Next slide" at bounding box center [320, 210] width 15 height 14
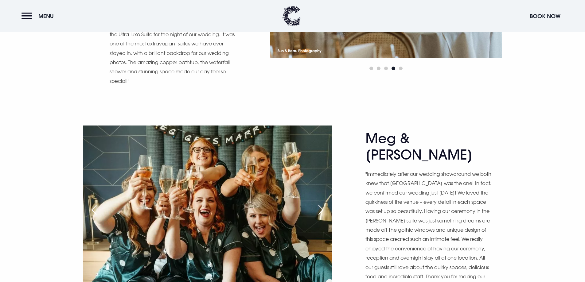
click at [320, 203] on div "Next slide" at bounding box center [320, 210] width 15 height 14
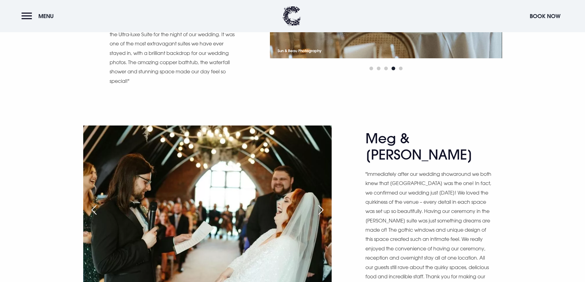
click at [320, 203] on div "Next slide" at bounding box center [320, 210] width 15 height 14
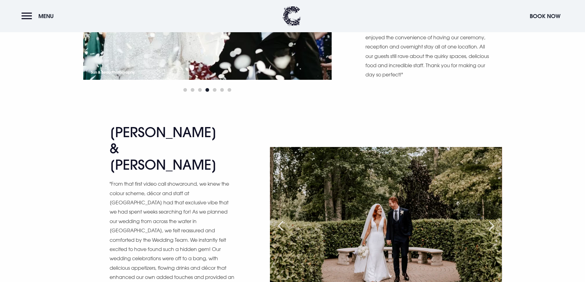
scroll to position [3469, 0]
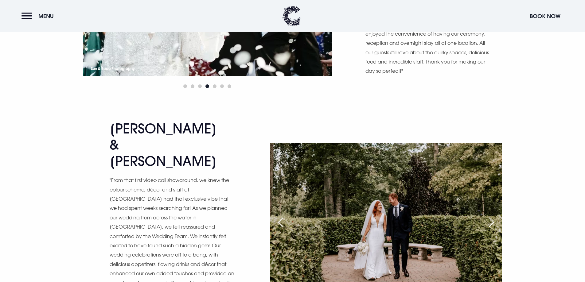
click at [495, 216] on div "Next slide" at bounding box center [491, 223] width 15 height 14
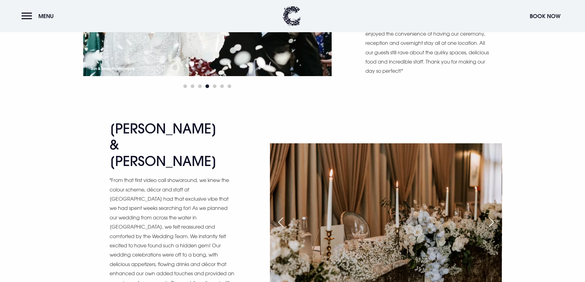
click at [495, 216] on div "Next slide" at bounding box center [491, 223] width 15 height 14
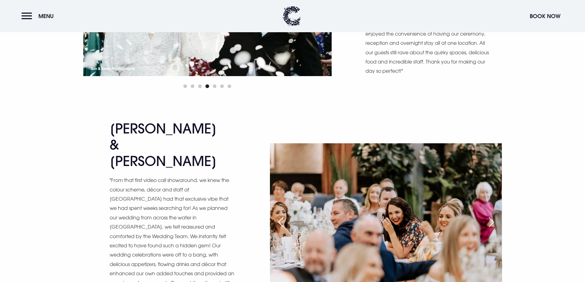
click at [495, 216] on div "Next slide" at bounding box center [491, 223] width 15 height 14
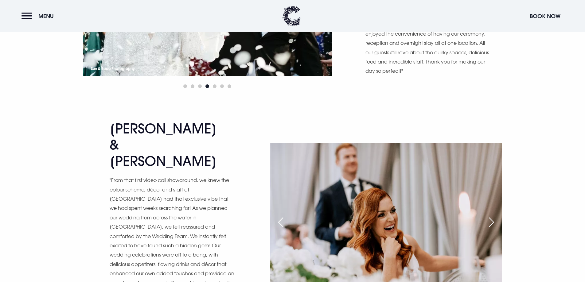
click at [495, 216] on div "Next slide" at bounding box center [491, 223] width 15 height 14
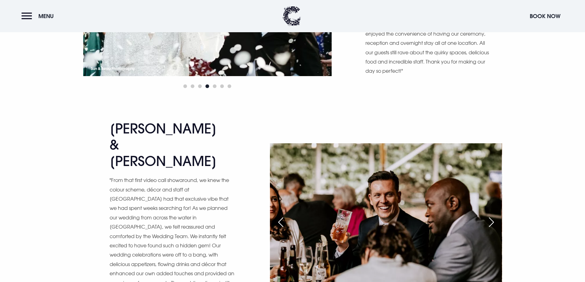
click at [495, 216] on div "Next slide" at bounding box center [491, 223] width 15 height 14
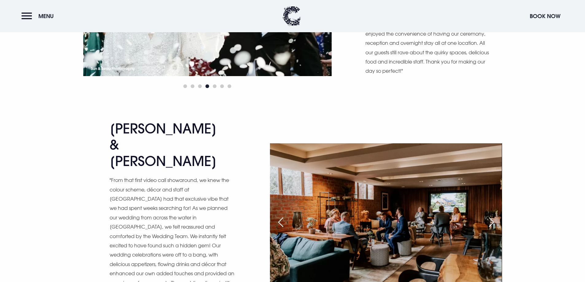
click at [495, 216] on div "Next slide" at bounding box center [491, 223] width 15 height 14
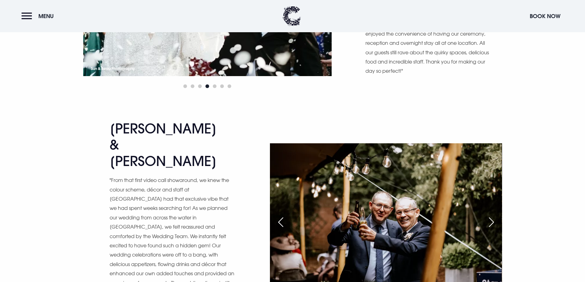
click at [278, 216] on div "Previous slide" at bounding box center [280, 223] width 15 height 14
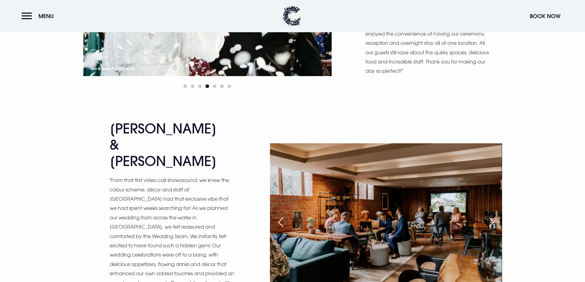
click at [488, 216] on div "Next slide" at bounding box center [491, 223] width 15 height 14
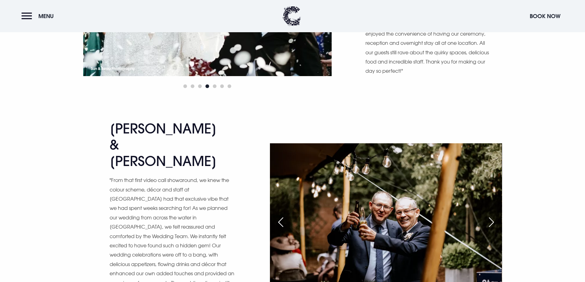
click at [488, 216] on div "Next slide" at bounding box center [491, 223] width 15 height 14
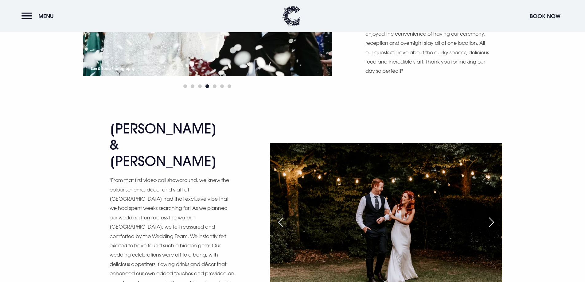
click at [488, 216] on div "Next slide" at bounding box center [491, 223] width 15 height 14
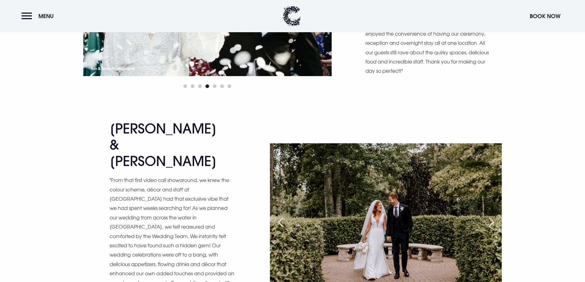
click at [488, 216] on div "Next slide" at bounding box center [491, 223] width 15 height 14
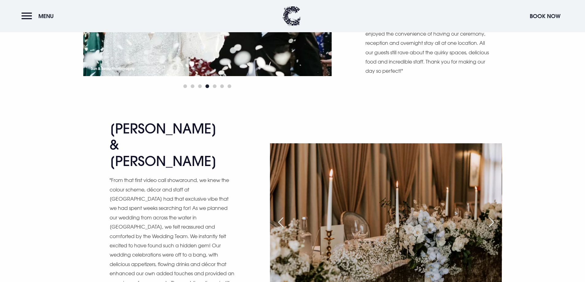
click at [488, 216] on div "Next slide" at bounding box center [491, 223] width 15 height 14
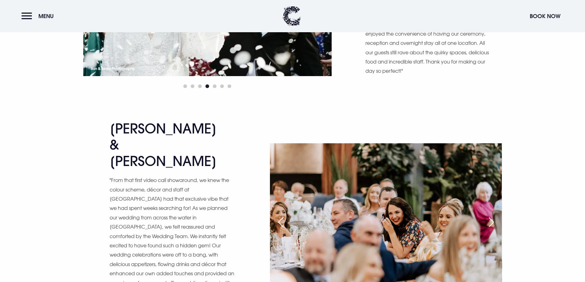
click at [488, 216] on div "Next slide" at bounding box center [491, 223] width 15 height 14
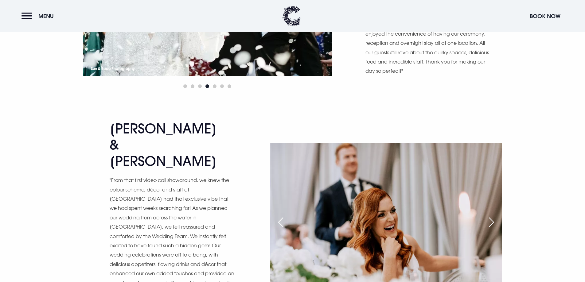
click at [488, 216] on div "Next slide" at bounding box center [491, 223] width 15 height 14
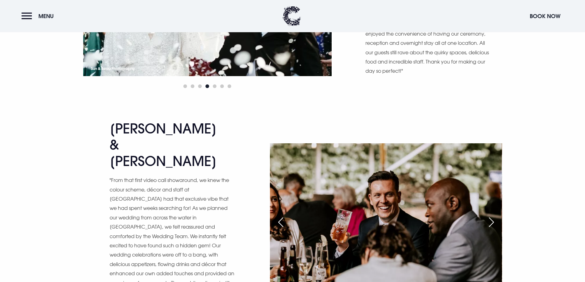
click at [488, 216] on div "Next slide" at bounding box center [491, 223] width 15 height 14
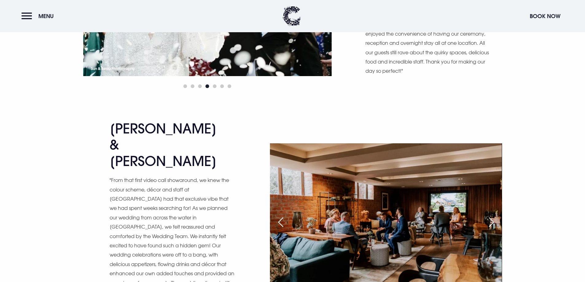
click at [488, 216] on div "Next slide" at bounding box center [491, 223] width 15 height 14
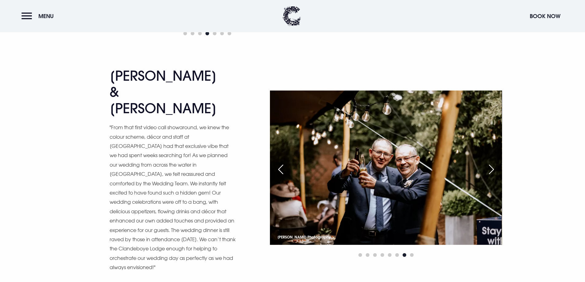
scroll to position [3653, 0]
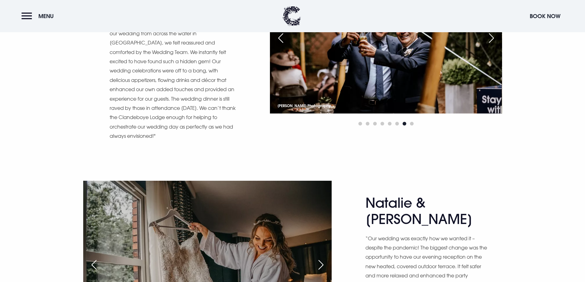
click at [319, 258] on div "Next slide" at bounding box center [320, 265] width 15 height 14
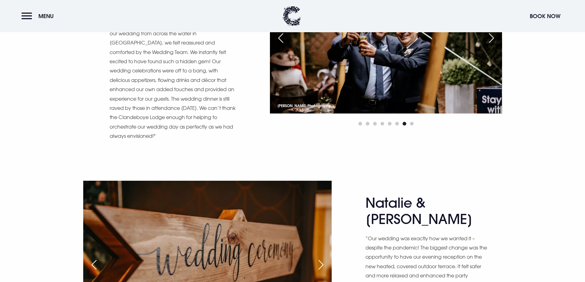
click at [319, 258] on div "Next slide" at bounding box center [320, 265] width 15 height 14
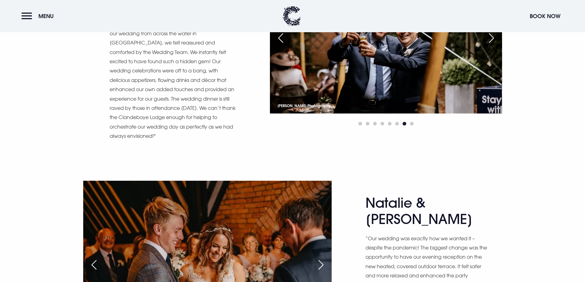
click at [319, 258] on div "Next slide" at bounding box center [320, 265] width 15 height 14
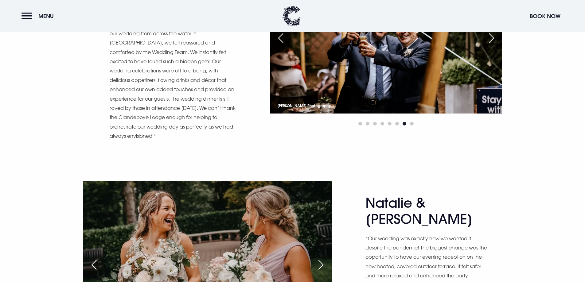
click at [319, 258] on div "Next slide" at bounding box center [320, 265] width 15 height 14
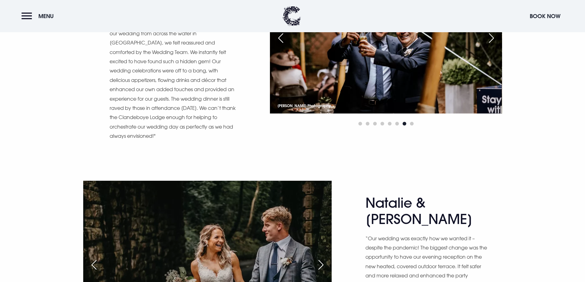
click at [319, 258] on div "Next slide" at bounding box center [320, 265] width 15 height 14
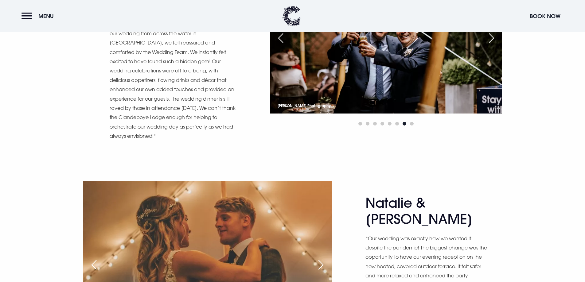
click at [319, 258] on div "Next slide" at bounding box center [320, 265] width 15 height 14
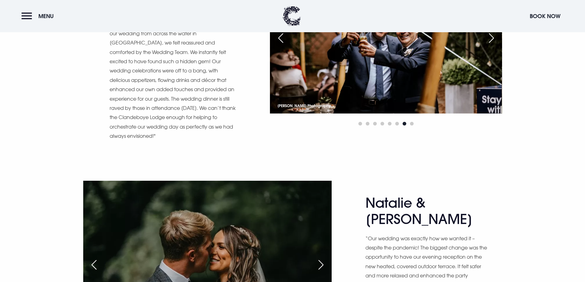
click at [319, 258] on div "Next slide" at bounding box center [320, 265] width 15 height 14
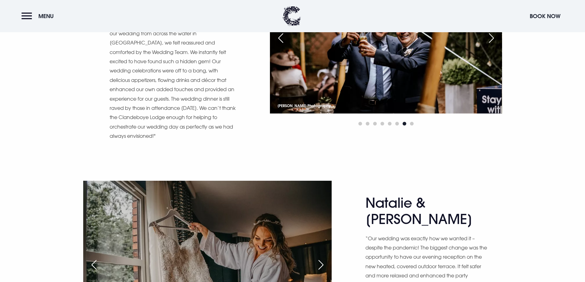
click at [319, 258] on div "Next slide" at bounding box center [320, 265] width 15 height 14
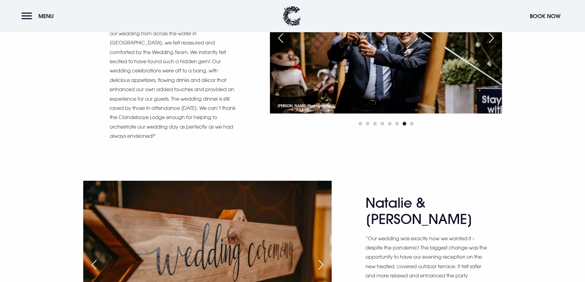
click at [319, 258] on div "Next slide" at bounding box center [320, 265] width 15 height 14
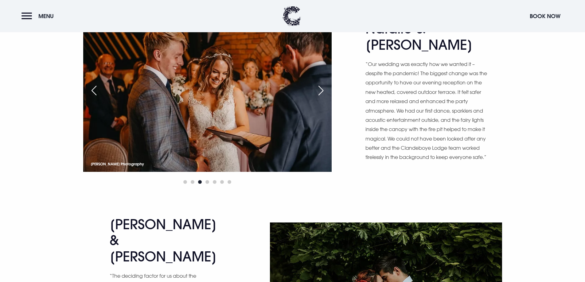
scroll to position [3837, 0]
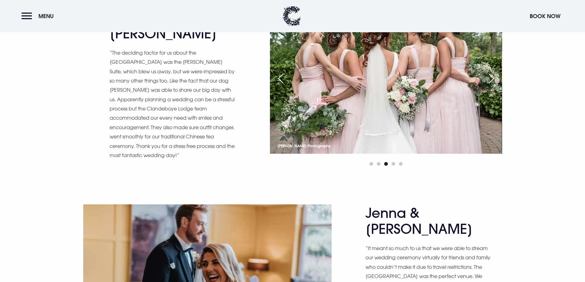
scroll to position [4052, 0]
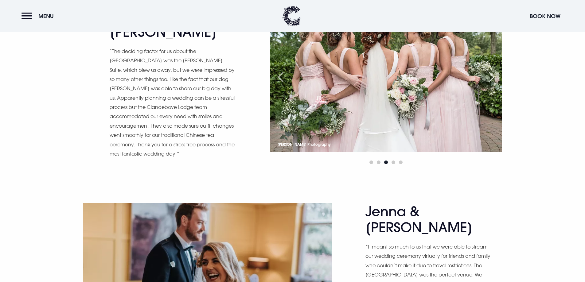
click at [319, 281] on div "Next slide" at bounding box center [320, 288] width 15 height 14
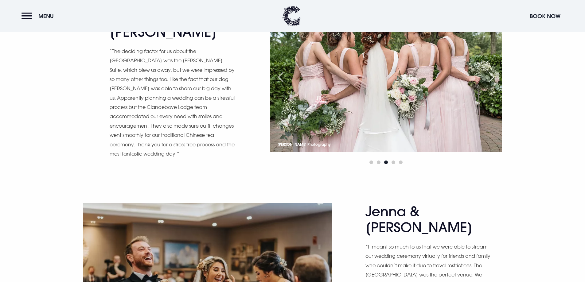
click at [319, 281] on div "Next slide" at bounding box center [320, 288] width 15 height 14
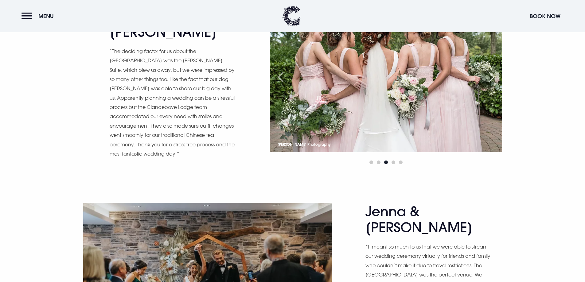
click at [319, 281] on div "Next slide" at bounding box center [320, 288] width 15 height 14
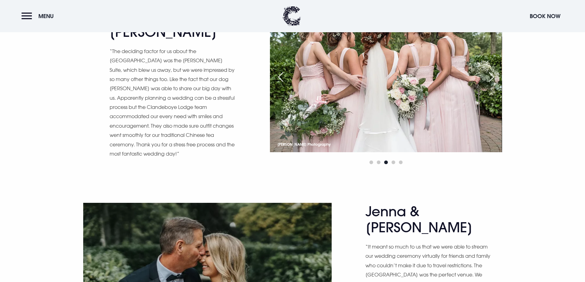
click at [319, 281] on div "Next slide" at bounding box center [320, 288] width 15 height 14
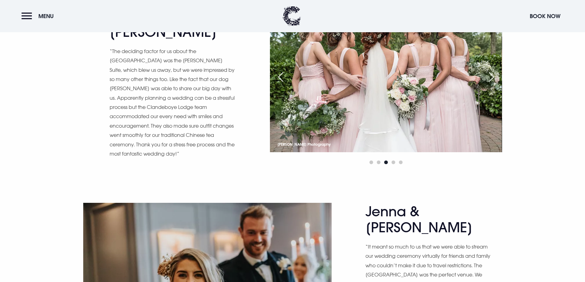
click at [319, 281] on div "Next slide" at bounding box center [320, 288] width 15 height 14
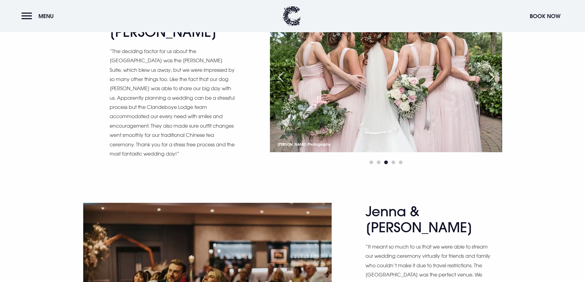
click at [319, 281] on div "Next slide" at bounding box center [320, 288] width 15 height 14
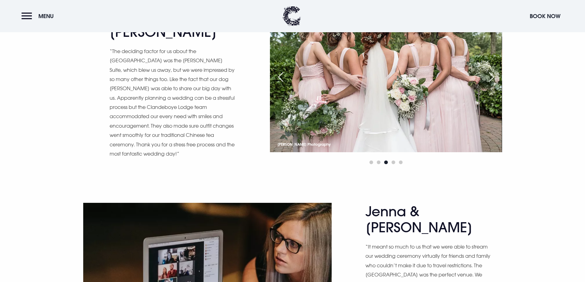
click at [319, 281] on div "Next slide" at bounding box center [320, 288] width 15 height 14
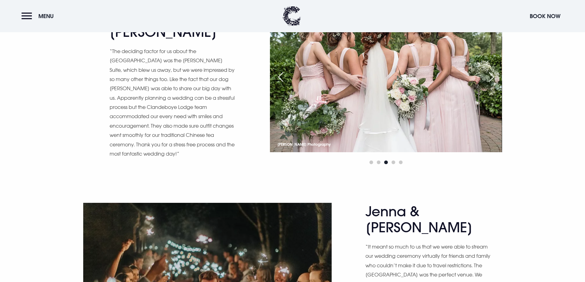
click at [319, 281] on div "Next slide" at bounding box center [320, 288] width 15 height 14
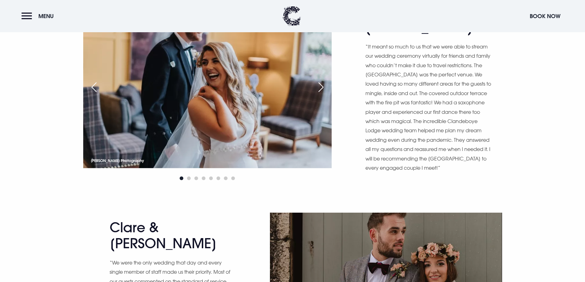
scroll to position [4267, 0]
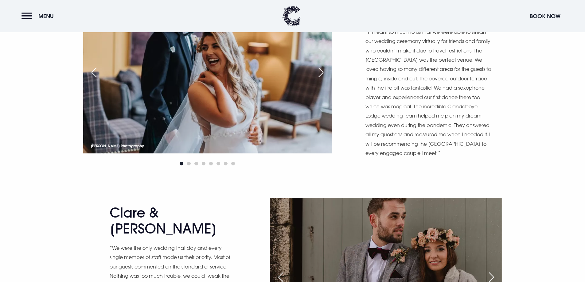
click at [489, 270] on div "Next slide" at bounding box center [491, 277] width 15 height 14
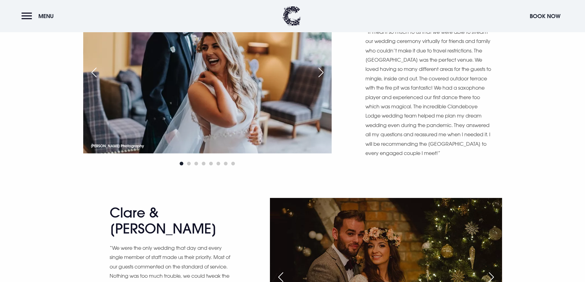
click at [489, 270] on div "Next slide" at bounding box center [491, 277] width 15 height 14
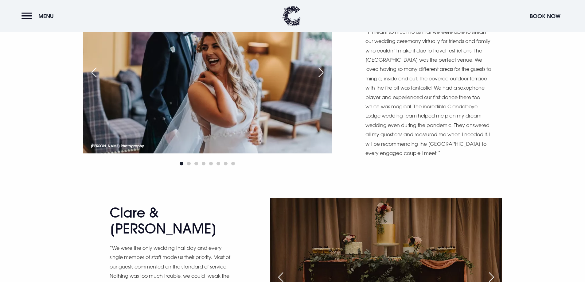
click at [489, 270] on div "Next slide" at bounding box center [491, 277] width 15 height 14
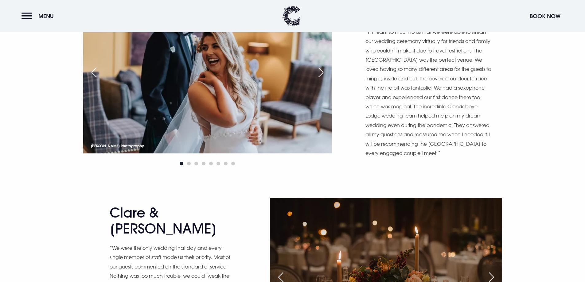
click at [489, 270] on div "Next slide" at bounding box center [491, 277] width 15 height 14
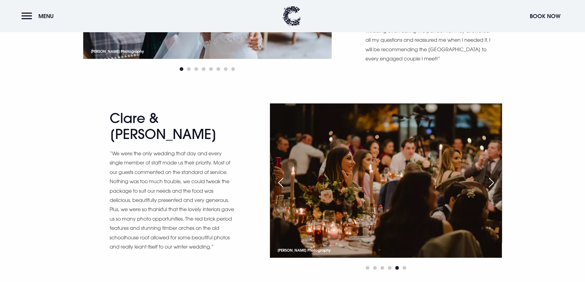
scroll to position [4451, 0]
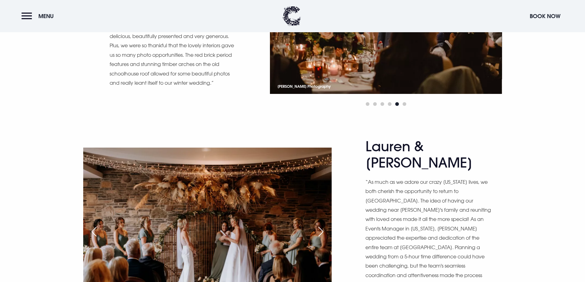
scroll to position [4666, 0]
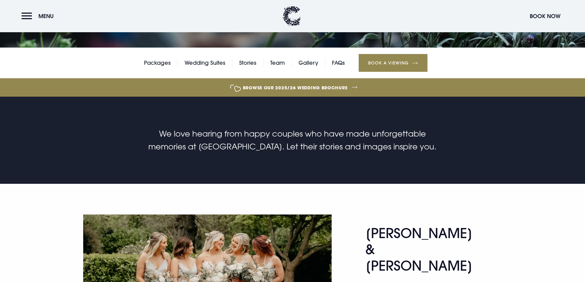
scroll to position [138, 0]
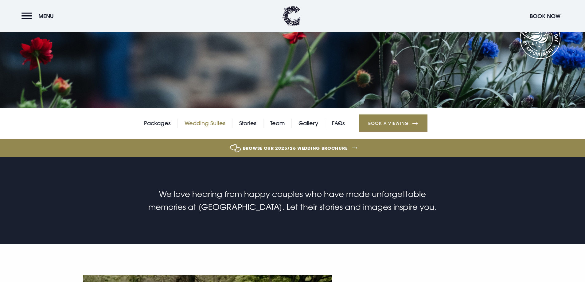
click at [219, 123] on link "Wedding Suites" at bounding box center [205, 123] width 41 height 9
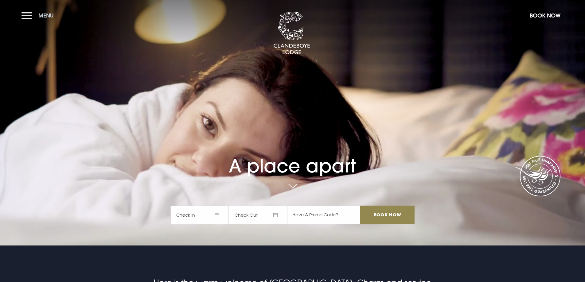
click at [26, 21] on button "Menu" at bounding box center [38, 15] width 35 height 13
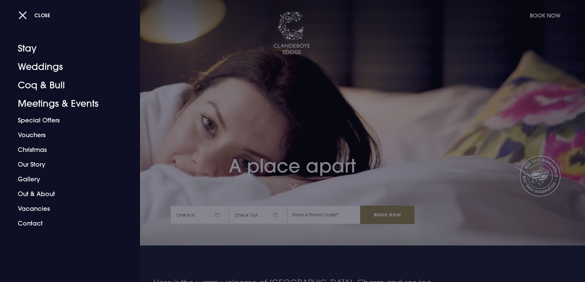
click at [21, 21] on button "Close" at bounding box center [34, 15] width 32 height 13
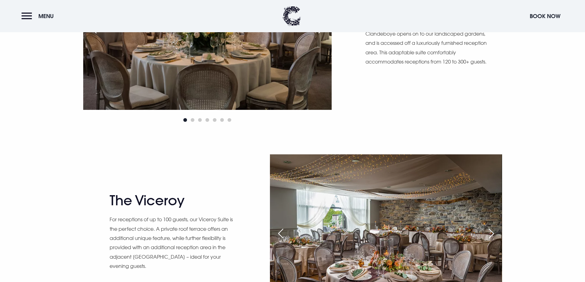
scroll to position [614, 0]
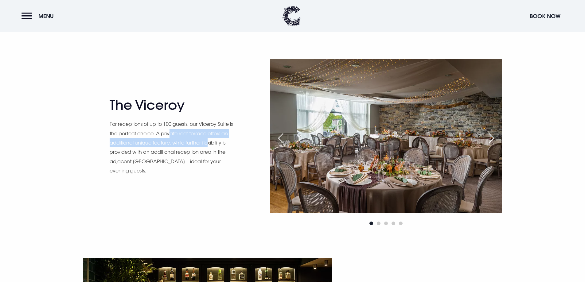
drag, startPoint x: 177, startPoint y: 135, endPoint x: 209, endPoint y: 139, distance: 32.8
click at [209, 139] on p "For receptions of up to 100 guests, our Viceroy Suite is the perfect choice. A …" at bounding box center [173, 147] width 126 height 56
click at [210, 156] on p "For receptions of up to 100 guests, our Viceroy Suite is the perfect choice. A …" at bounding box center [173, 147] width 126 height 56
click at [487, 140] on div "Next slide" at bounding box center [491, 138] width 15 height 14
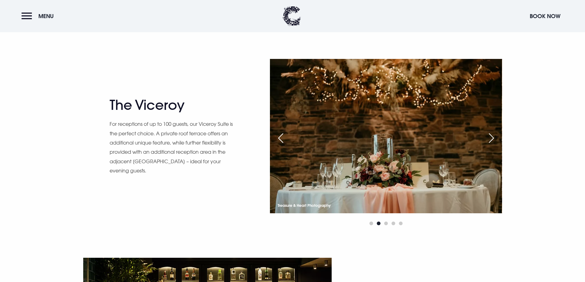
click at [487, 140] on div "Next slide" at bounding box center [491, 138] width 15 height 14
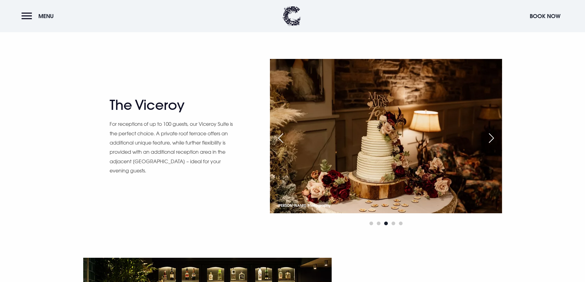
click at [487, 140] on div "Next slide" at bounding box center [491, 138] width 15 height 14
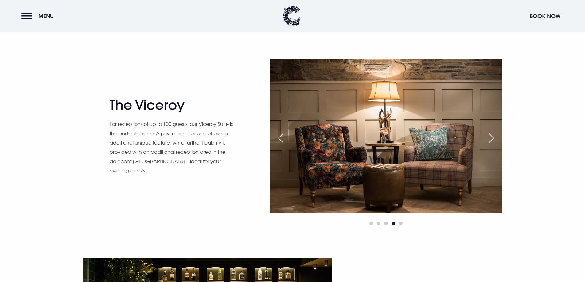
click at [487, 140] on div "Next slide" at bounding box center [491, 138] width 15 height 14
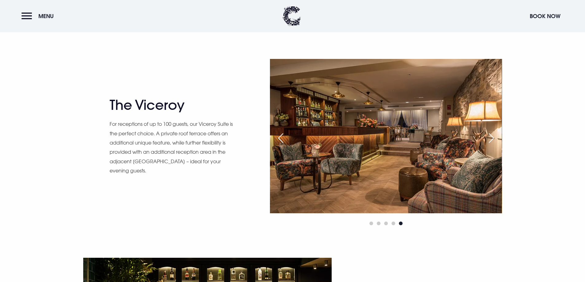
click at [487, 140] on div "Next slide" at bounding box center [491, 138] width 15 height 14
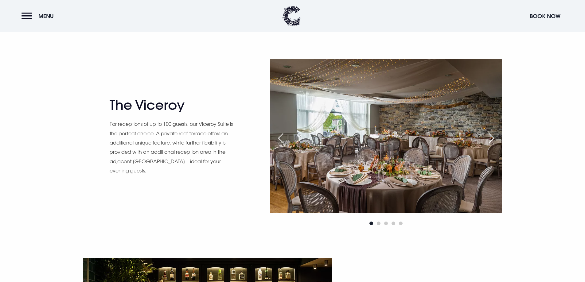
click at [487, 140] on div "Next slide" at bounding box center [491, 138] width 15 height 14
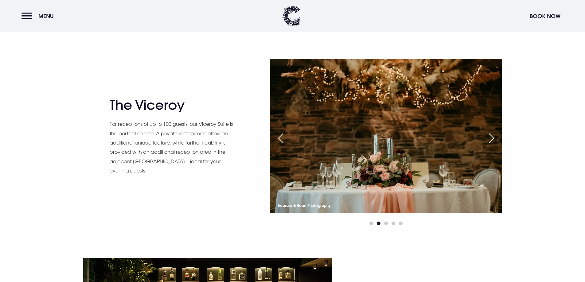
click at [487, 140] on div "Next slide" at bounding box center [491, 138] width 15 height 14
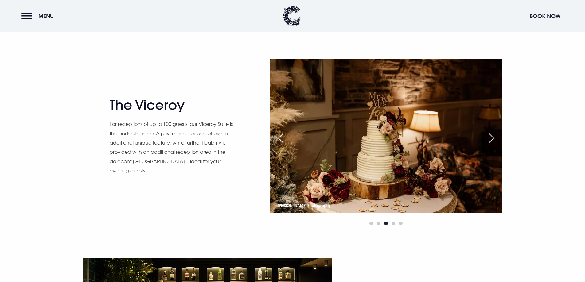
click at [487, 140] on div "Next slide" at bounding box center [491, 138] width 15 height 14
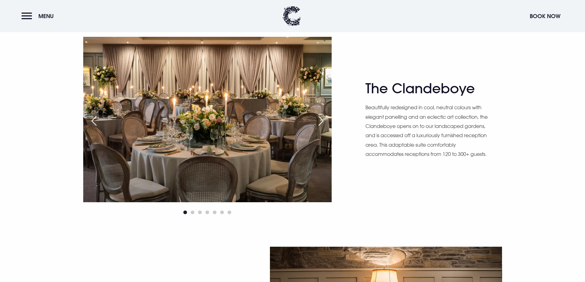
scroll to position [430, 0]
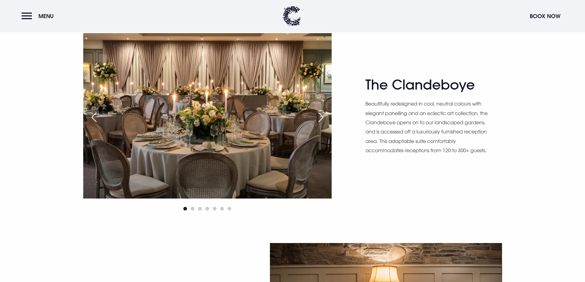
click at [321, 116] on div "Next slide" at bounding box center [320, 118] width 15 height 14
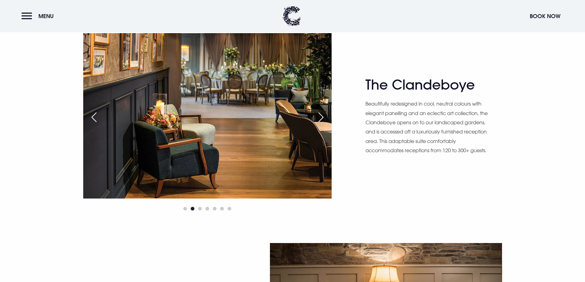
click at [321, 116] on div "Next slide" at bounding box center [320, 118] width 15 height 14
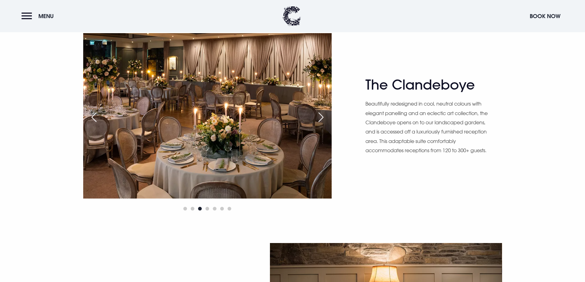
click at [321, 116] on div "Next slide" at bounding box center [320, 118] width 15 height 14
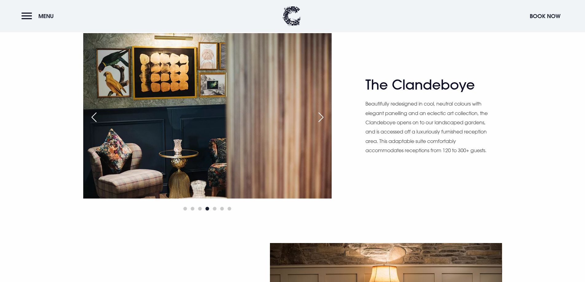
click at [321, 116] on div "Next slide" at bounding box center [320, 118] width 15 height 14
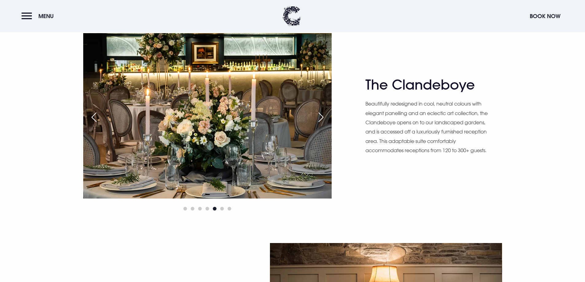
click at [321, 116] on div "Next slide" at bounding box center [320, 118] width 15 height 14
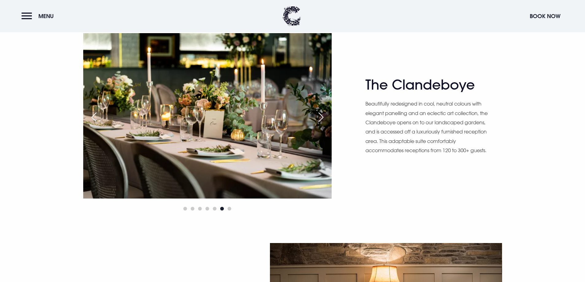
click at [321, 116] on div "Next slide" at bounding box center [320, 118] width 15 height 14
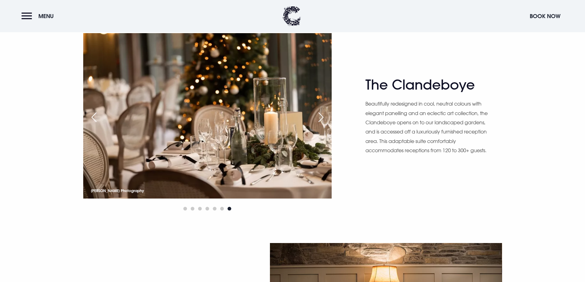
click at [321, 116] on div "Next slide" at bounding box center [320, 118] width 15 height 14
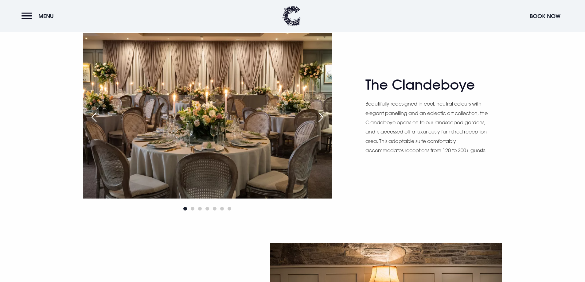
click at [321, 116] on div "Next slide" at bounding box center [320, 118] width 15 height 14
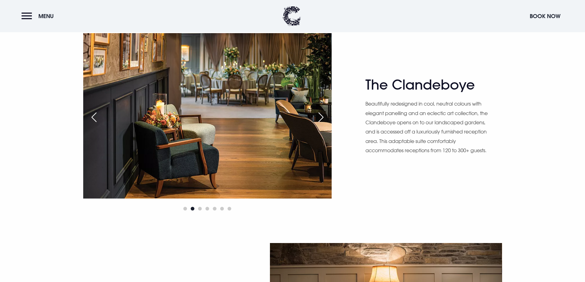
click at [321, 116] on div "Next slide" at bounding box center [320, 118] width 15 height 14
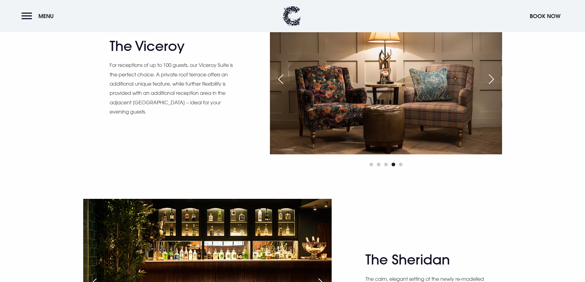
scroll to position [675, 0]
